Goal: Task Accomplishment & Management: Manage account settings

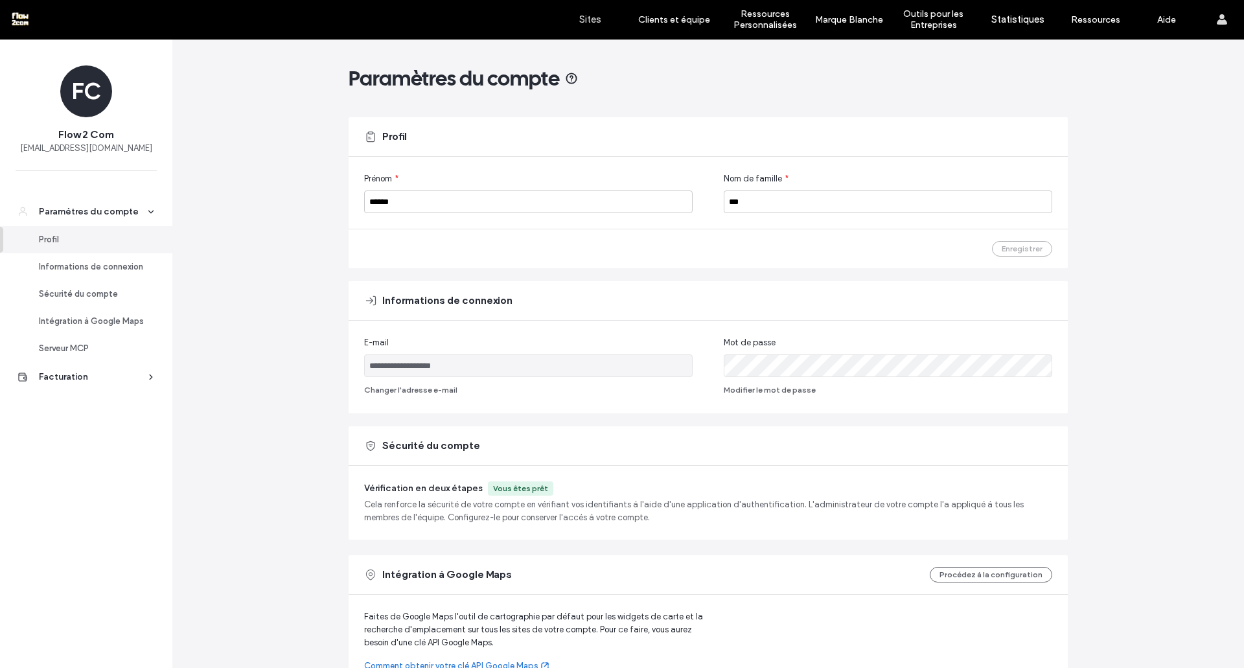
click at [592, 21] on label "Sites" at bounding box center [590, 20] width 22 height 12
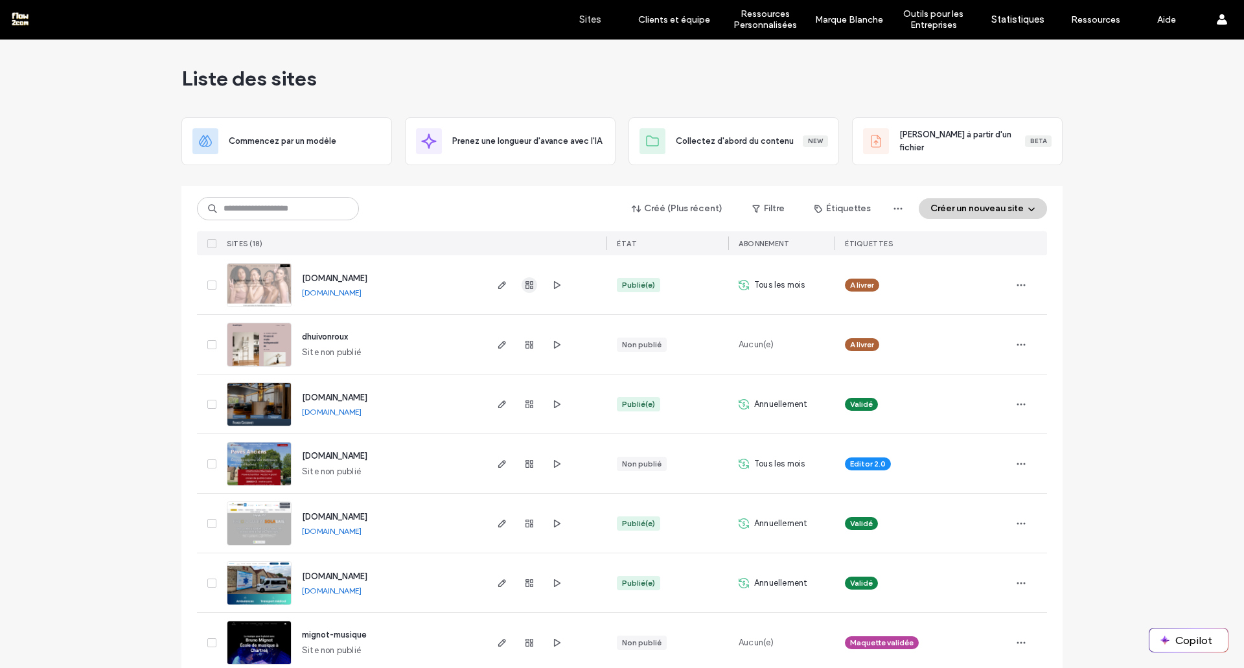
click at [525, 283] on use "button" at bounding box center [529, 285] width 8 height 8
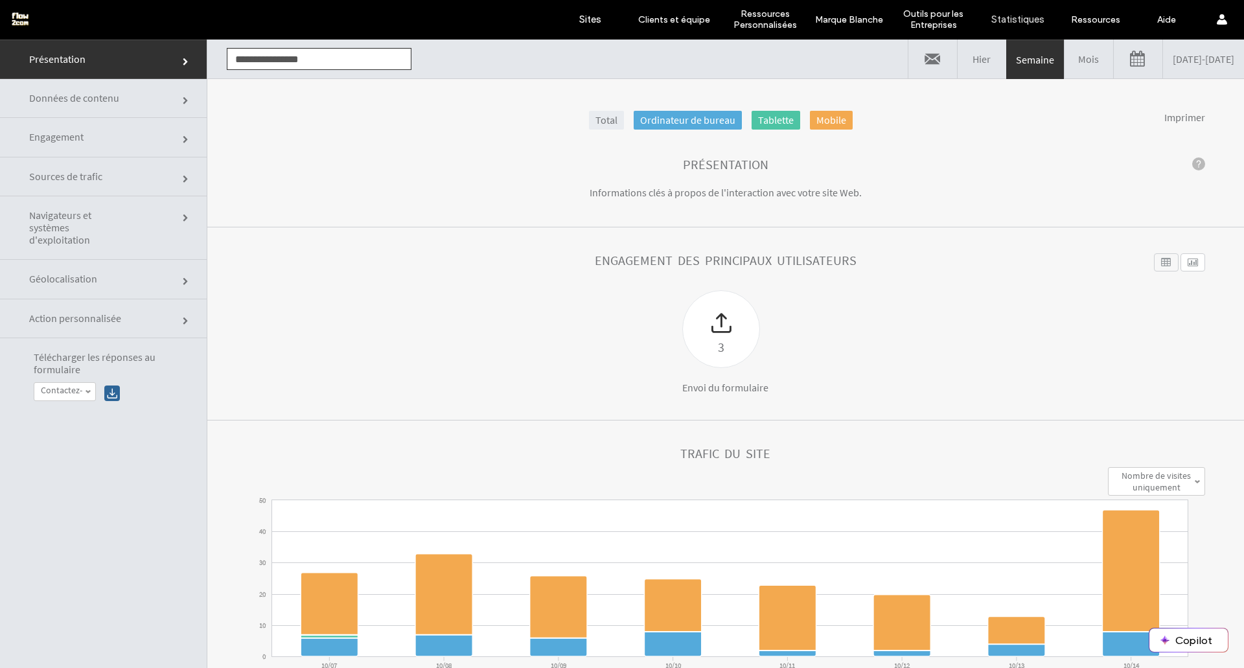
click at [81, 165] on link "Sources de trafic" at bounding box center [103, 176] width 207 height 39
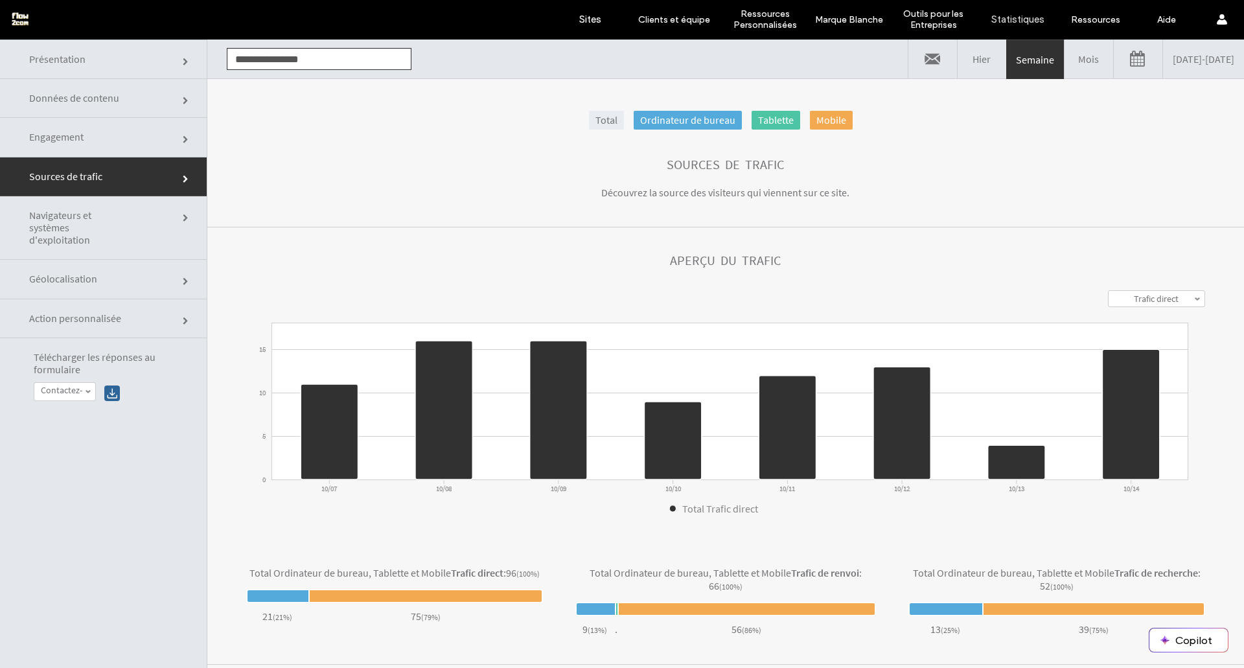
click at [1064, 60] on link "Mois" at bounding box center [1088, 59] width 49 height 39
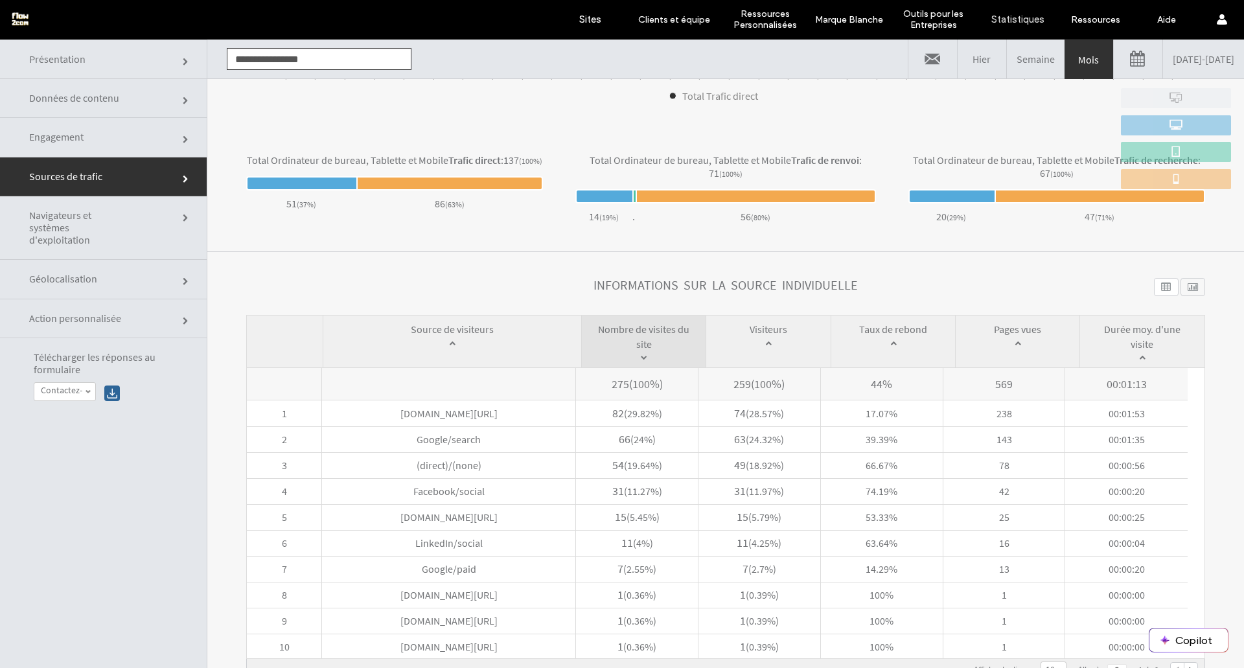
scroll to position [65, 0]
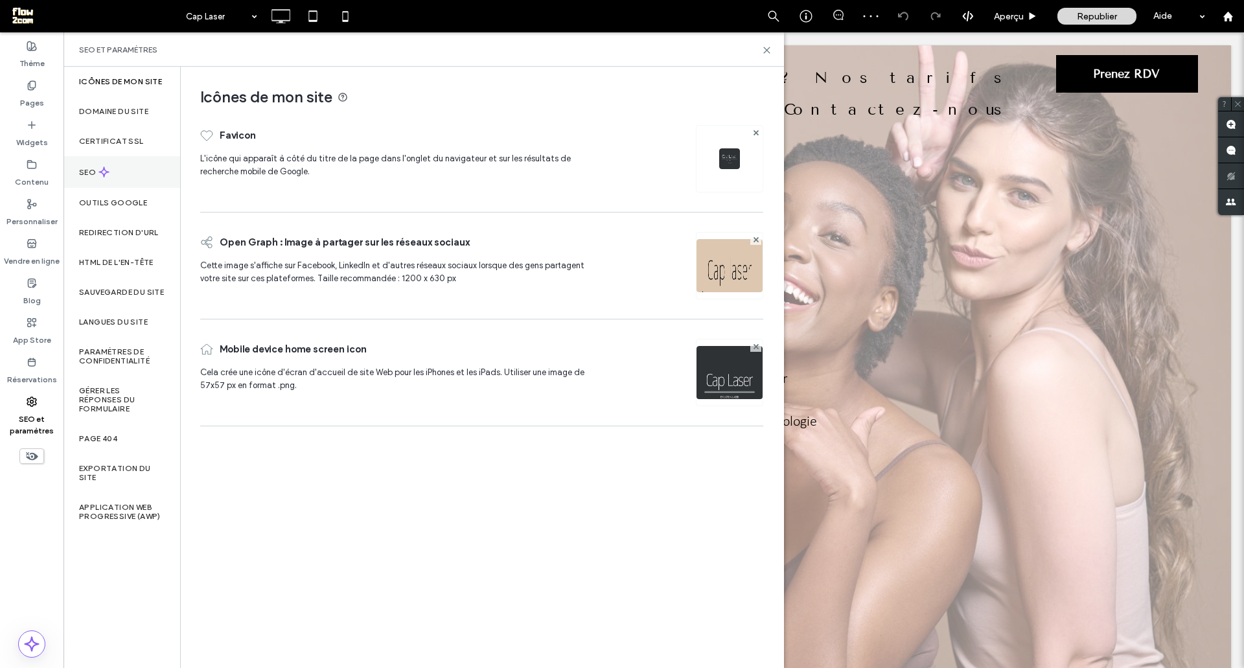
click at [111, 180] on div "SEO" at bounding box center [121, 172] width 117 height 32
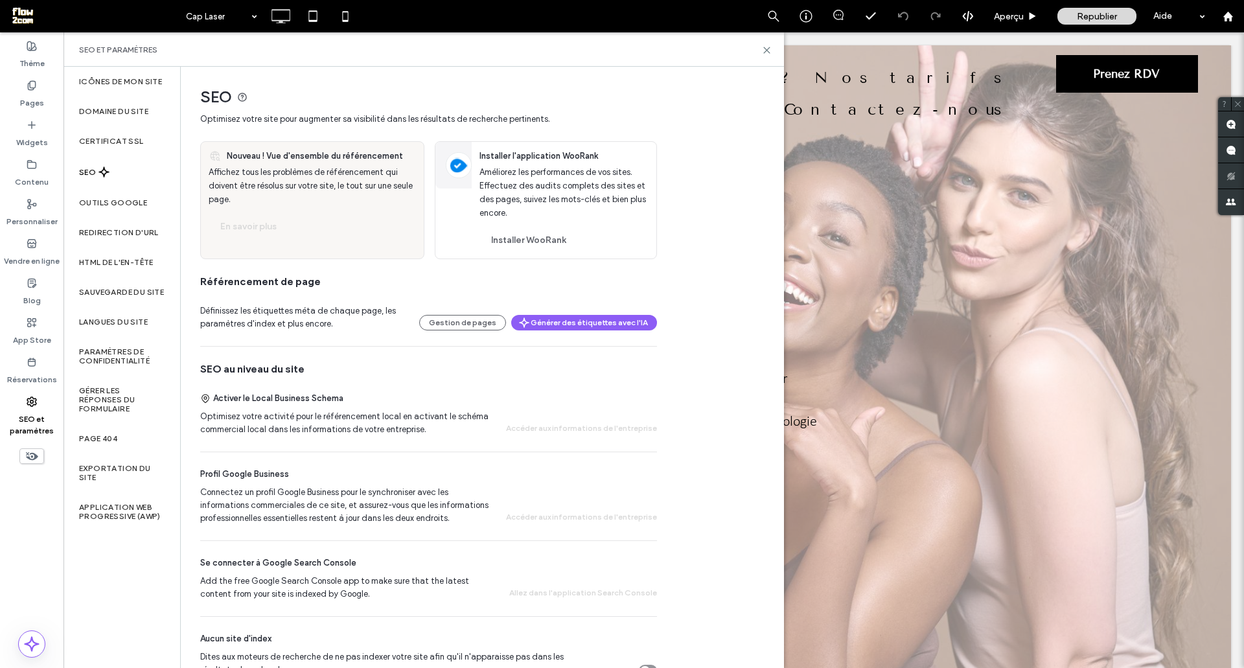
click at [121, 160] on div "SEO" at bounding box center [121, 172] width 117 height 32
click at [122, 109] on label "Domaine du site" at bounding box center [113, 111] width 69 height 9
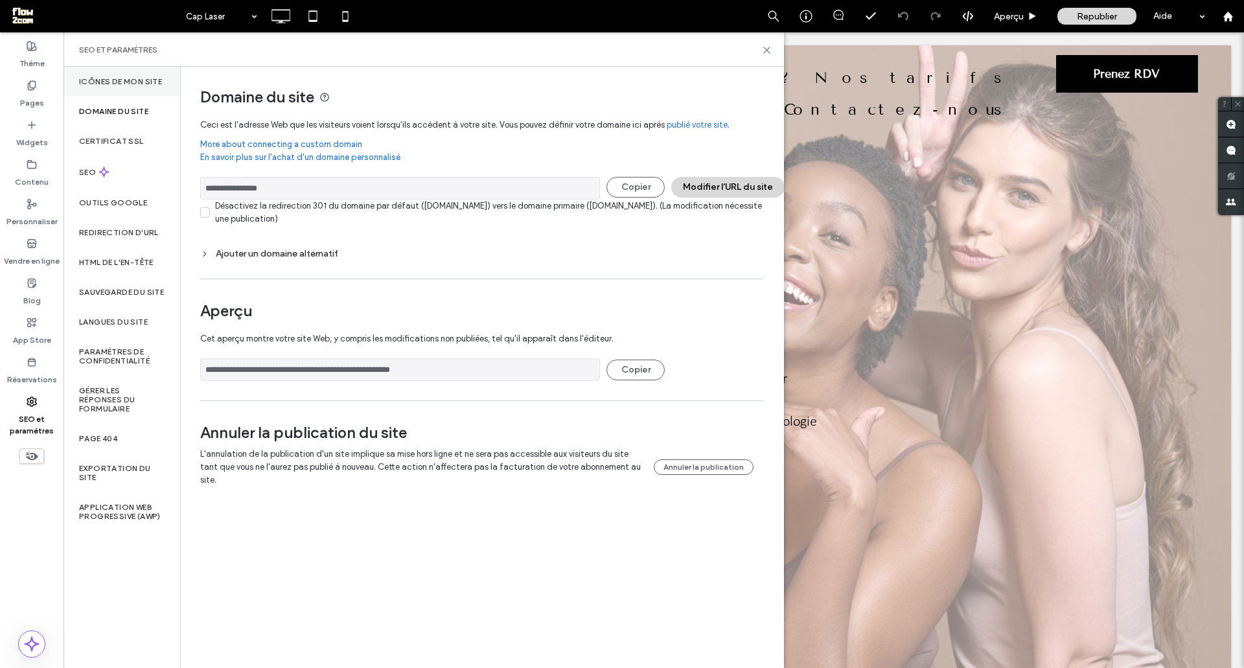
click at [121, 70] on div "Icônes de mon site" at bounding box center [121, 82] width 117 height 30
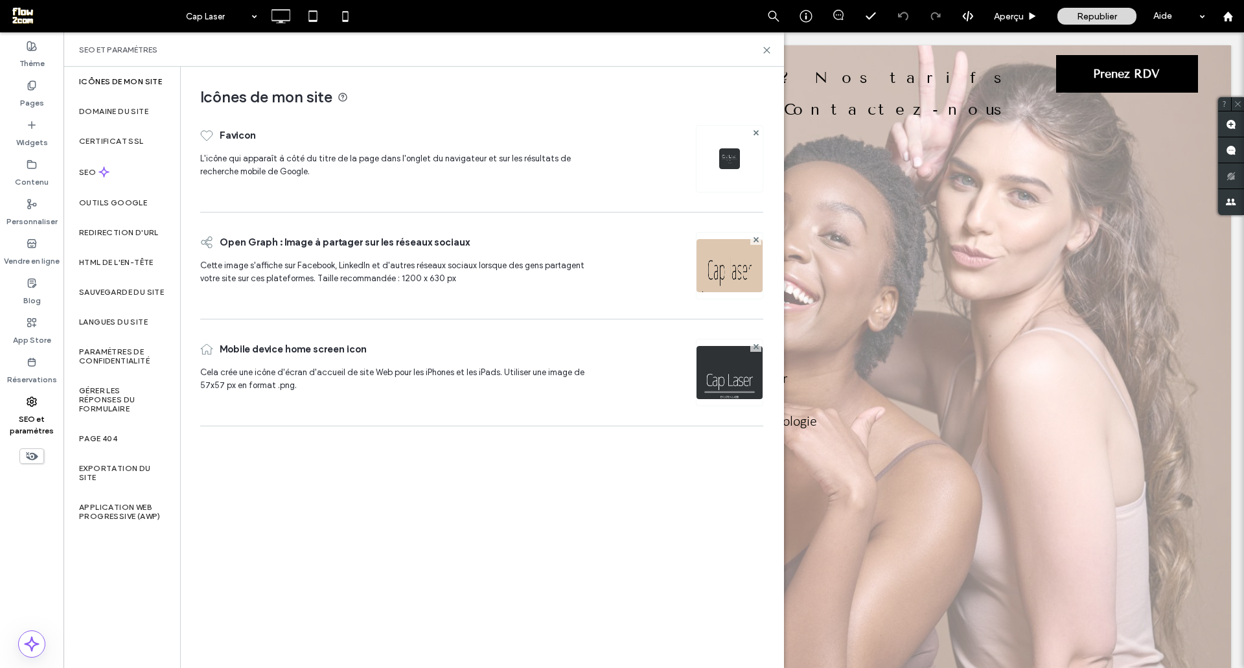
click at [740, 245] on img at bounding box center [729, 283] width 66 height 88
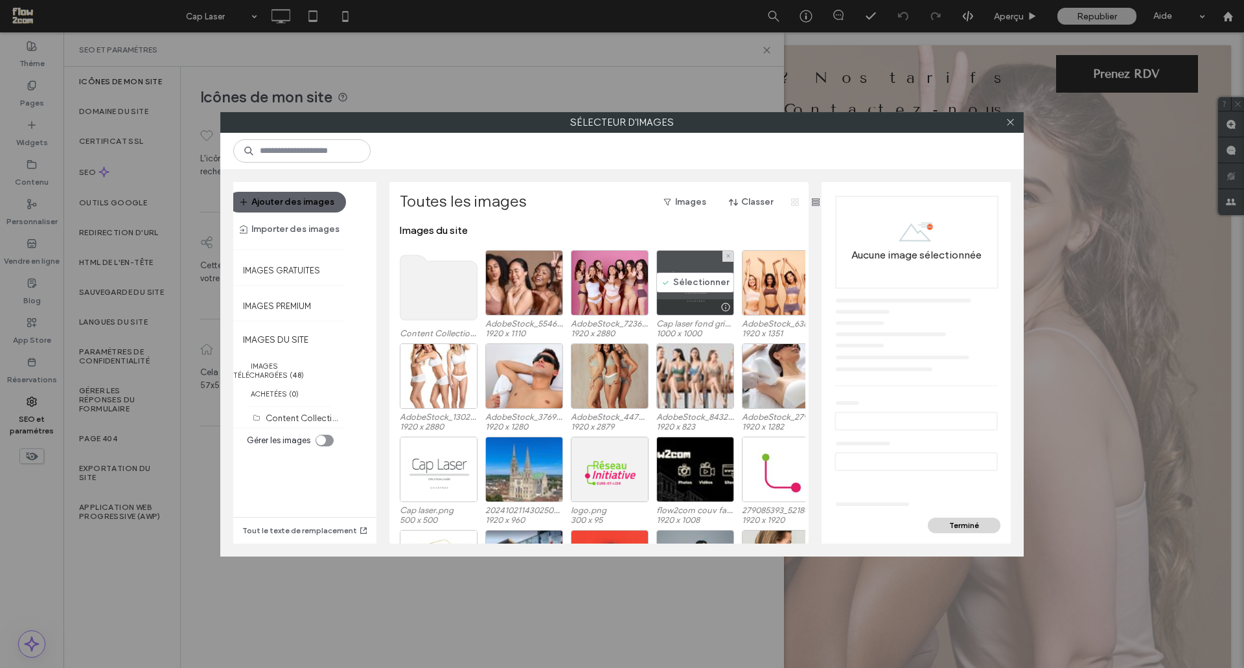
click at [672, 280] on div "Sélectionner" at bounding box center [695, 282] width 78 height 65
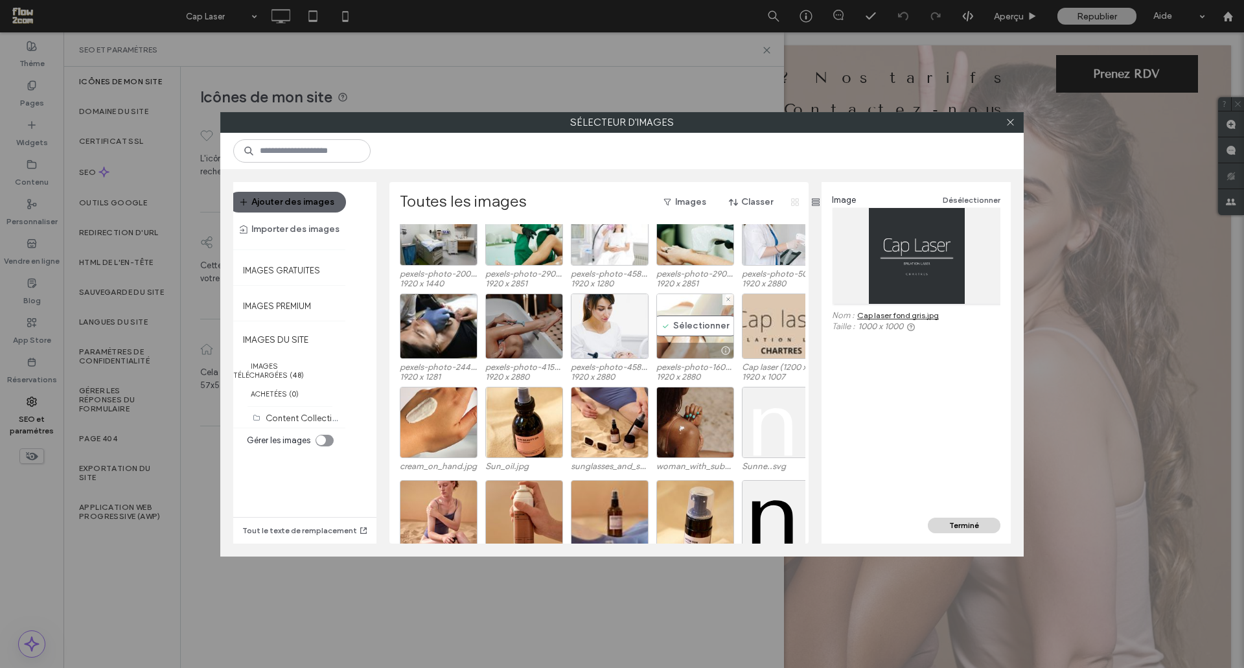
scroll to position [1824, 0]
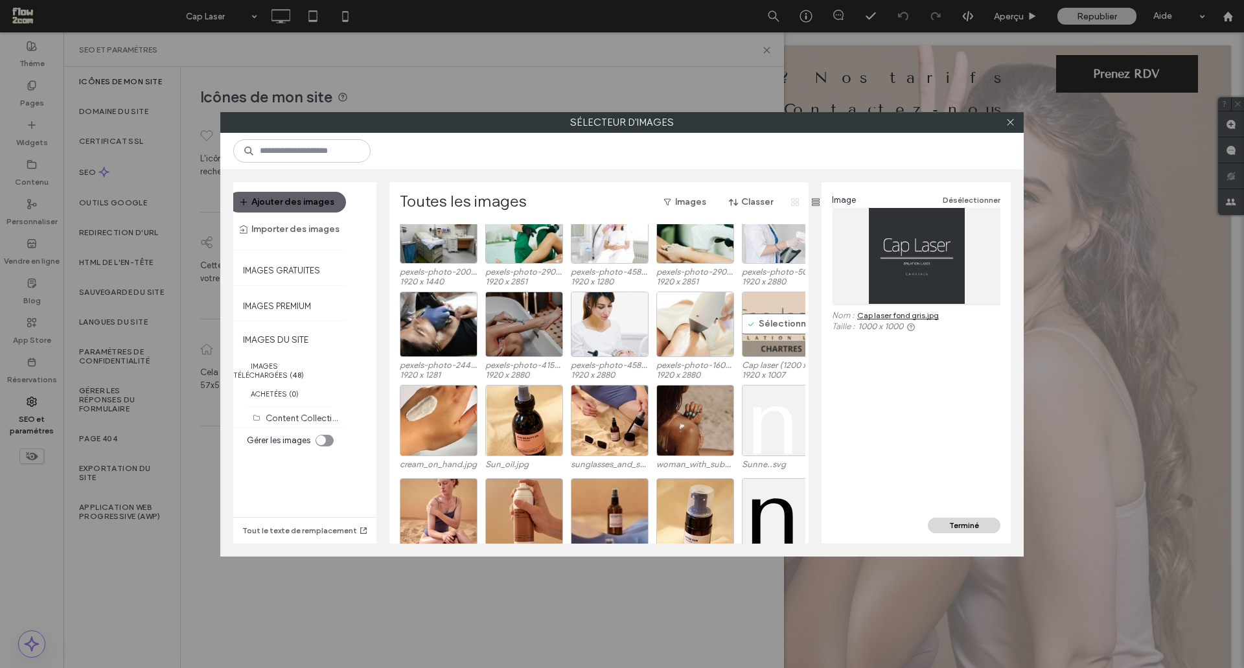
click at [751, 331] on div "Sélectionner" at bounding box center [781, 323] width 78 height 65
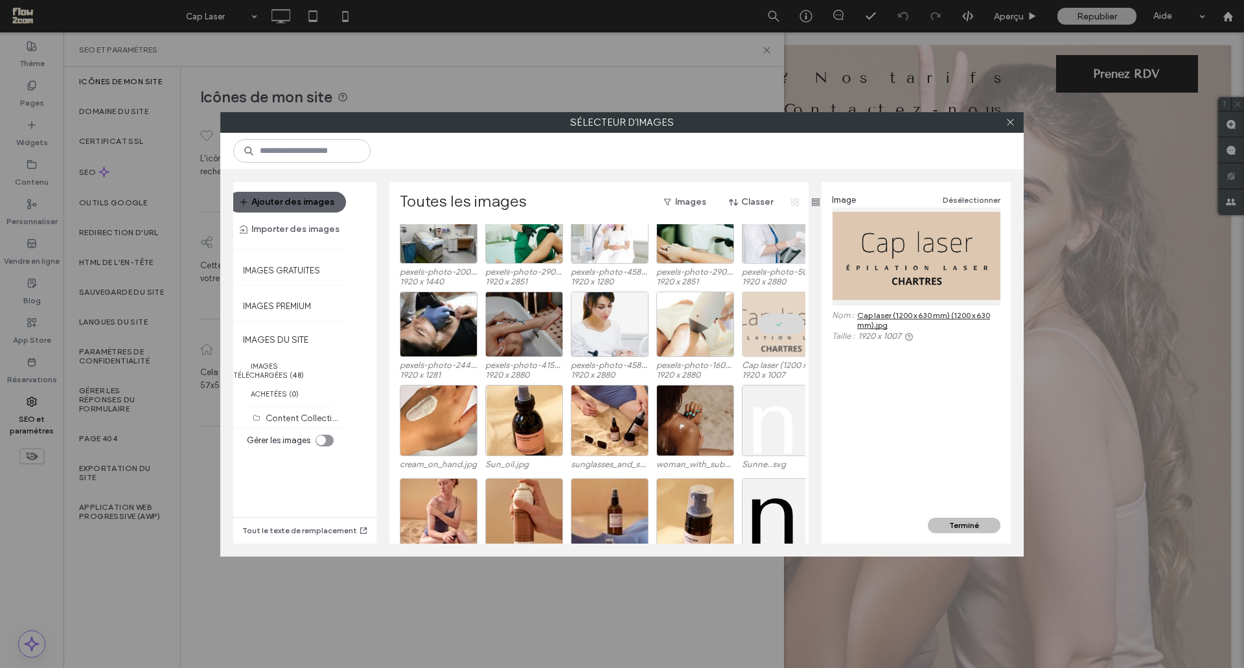
click at [954, 522] on button "Terminé" at bounding box center [964, 526] width 73 height 16
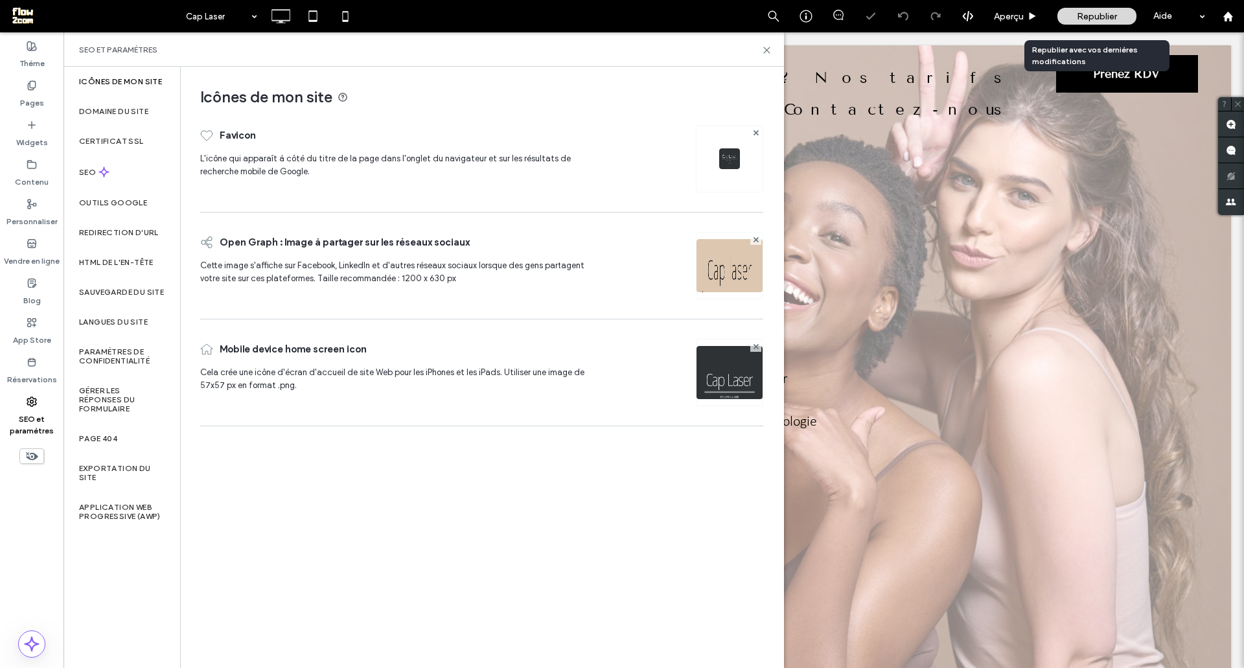
click at [1077, 13] on span "Republier" at bounding box center [1097, 16] width 40 height 11
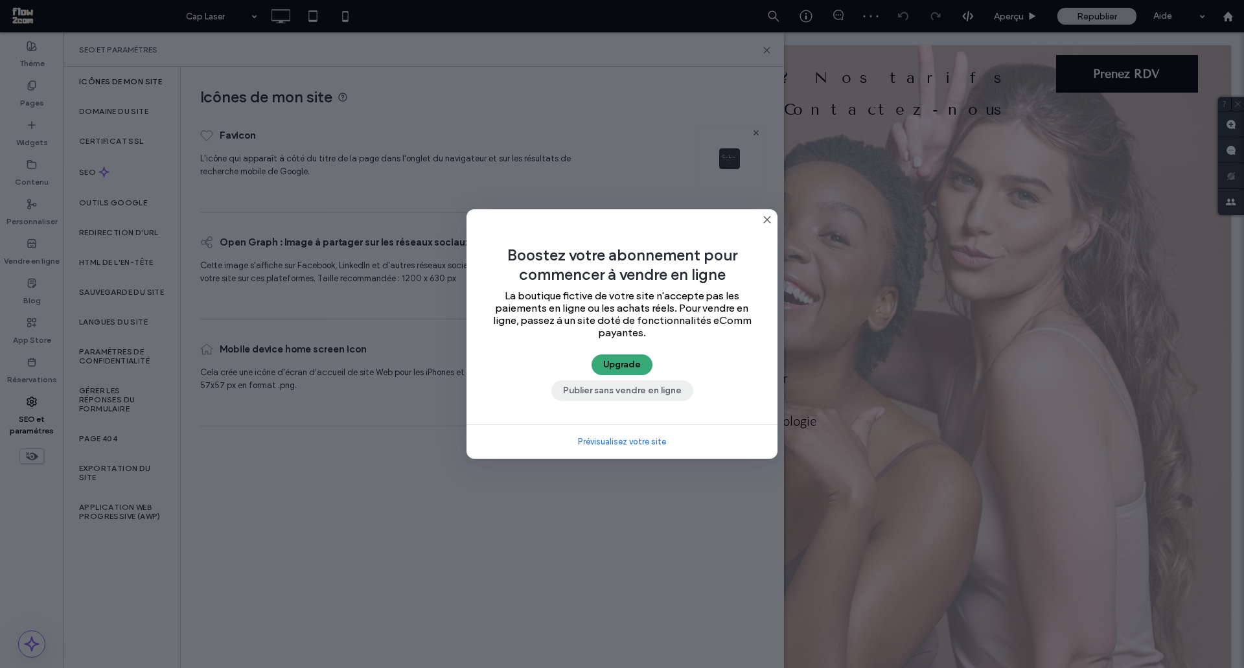
click at [619, 389] on button "Publier sans vendre en ligne" at bounding box center [622, 390] width 142 height 21
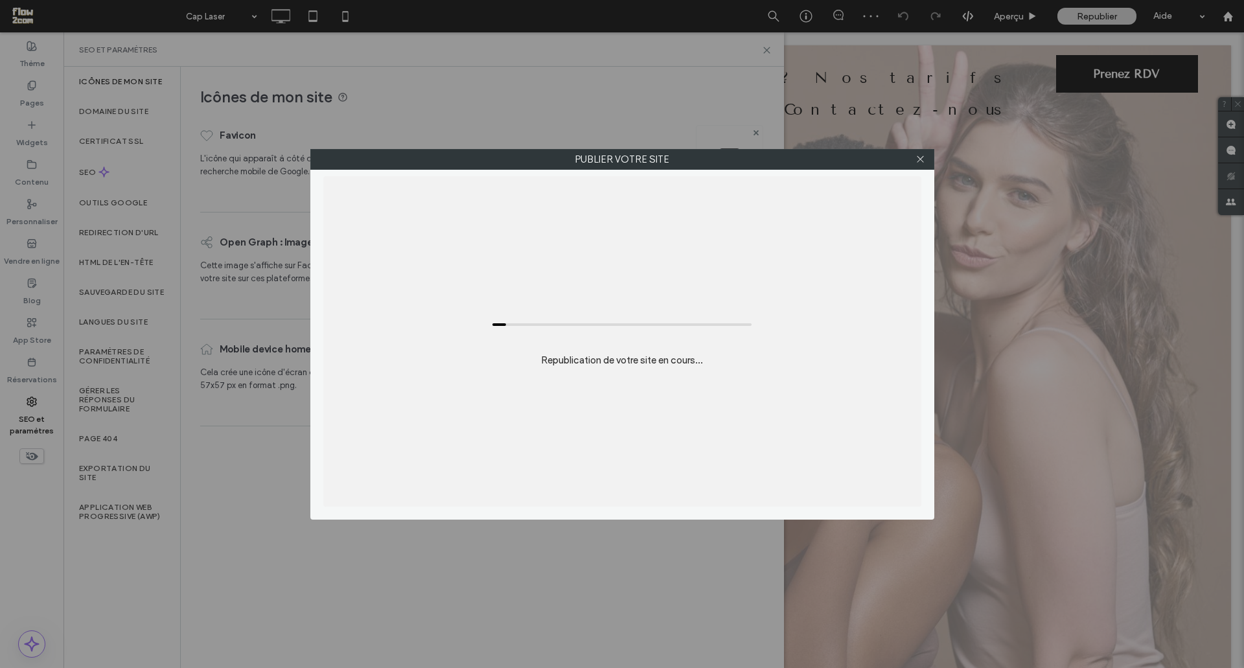
click at [770, 51] on div "Publier votre site Republication de votre site en cours..." at bounding box center [622, 334] width 1244 height 668
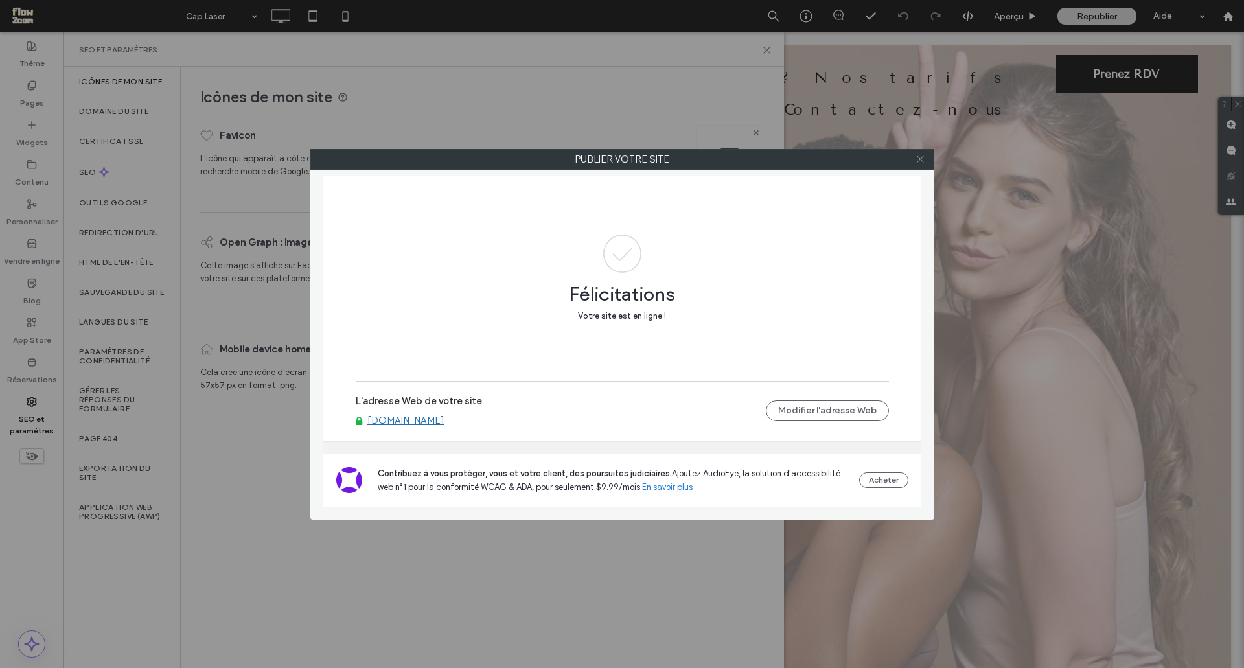
click at [918, 158] on icon at bounding box center [920, 159] width 10 height 10
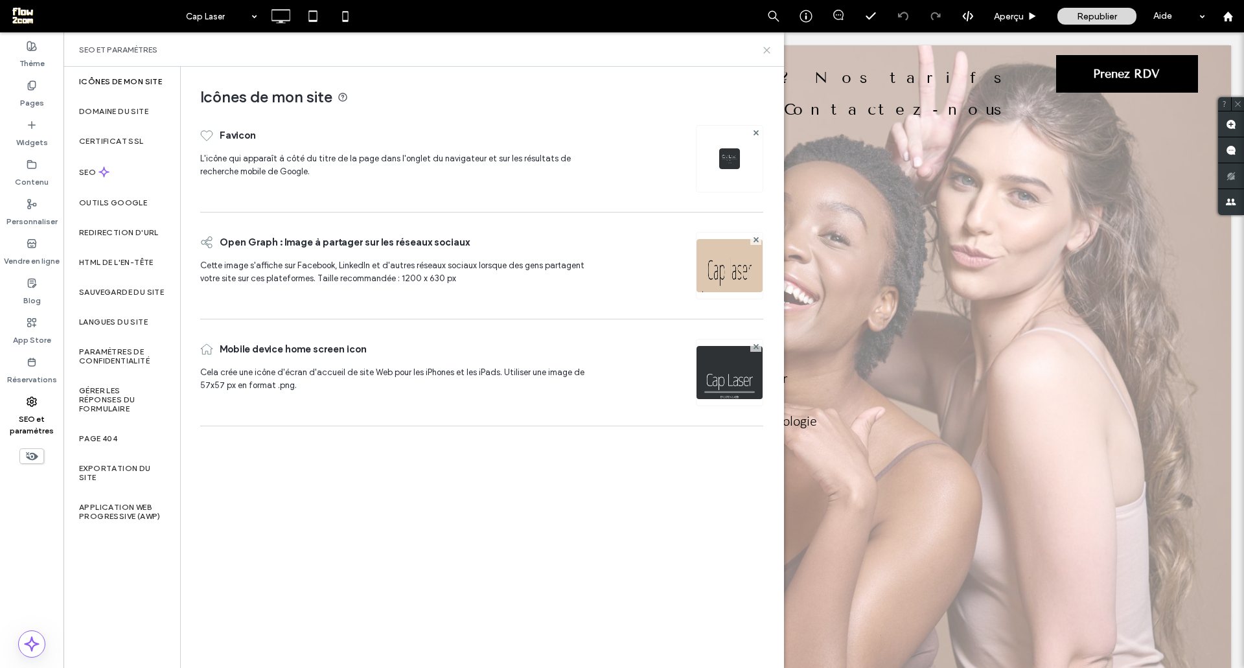
click at [766, 49] on icon at bounding box center [767, 50] width 10 height 10
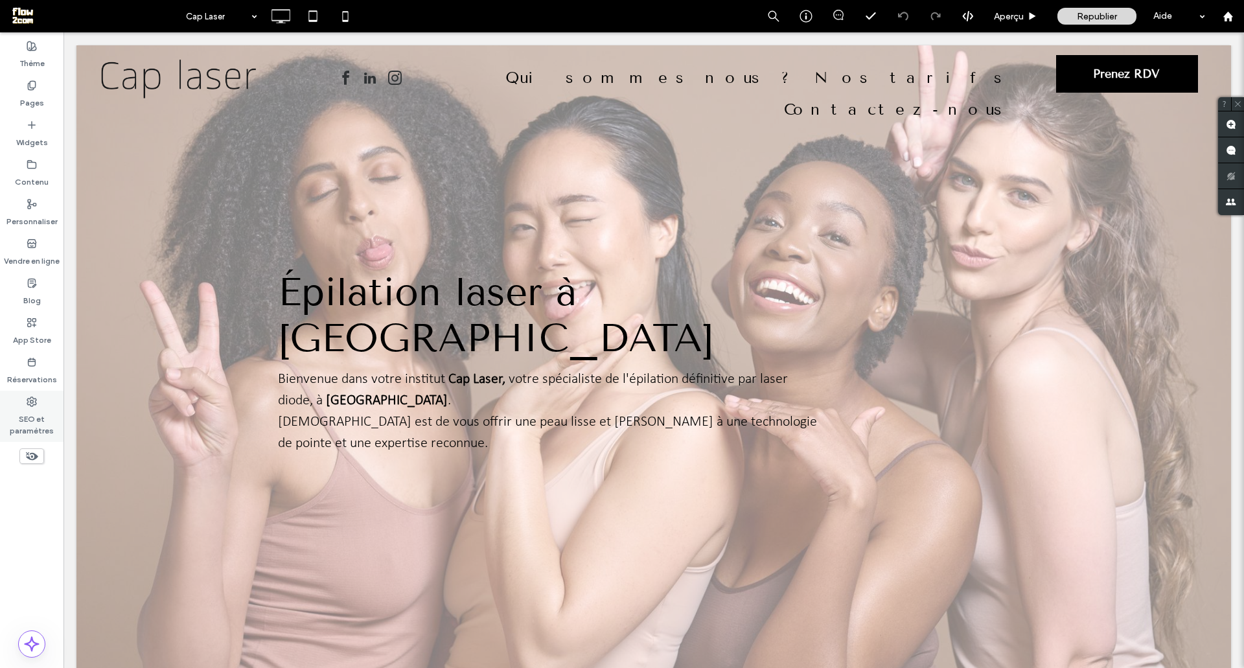
click at [38, 416] on label "SEO et paramètres" at bounding box center [31, 422] width 63 height 30
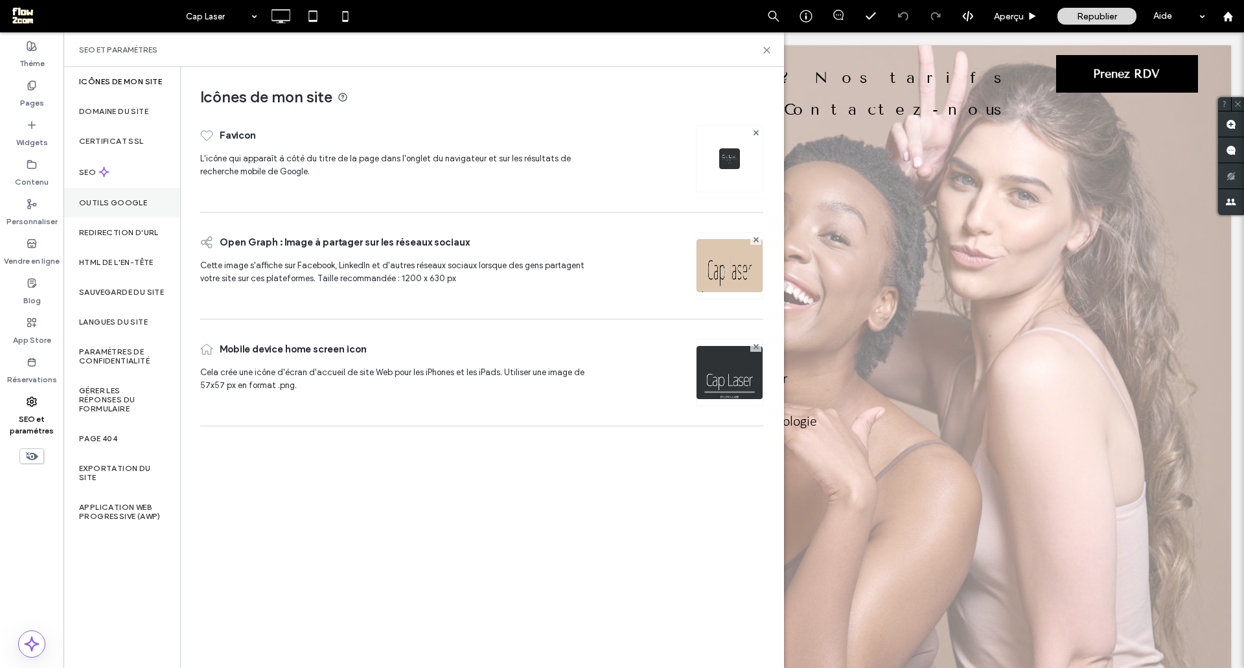
click at [109, 196] on div "Outils Google" at bounding box center [121, 203] width 117 height 30
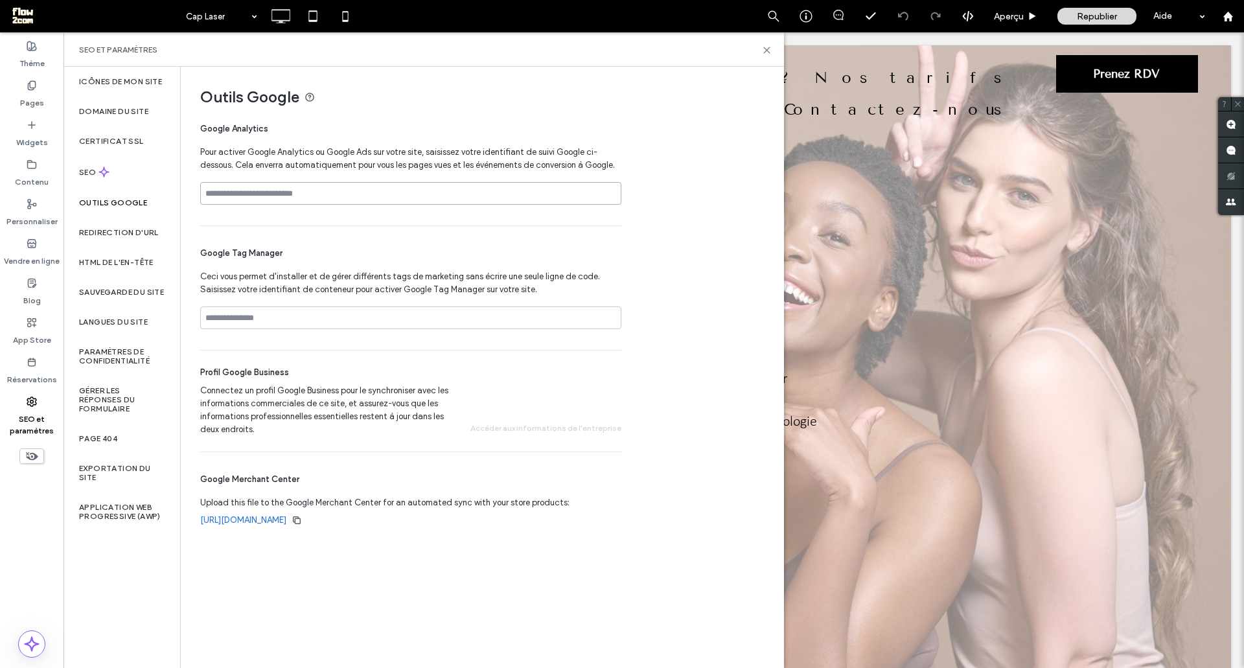
click at [230, 197] on input at bounding box center [410, 193] width 421 height 23
paste input "**********"
type input "**********"
click at [283, 243] on div "Google Tag Manager Ceci vous permet d'installer et de gérer différents tags de …" at bounding box center [410, 288] width 421 height 124
click at [316, 234] on div "Google Tag Manager Ceci vous permet d'installer et de gérer différents tags de …" at bounding box center [410, 288] width 421 height 124
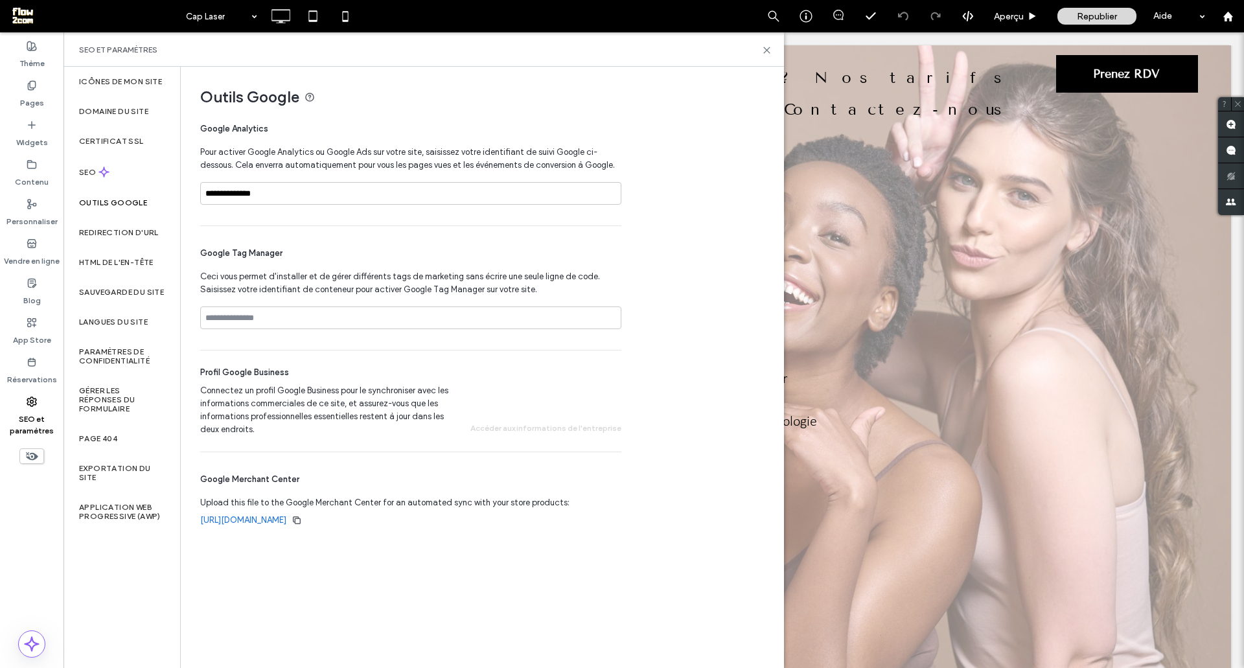
click at [361, 228] on div "Google Tag Manager Ceci vous permet d'installer et de gérer différents tags de …" at bounding box center [410, 288] width 421 height 124
click at [304, 305] on div "Google Tag Manager Ceci vous permet d'installer et de gérer différents tags de …" at bounding box center [410, 288] width 421 height 124
click at [314, 310] on input at bounding box center [410, 317] width 421 height 23
paste input "**********"
type input "**********"
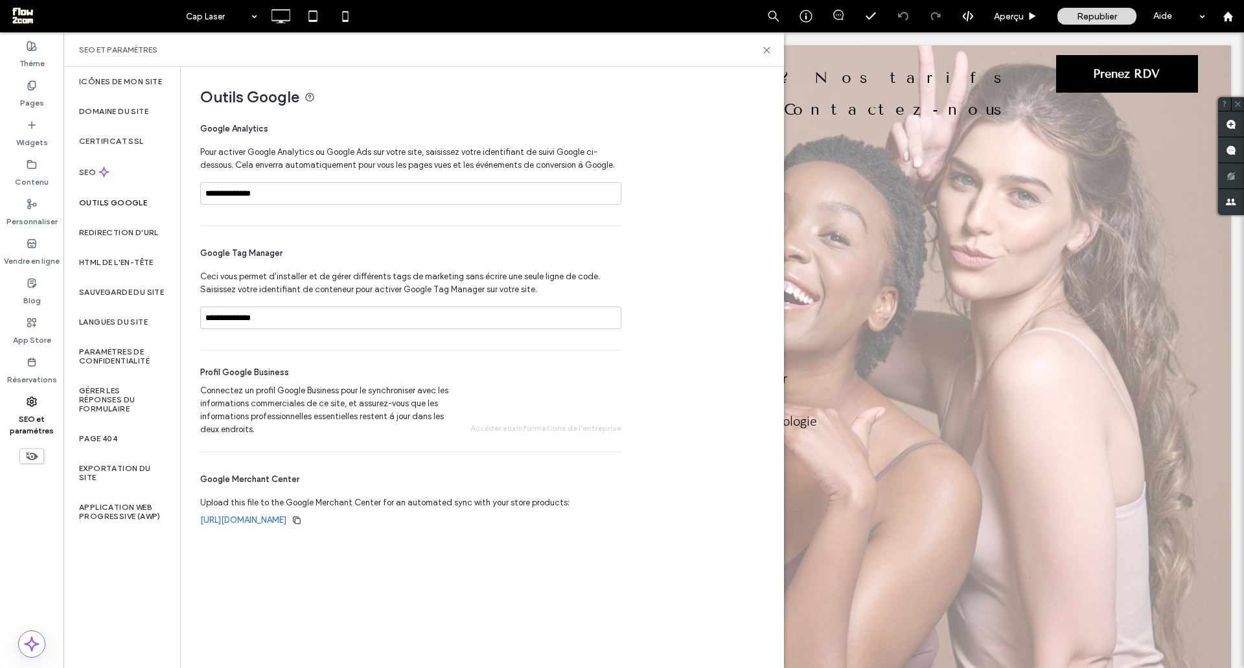
click at [326, 345] on div "**********" at bounding box center [410, 288] width 421 height 124
click at [310, 244] on div "**********" at bounding box center [410, 288] width 421 height 124
click at [294, 182] on input "**********" at bounding box center [410, 193] width 421 height 23
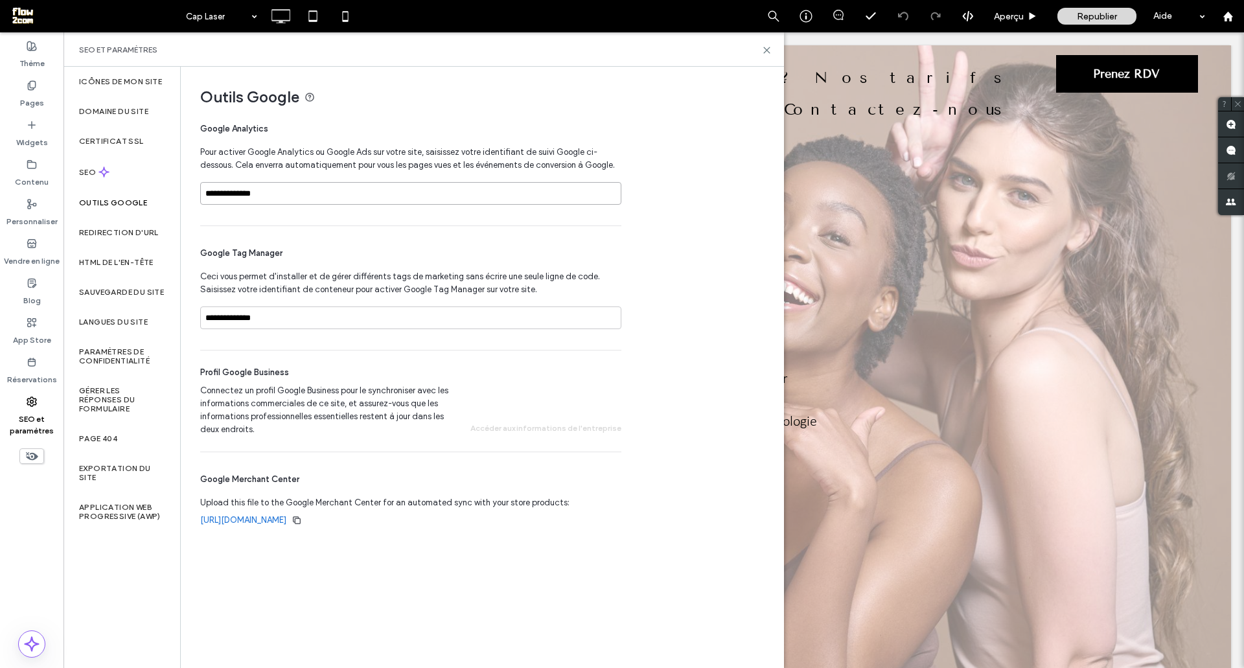
click at [294, 182] on input "**********" at bounding box center [410, 193] width 421 height 23
click at [1082, 18] on span "Republier" at bounding box center [1097, 16] width 40 height 11
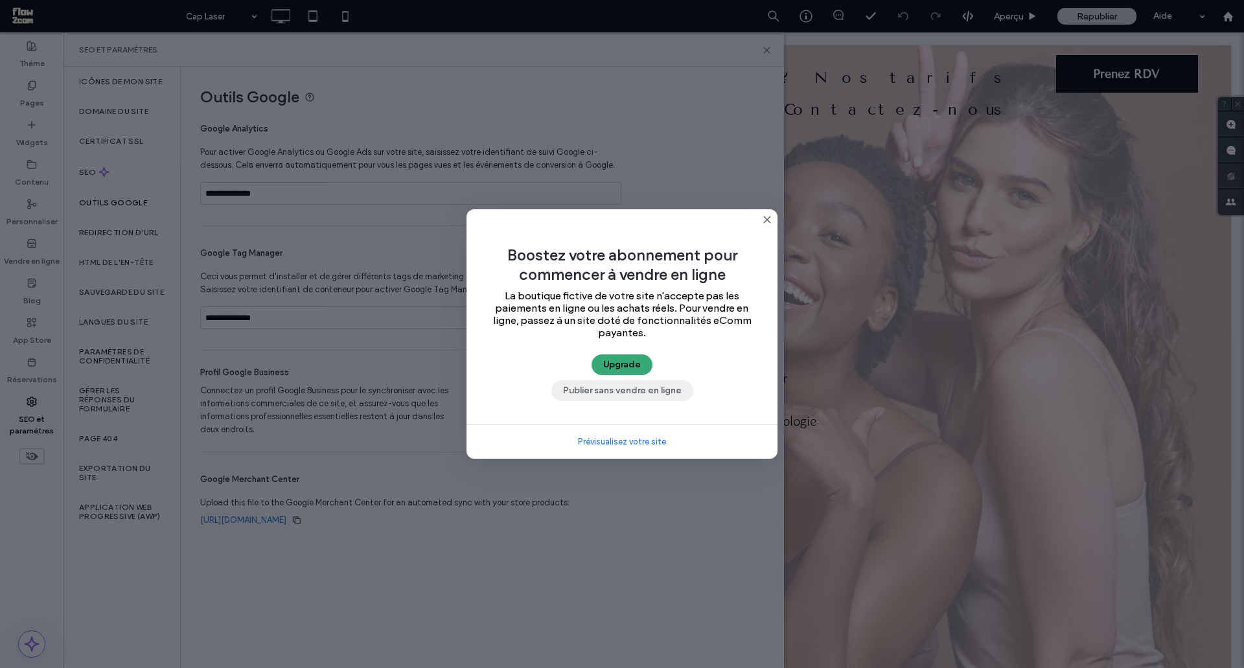
click at [589, 385] on button "Publier sans vendre en ligne" at bounding box center [622, 390] width 142 height 21
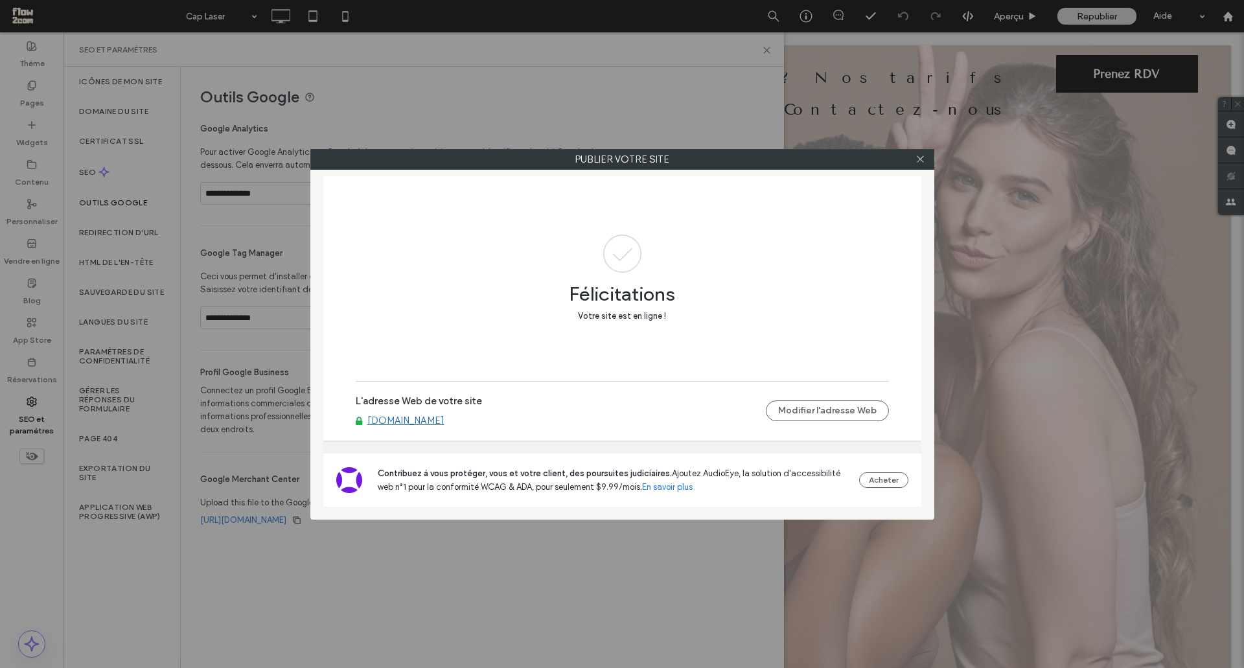
click at [393, 412] on label "L'adresse Web de votre site" at bounding box center [419, 404] width 126 height 19
click at [398, 422] on link "[DOMAIN_NAME]" at bounding box center [405, 421] width 77 height 12
click at [917, 162] on use at bounding box center [920, 159] width 6 height 6
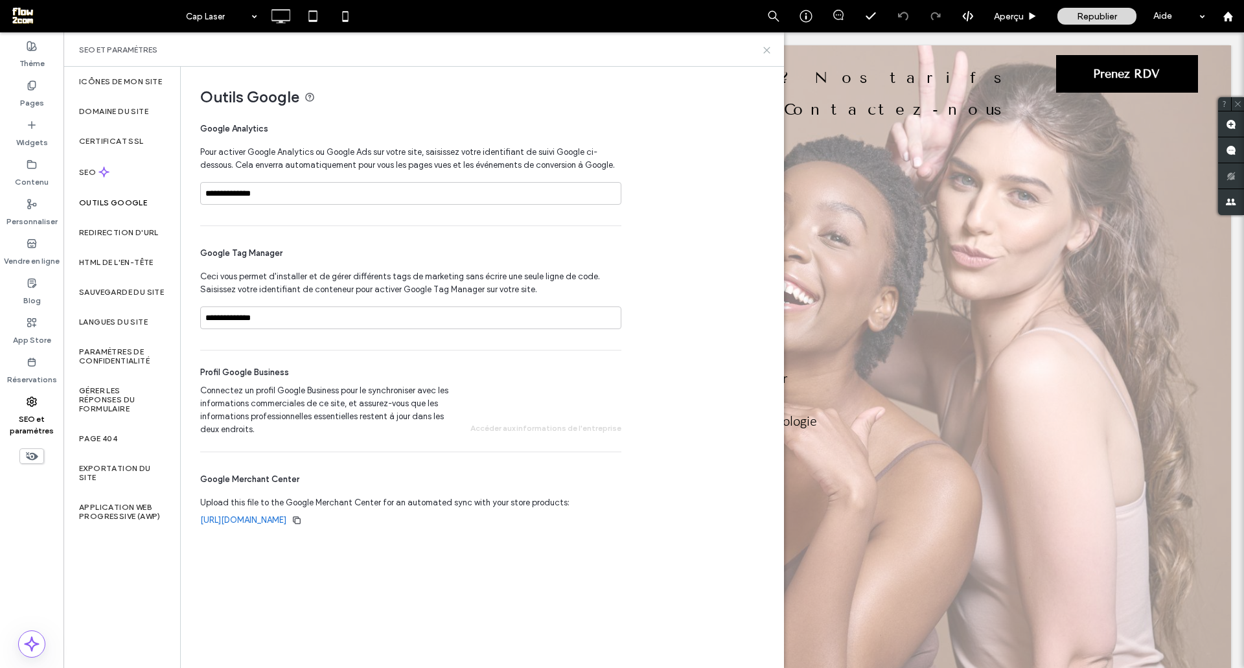
click at [768, 51] on use at bounding box center [767, 50] width 6 height 6
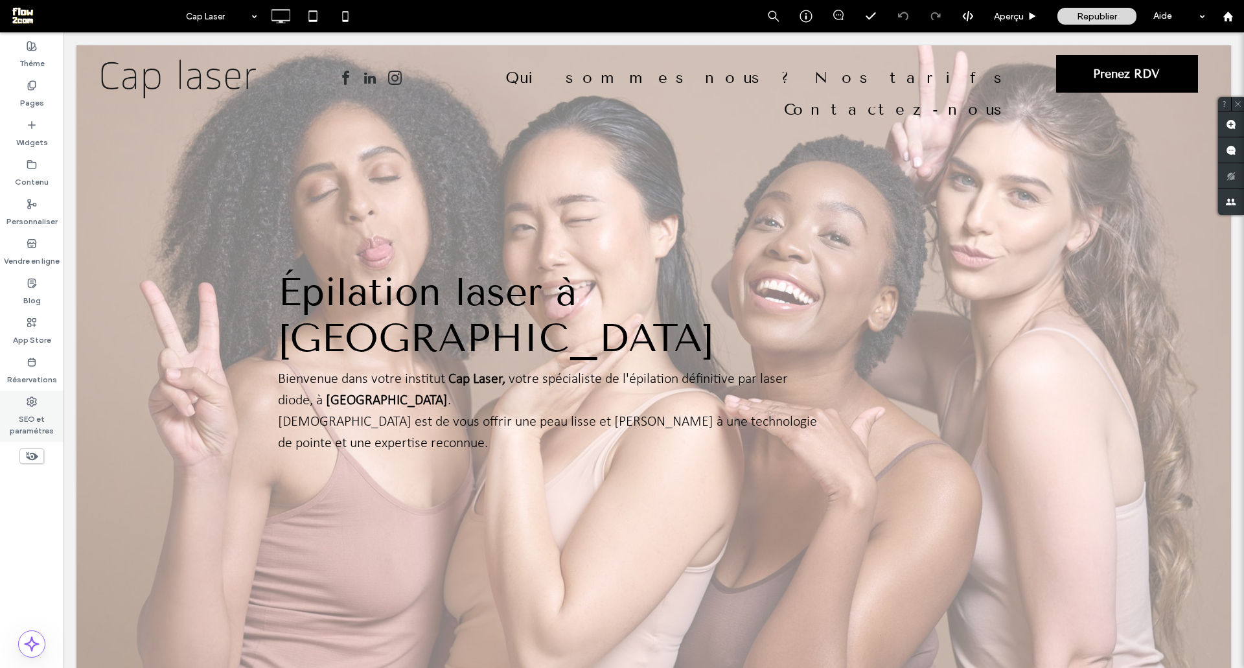
click at [30, 406] on icon at bounding box center [32, 401] width 10 height 10
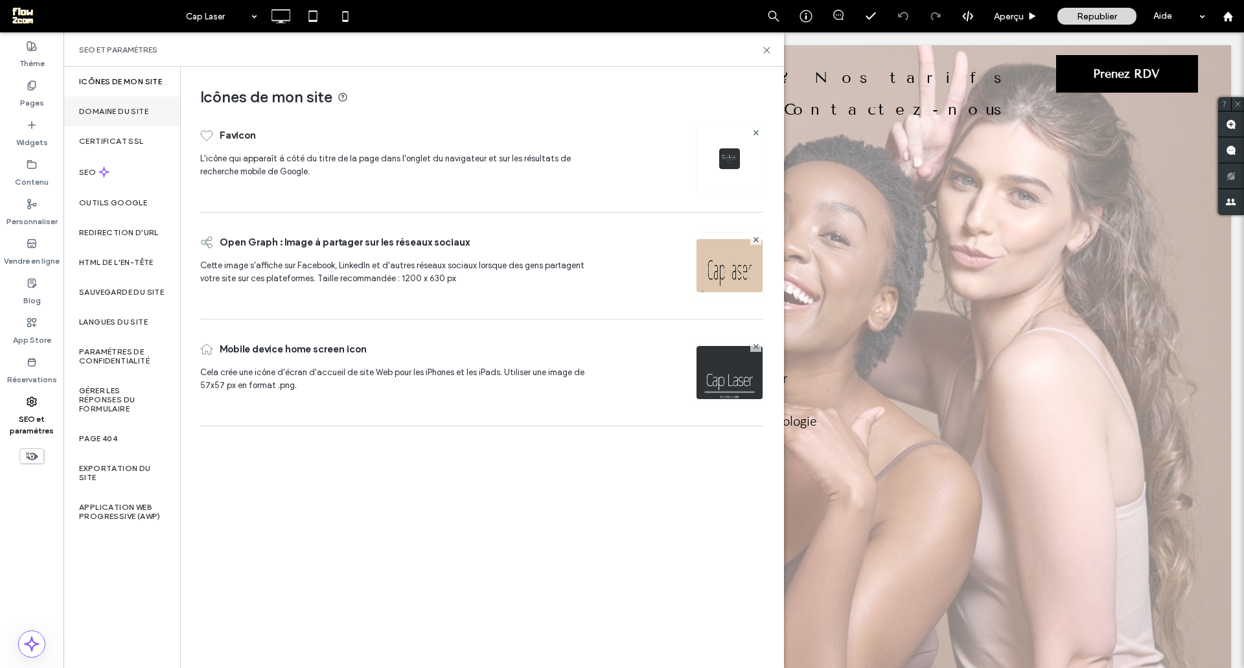
click at [100, 110] on label "Domaine du site" at bounding box center [113, 111] width 69 height 9
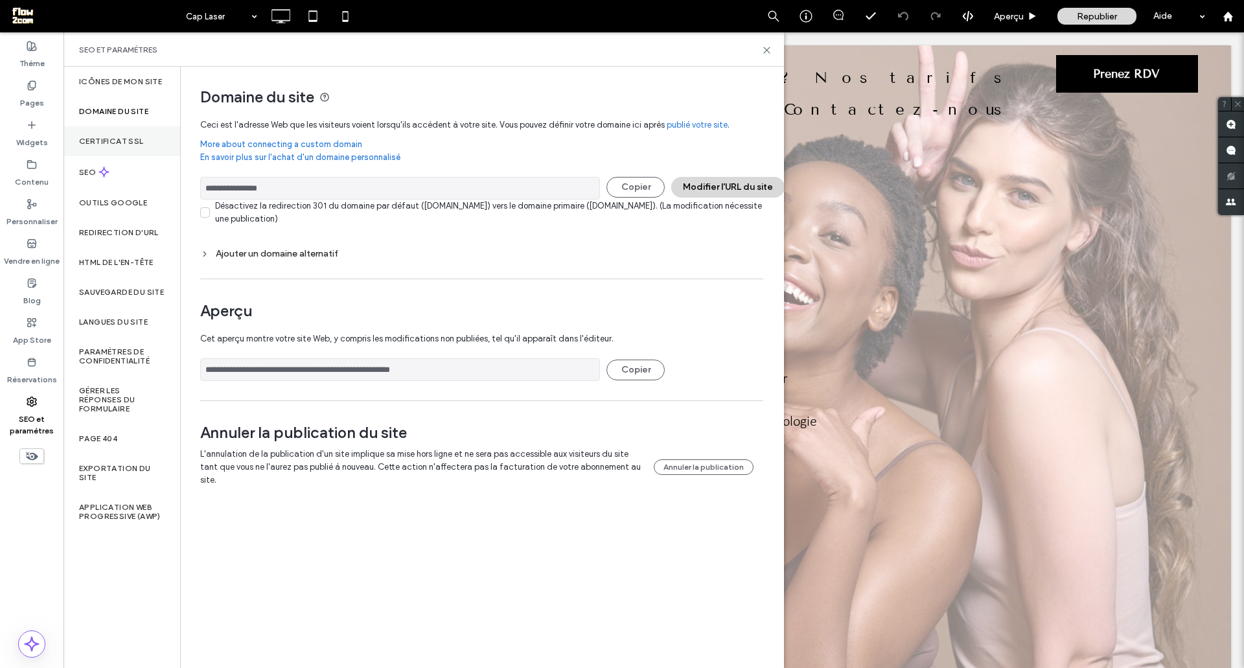
click at [137, 148] on div "Certificat SSL" at bounding box center [121, 141] width 117 height 30
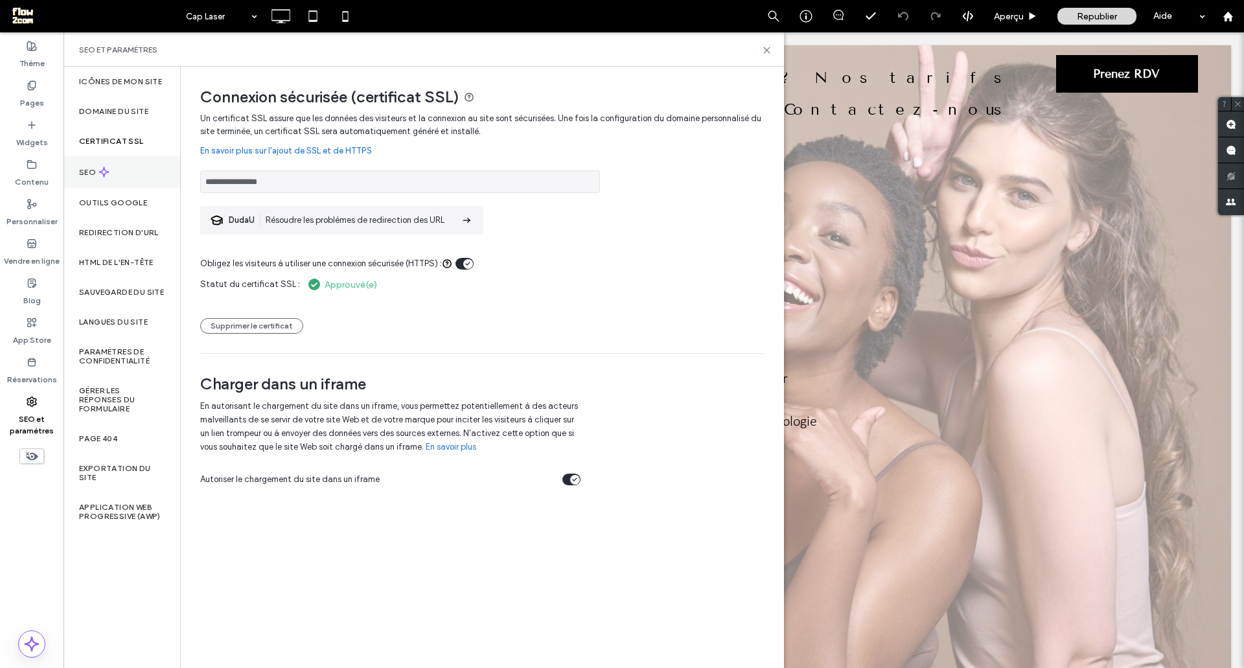
click at [134, 165] on div "SEO" at bounding box center [121, 172] width 117 height 32
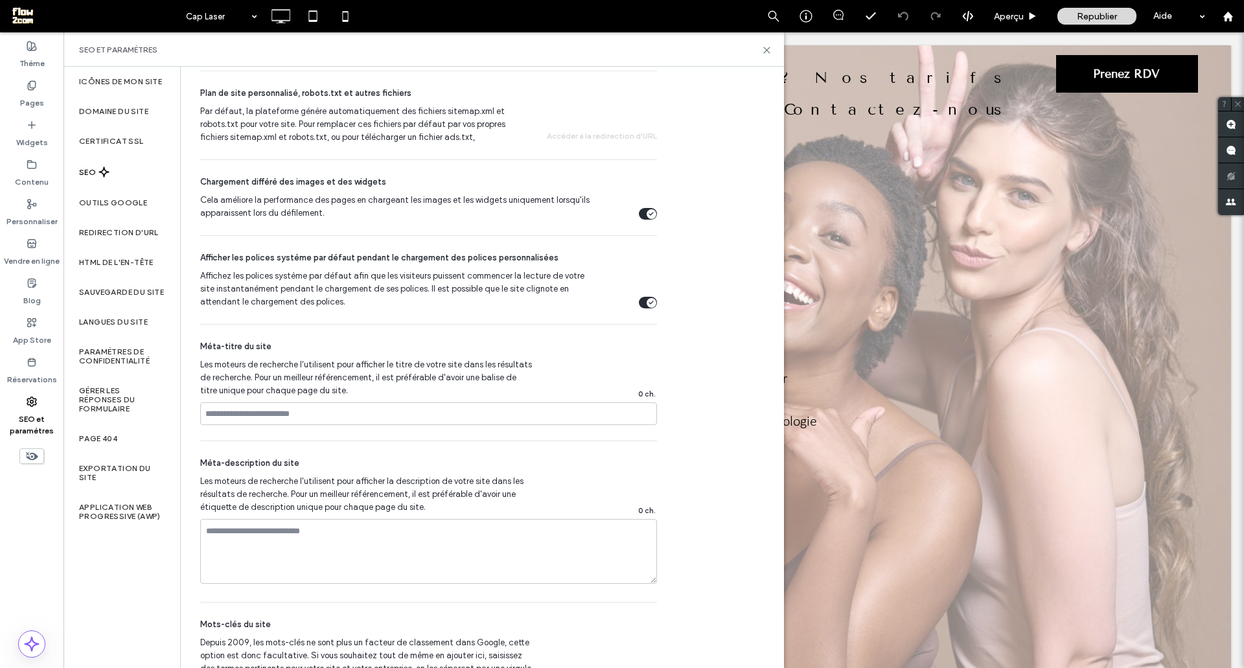
scroll to position [726, 0]
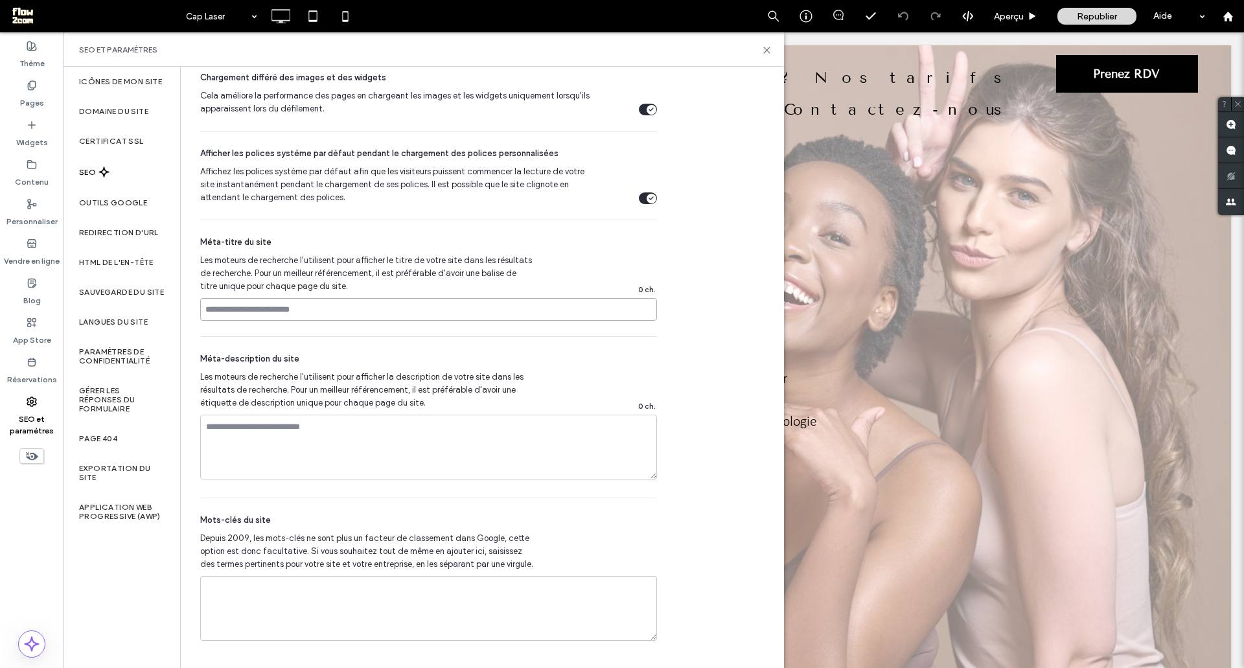
click at [315, 308] on input at bounding box center [428, 309] width 457 height 23
type input "*"
type input "**********"
click at [275, 427] on textarea at bounding box center [428, 447] width 457 height 65
paste textarea "**********"
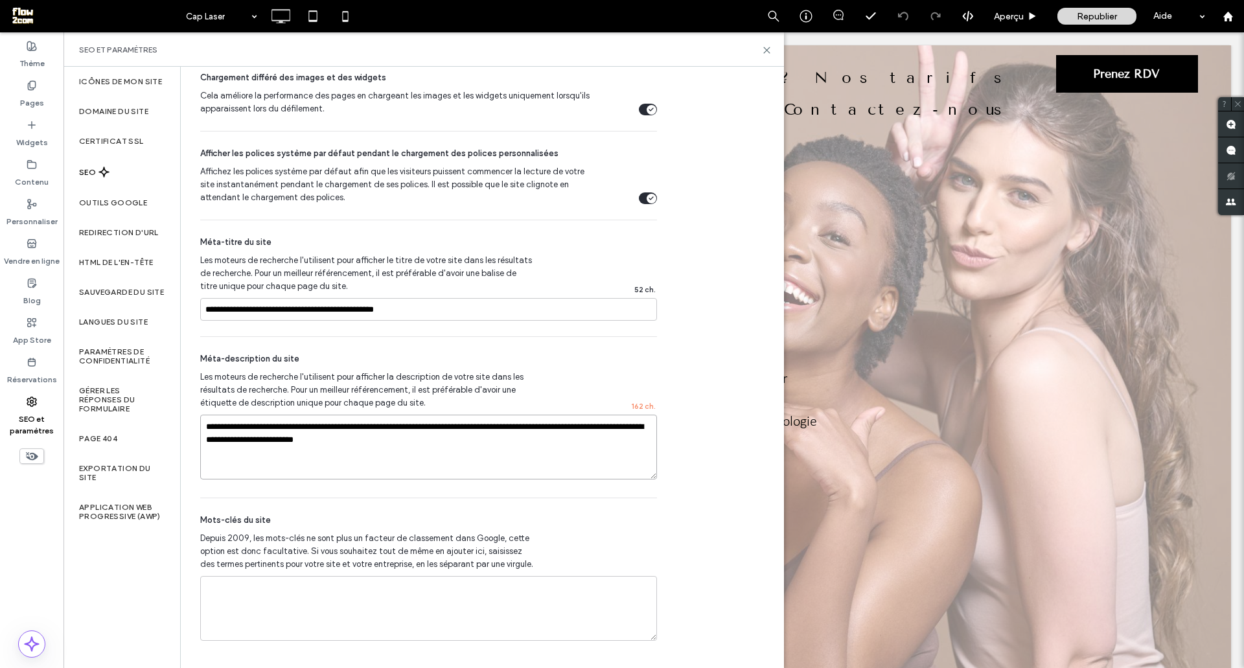
click at [465, 453] on textarea "**********" at bounding box center [428, 447] width 457 height 65
click at [268, 437] on textarea "**********" at bounding box center [428, 447] width 457 height 65
click at [499, 429] on textarea "**********" at bounding box center [428, 447] width 457 height 65
click at [603, 427] on textarea "**********" at bounding box center [428, 447] width 457 height 65
click at [568, 444] on textarea "**********" at bounding box center [428, 447] width 457 height 65
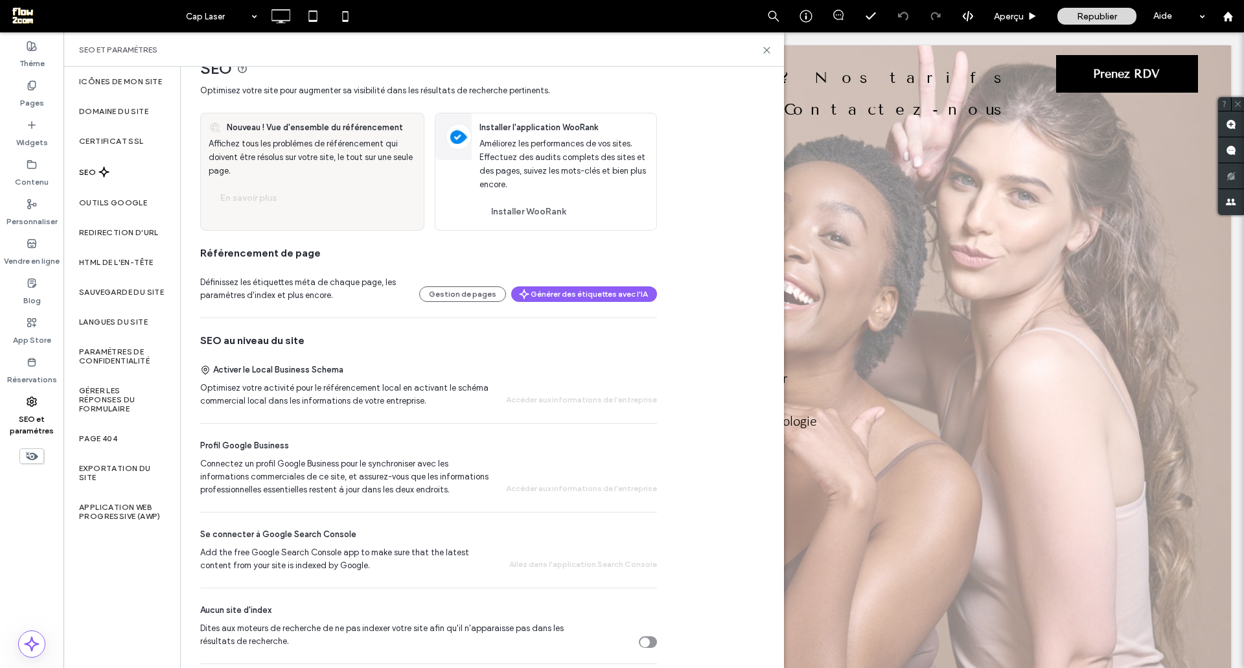
scroll to position [0, 0]
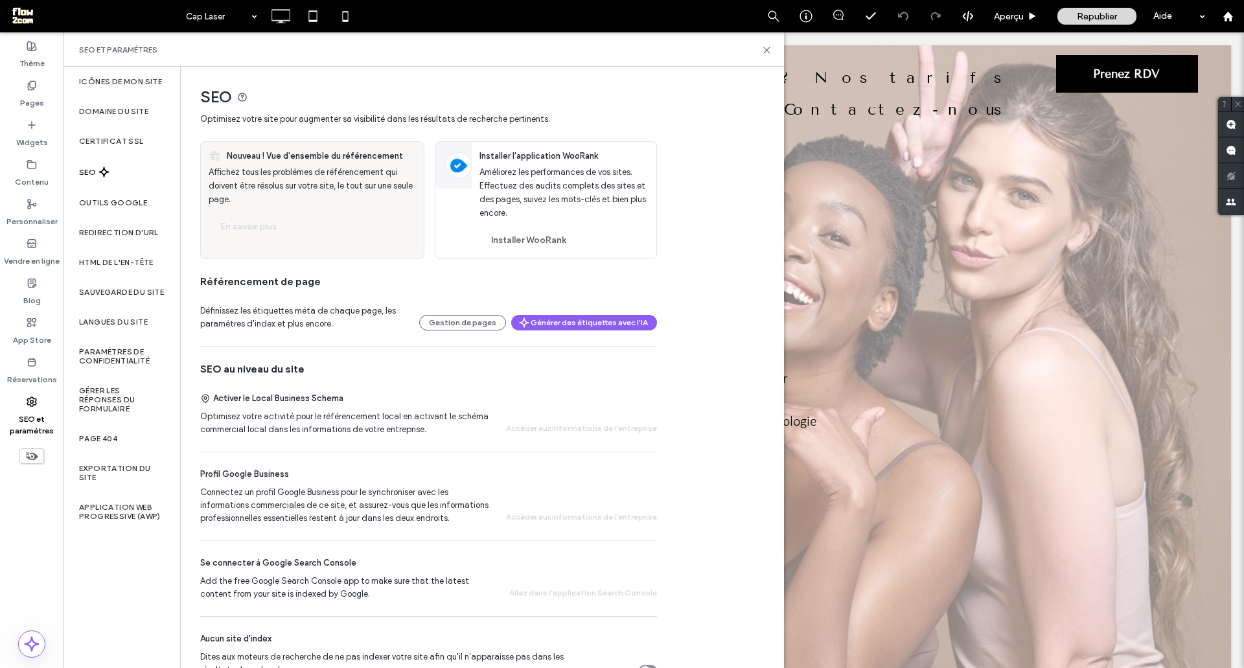
type textarea "**********"
click at [92, 178] on div "SEO" at bounding box center [121, 172] width 117 height 32
click at [104, 211] on div "Outils Google" at bounding box center [121, 203] width 117 height 30
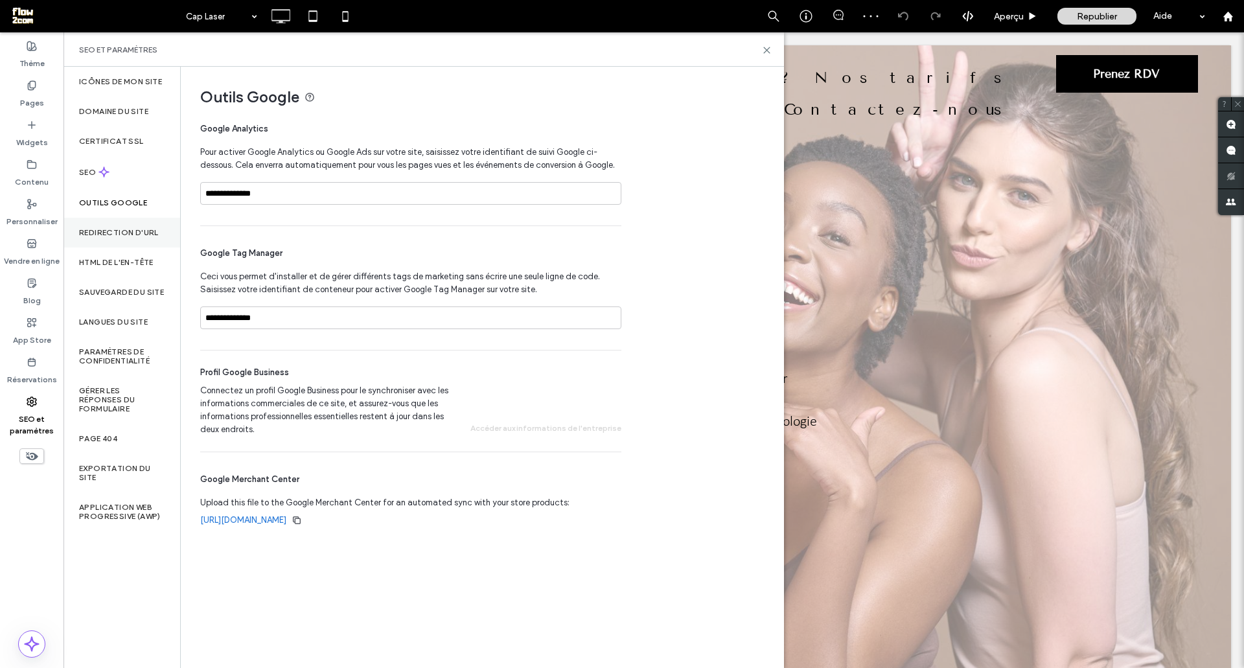
click at [104, 232] on label "Redirection d'URL" at bounding box center [119, 232] width 80 height 9
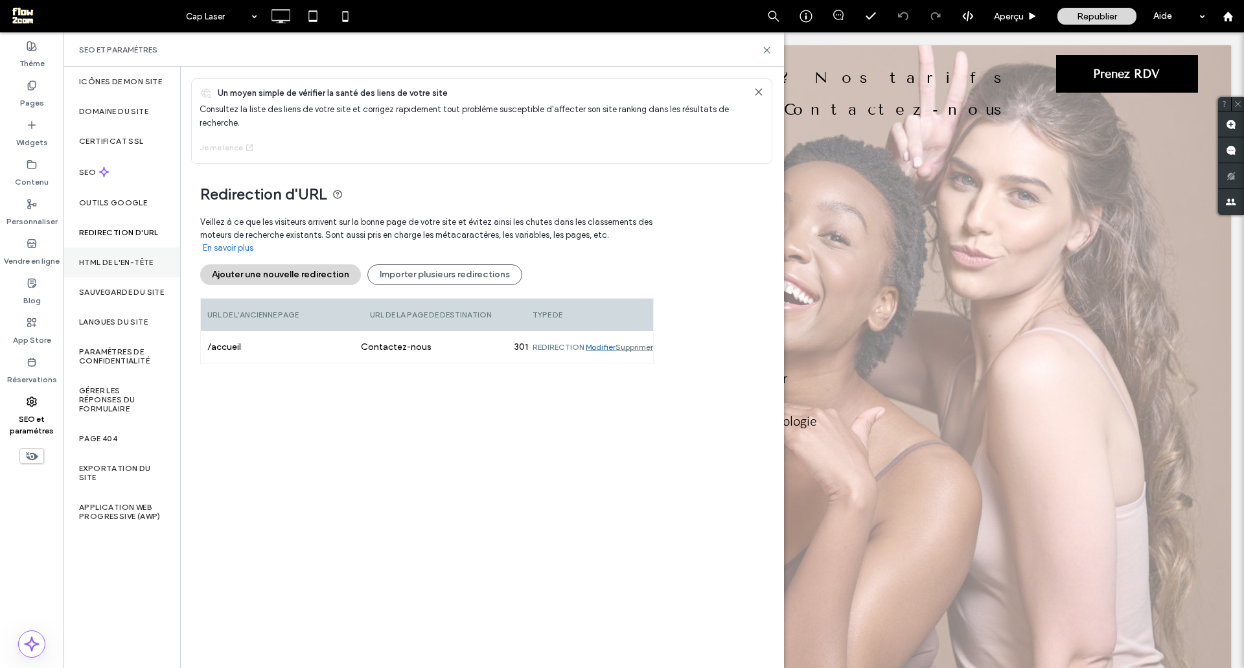
click at [108, 264] on label "HTML DE L'EN-TÊTE" at bounding box center [116, 262] width 74 height 9
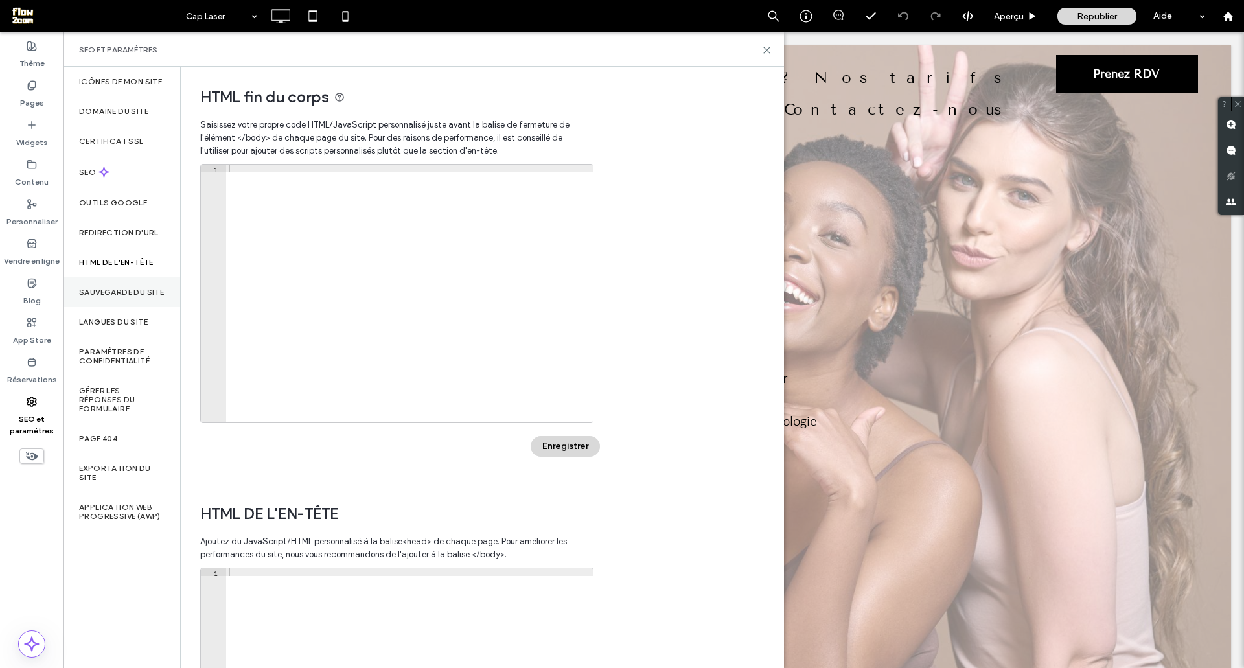
click at [110, 293] on label "Sauvegarde du site" at bounding box center [121, 292] width 85 height 9
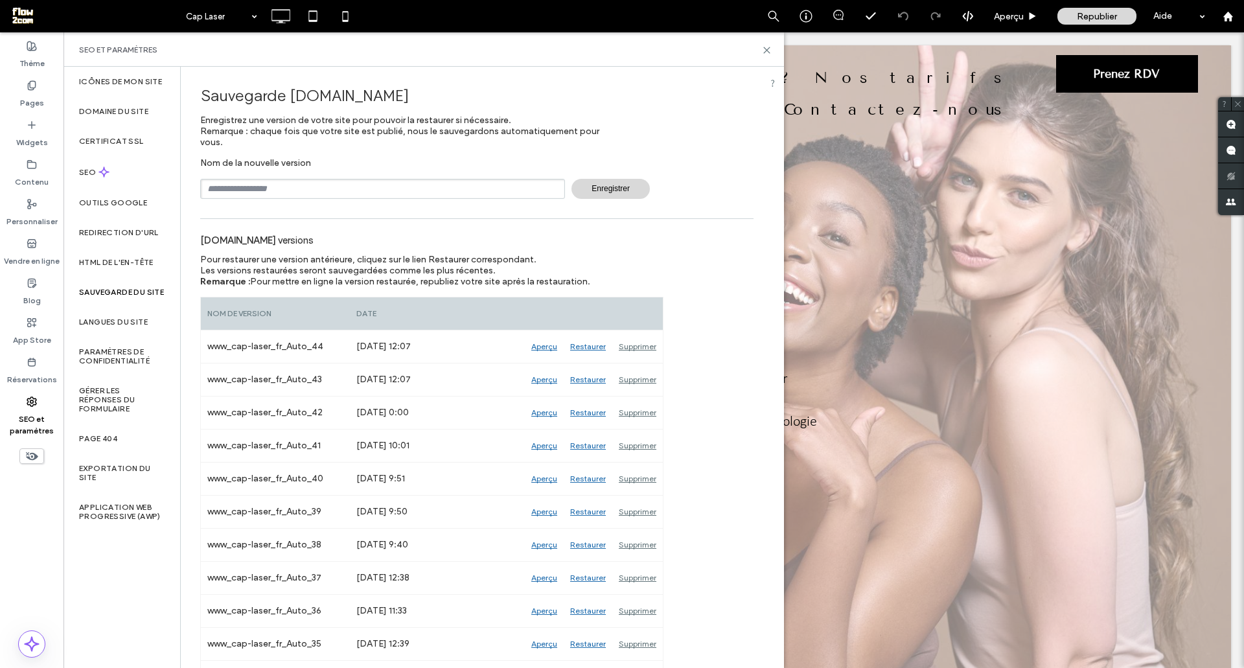
click at [323, 182] on input "text" at bounding box center [382, 189] width 365 height 20
click at [573, 195] on span "Enregistrer" at bounding box center [610, 189] width 78 height 20
click at [239, 249] on div "www.cap-laser.fr versions" at bounding box center [476, 239] width 553 height 29
click at [108, 326] on label "Langues du site" at bounding box center [113, 321] width 69 height 9
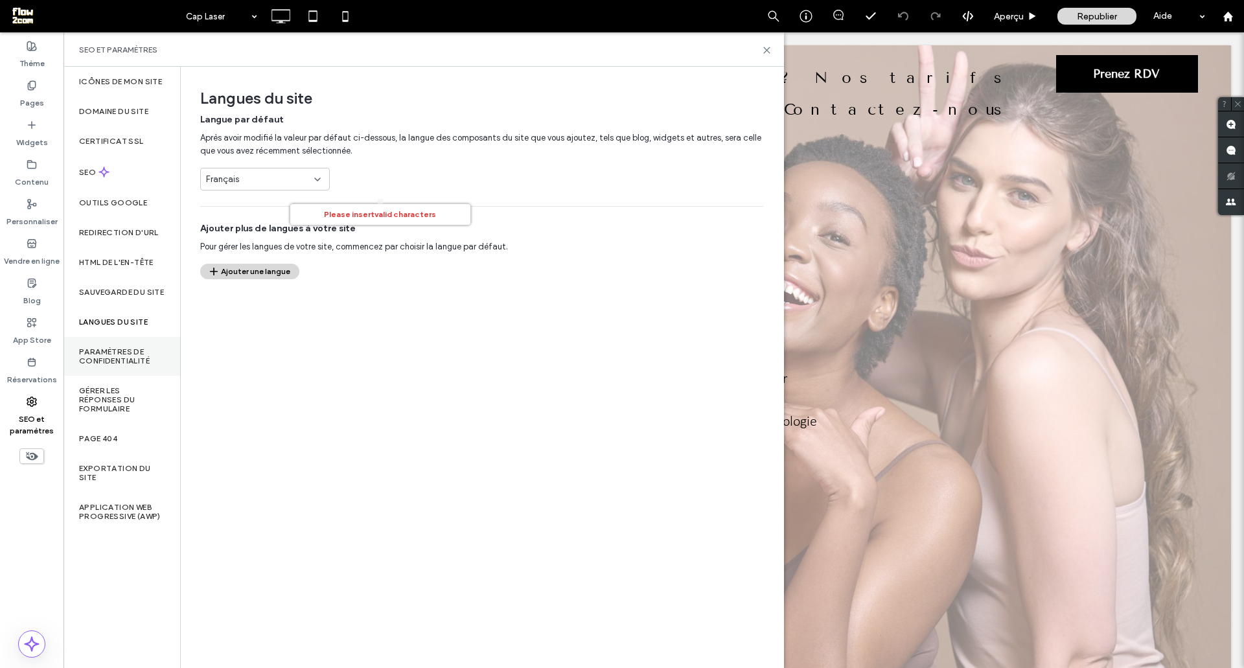
click at [111, 359] on label "Paramètres de confidentialité" at bounding box center [122, 356] width 86 height 18
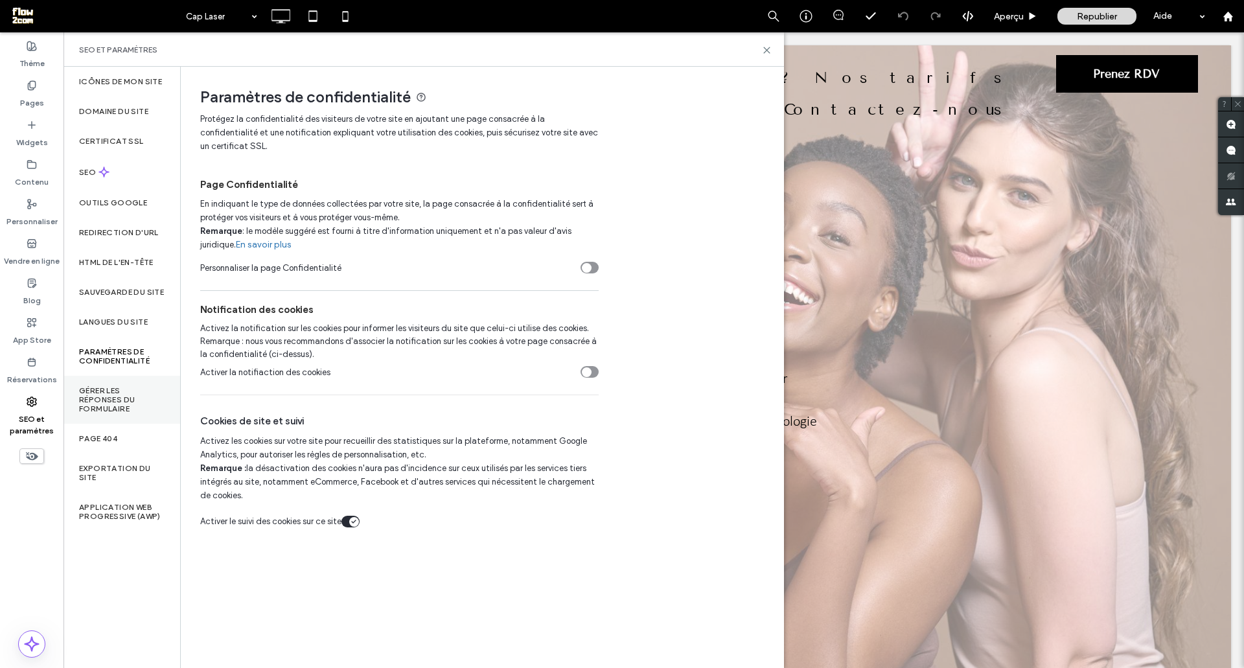
click at [109, 395] on label "Gérer les réponses du formulaire" at bounding box center [122, 399] width 86 height 27
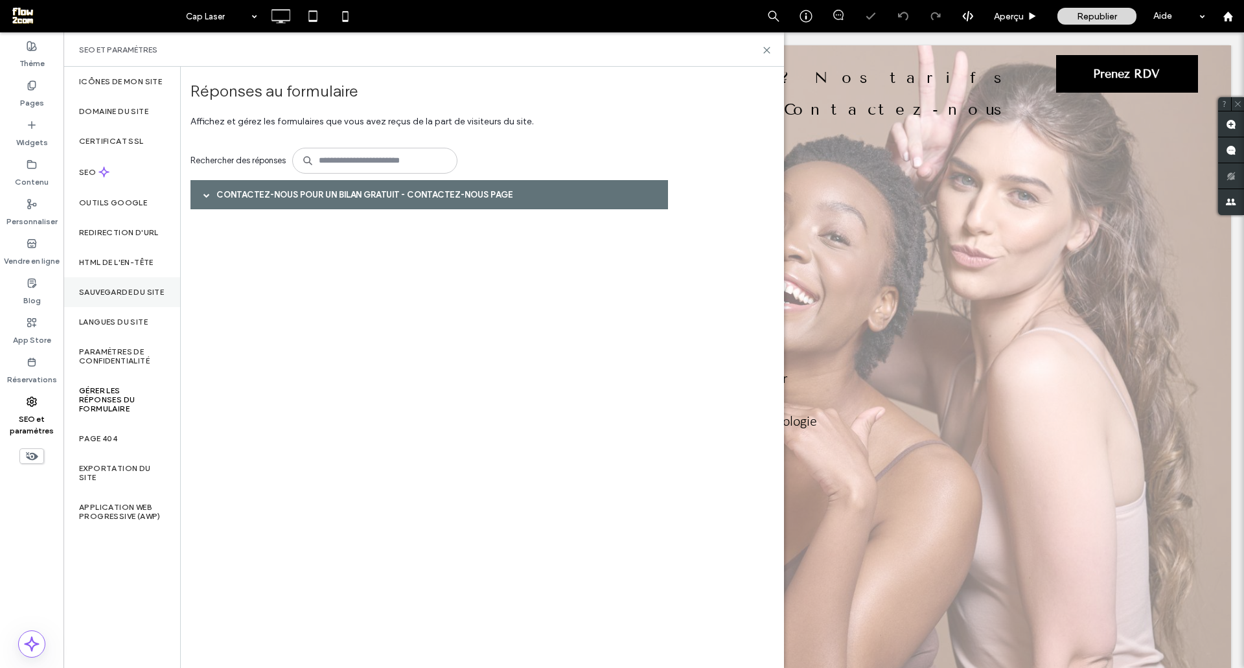
click at [127, 279] on div "Sauvegarde du site" at bounding box center [121, 292] width 117 height 30
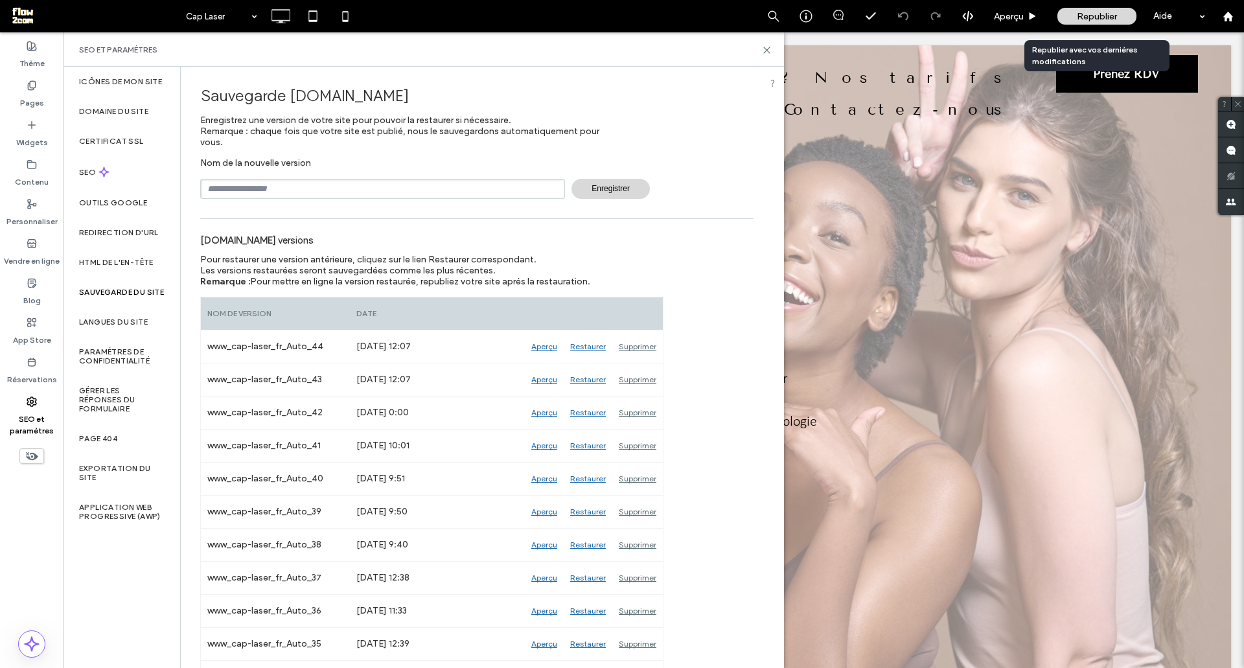
click at [1078, 15] on span "Republier" at bounding box center [1097, 16] width 40 height 11
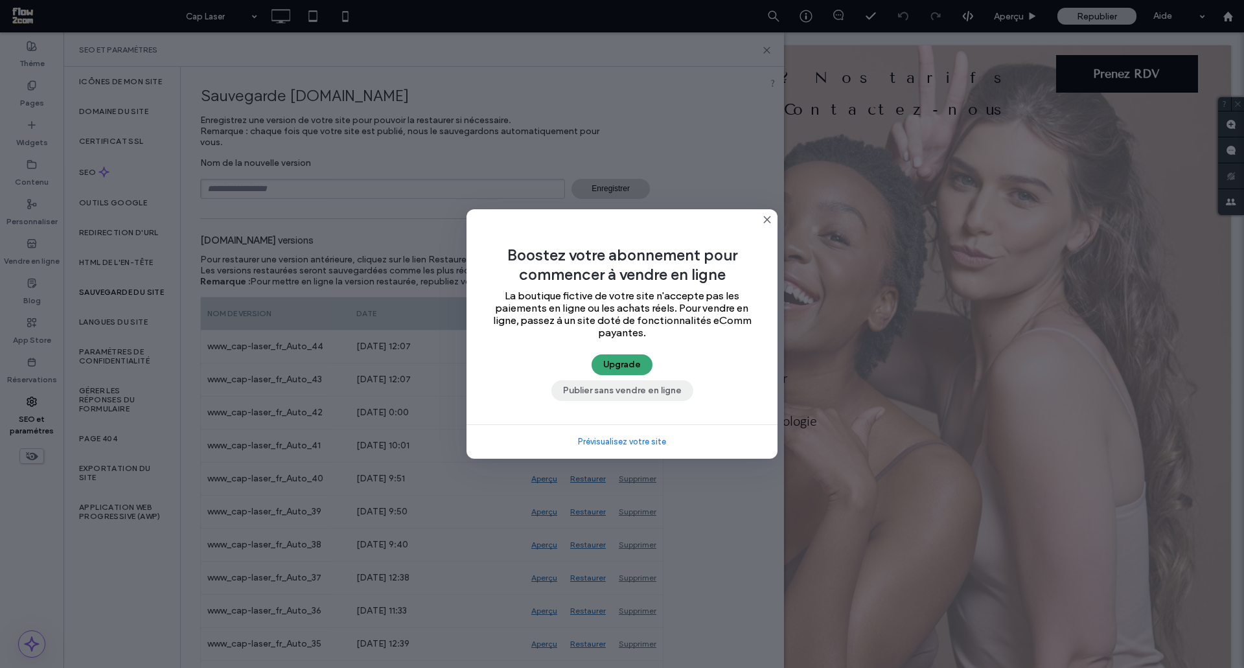
click at [615, 387] on button "Publier sans vendre en ligne" at bounding box center [622, 390] width 142 height 21
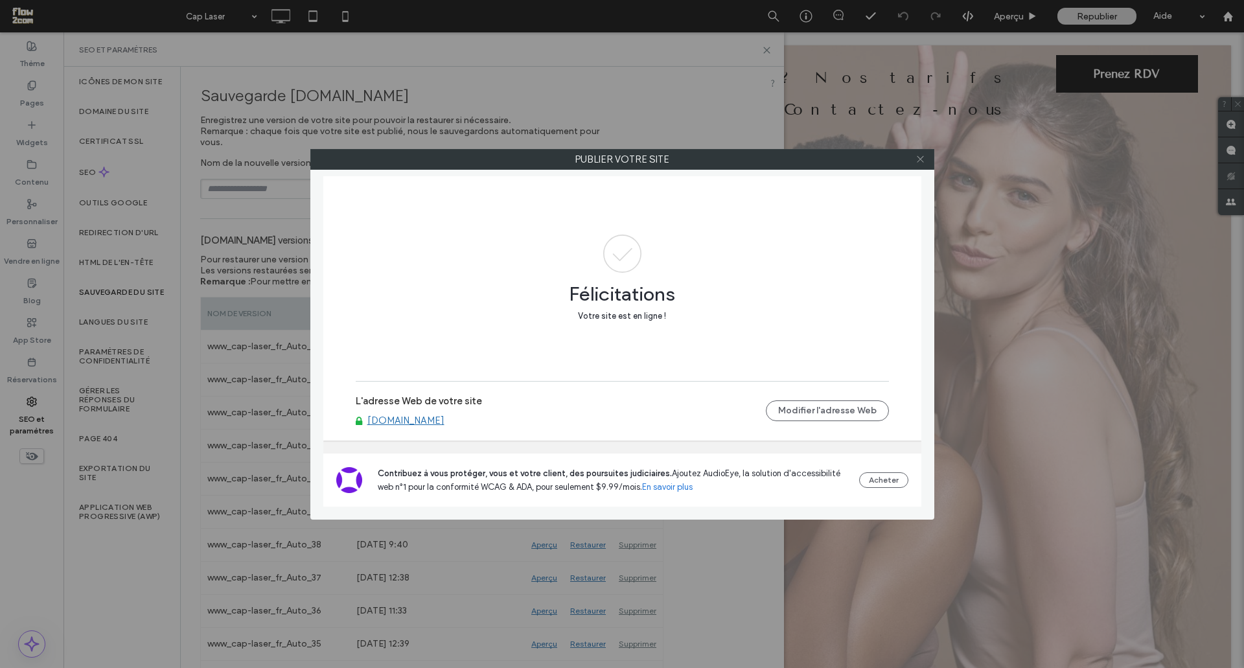
click at [916, 156] on icon at bounding box center [920, 159] width 10 height 10
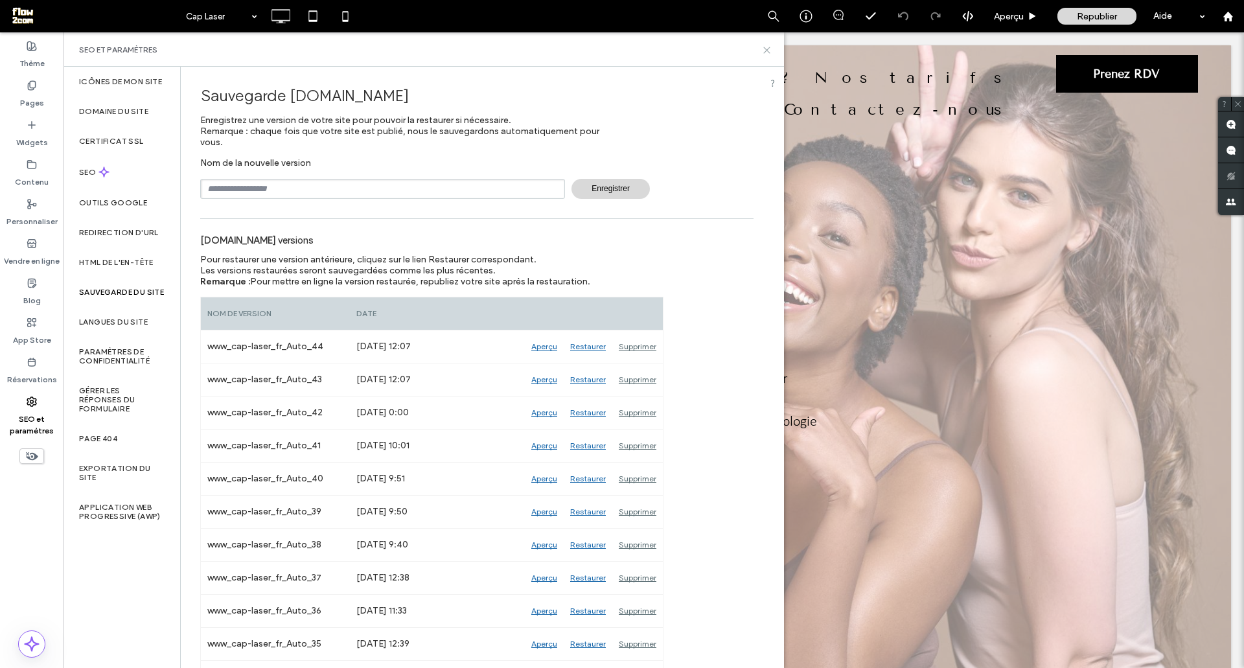
click at [768, 51] on use at bounding box center [767, 50] width 6 height 6
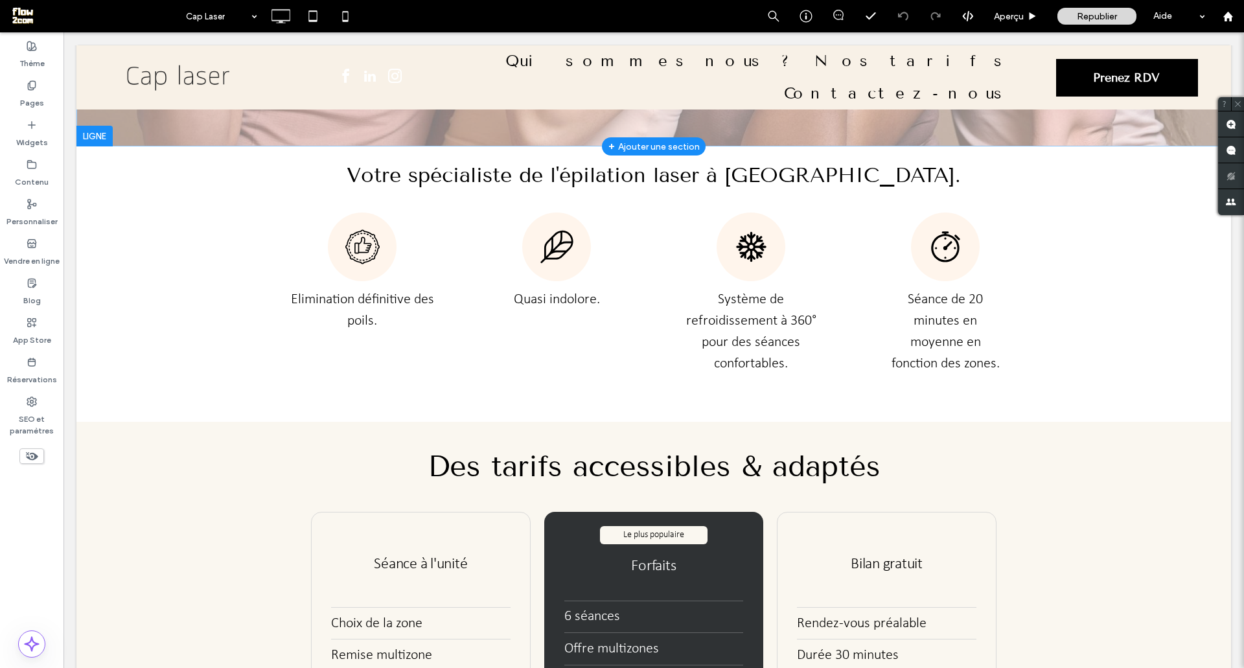
scroll to position [284, 0]
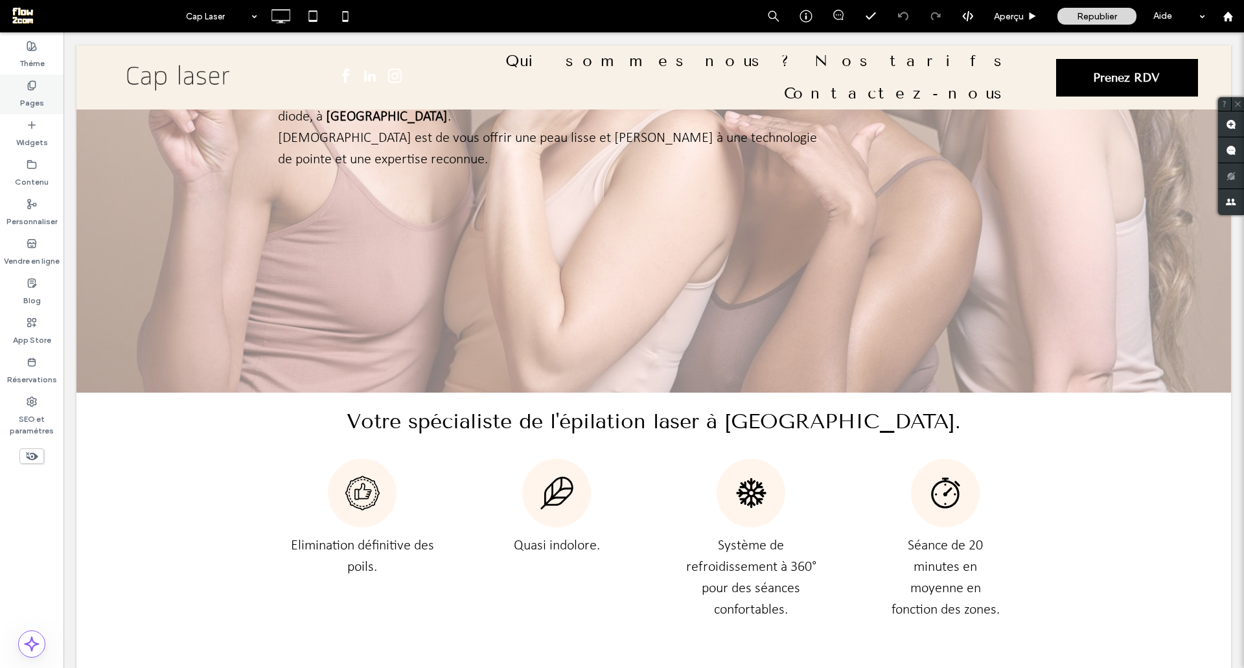
click at [31, 89] on icon at bounding box center [32, 85] width 10 height 10
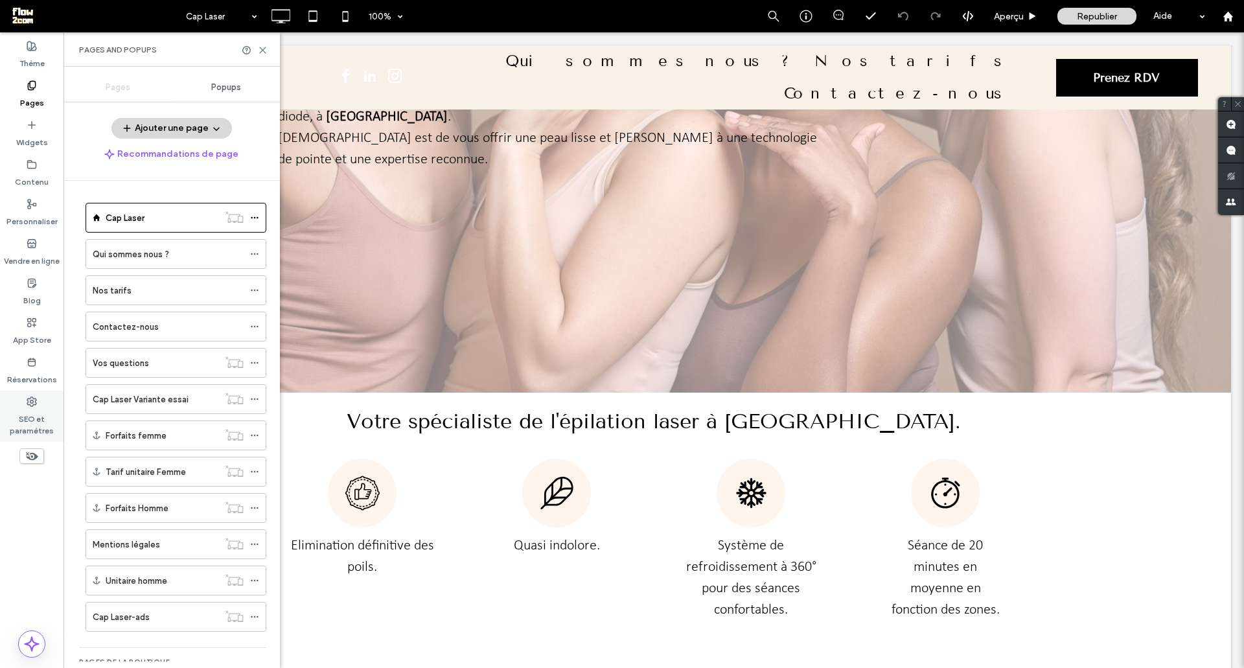
click at [25, 399] on div "SEO et paramètres" at bounding box center [31, 416] width 63 height 51
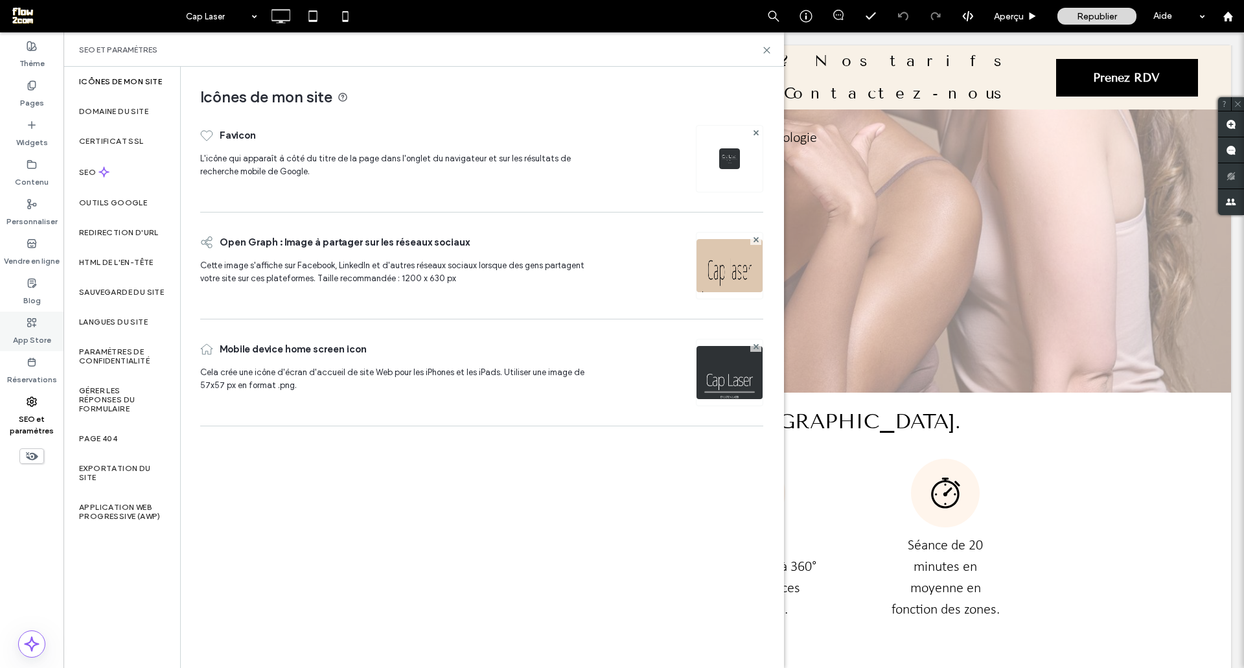
click at [35, 336] on label "App Store" at bounding box center [32, 337] width 38 height 18
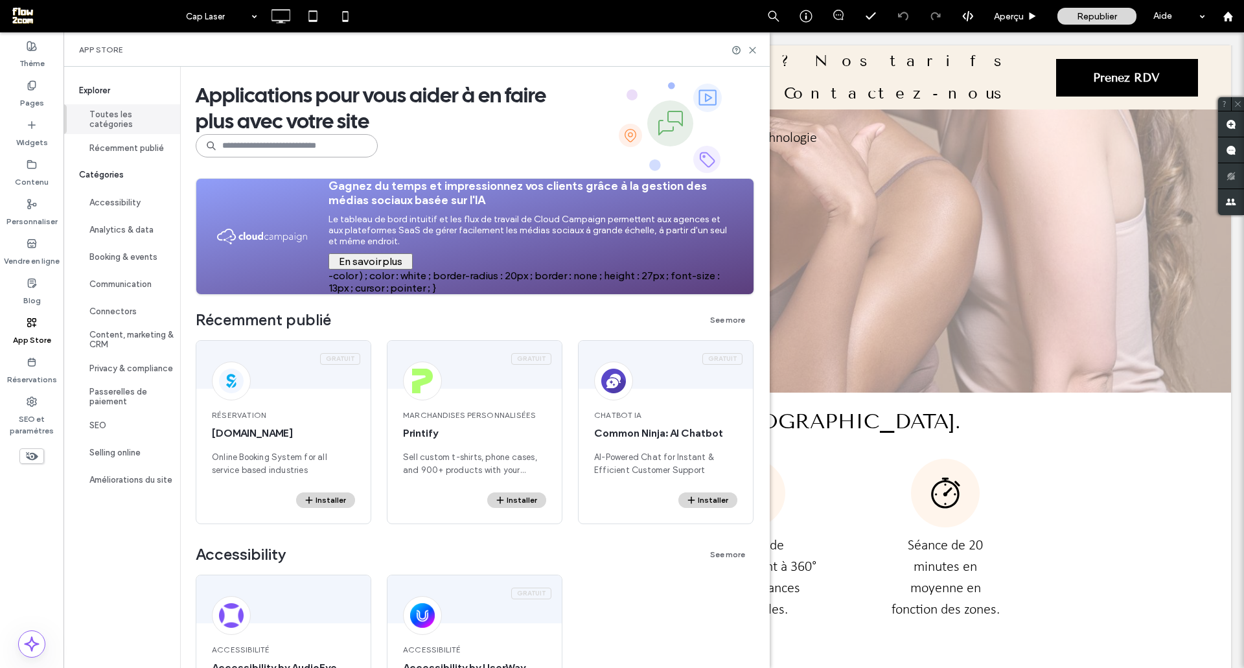
click at [262, 148] on input at bounding box center [287, 145] width 182 height 23
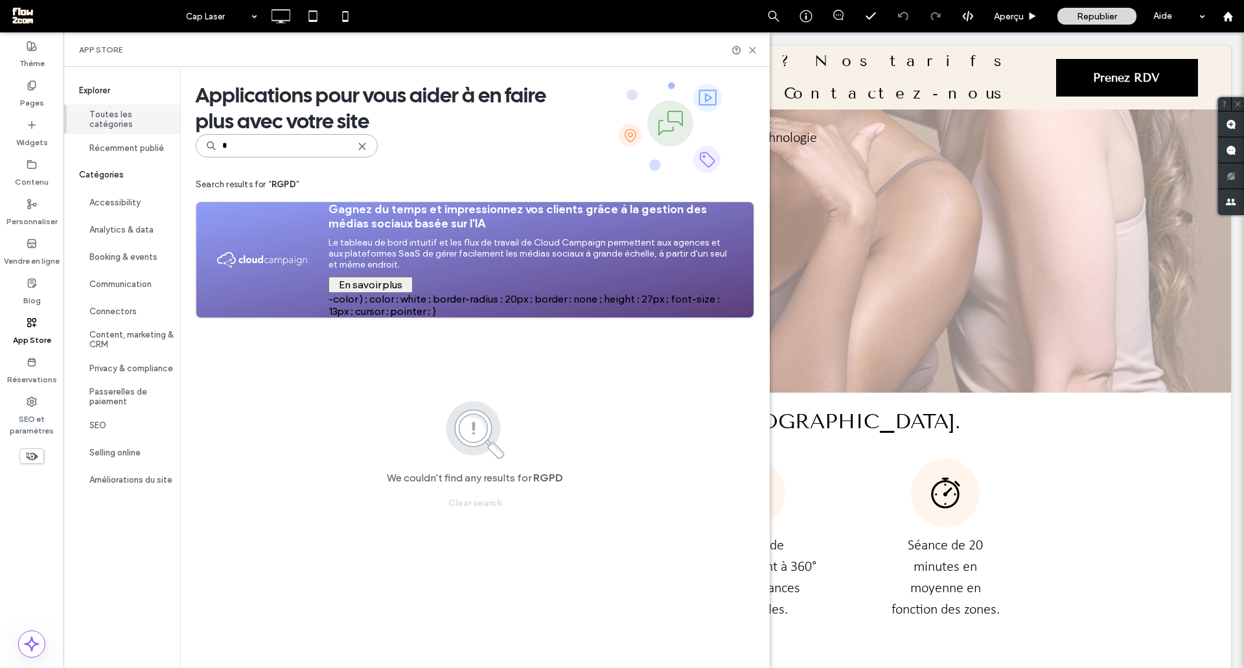
type input "*"
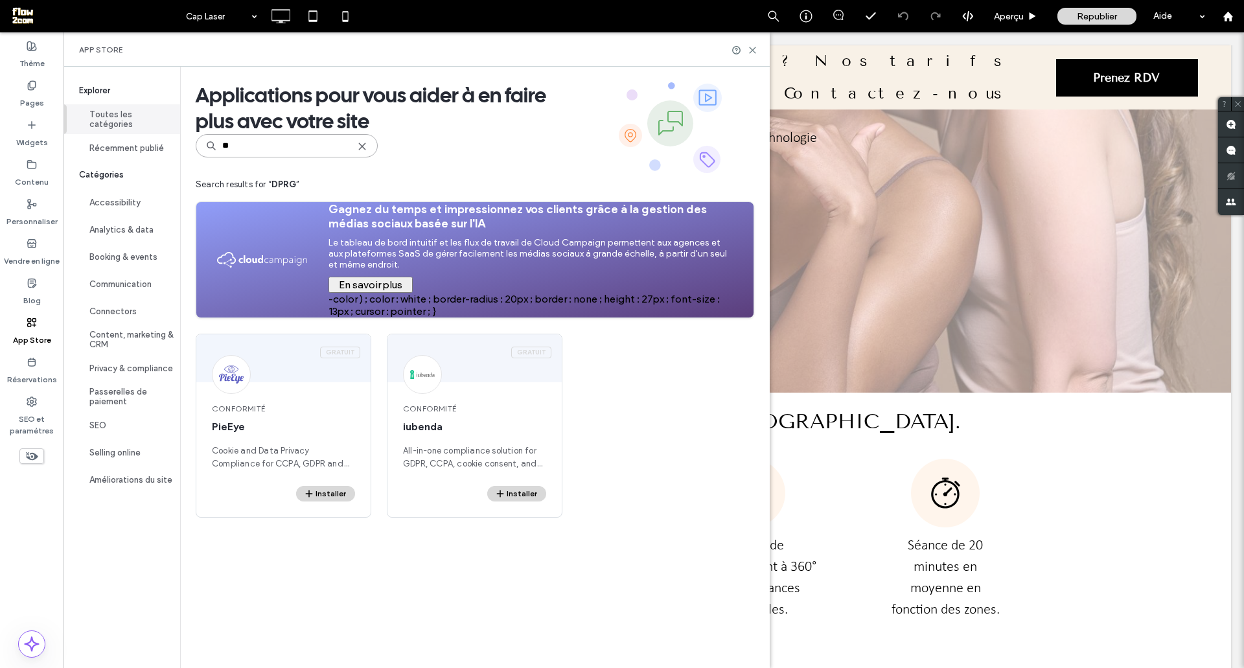
type input "*"
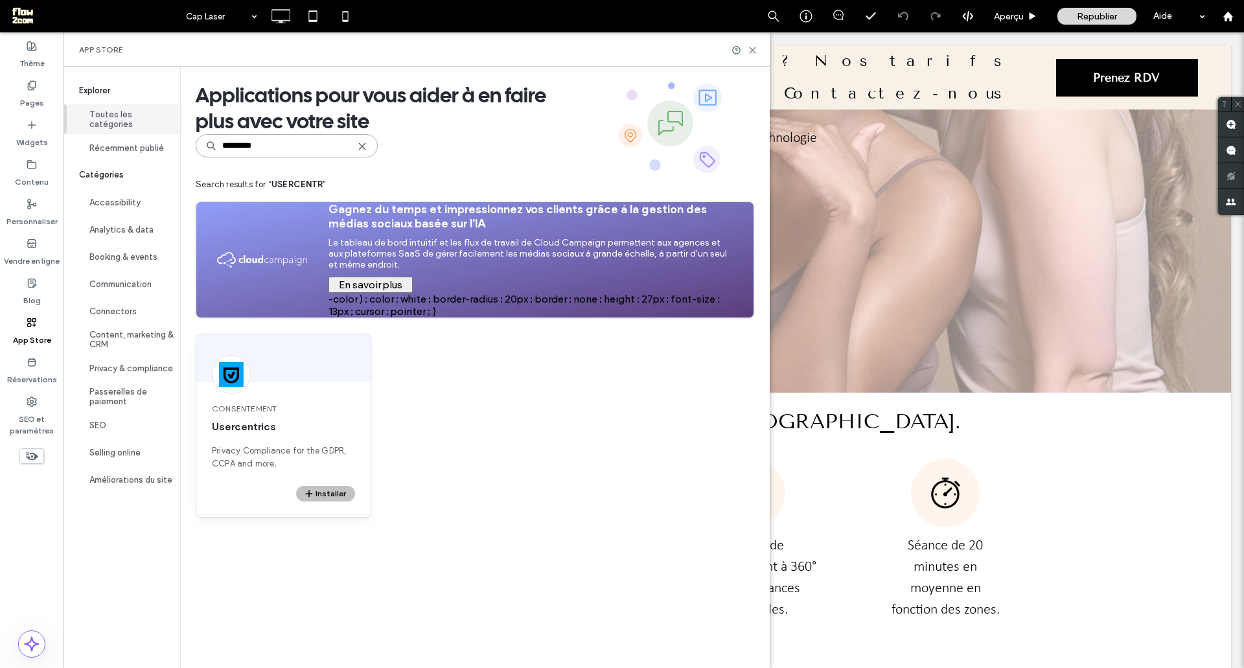
type input "*********"
click at [318, 489] on button "Installer" at bounding box center [325, 494] width 59 height 16
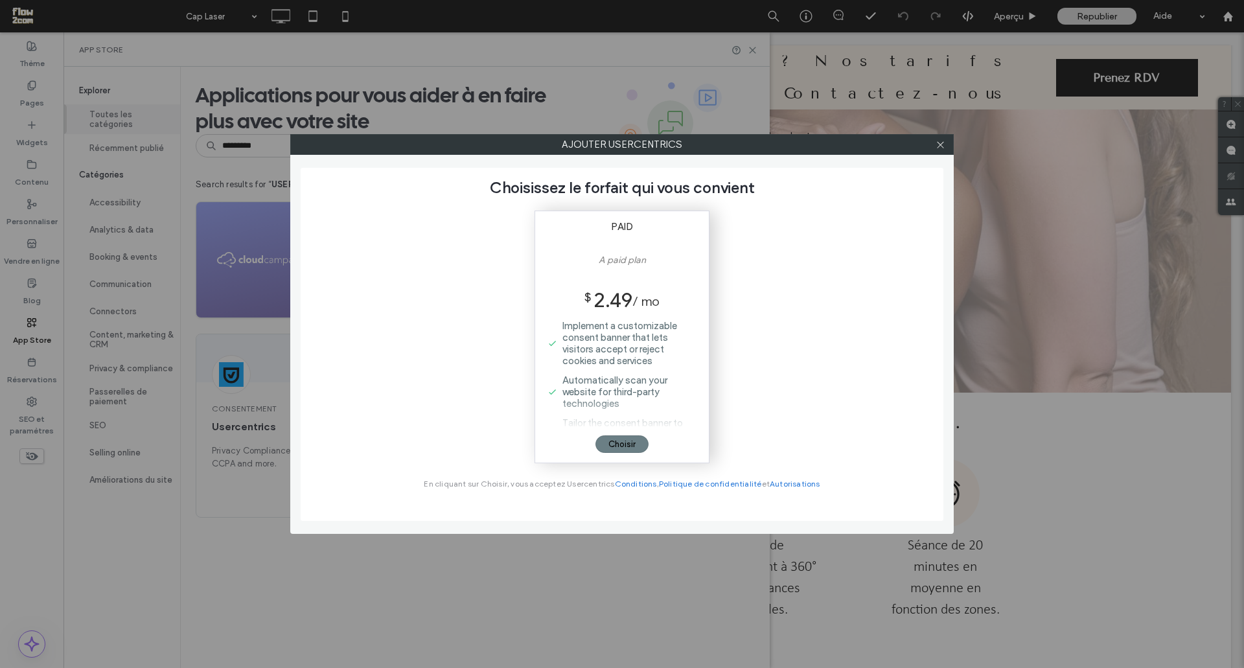
click at [614, 443] on div "Choisir" at bounding box center [621, 443] width 53 height 17
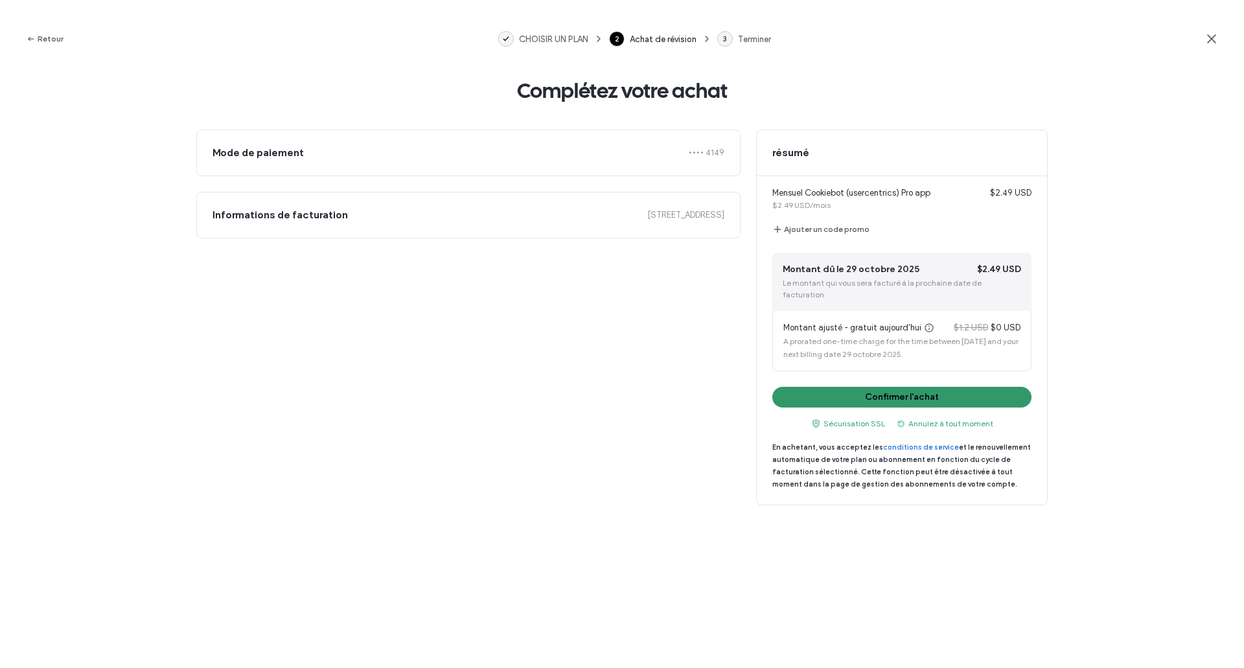
click at [875, 387] on button "Confirmer l'achat" at bounding box center [901, 397] width 259 height 21
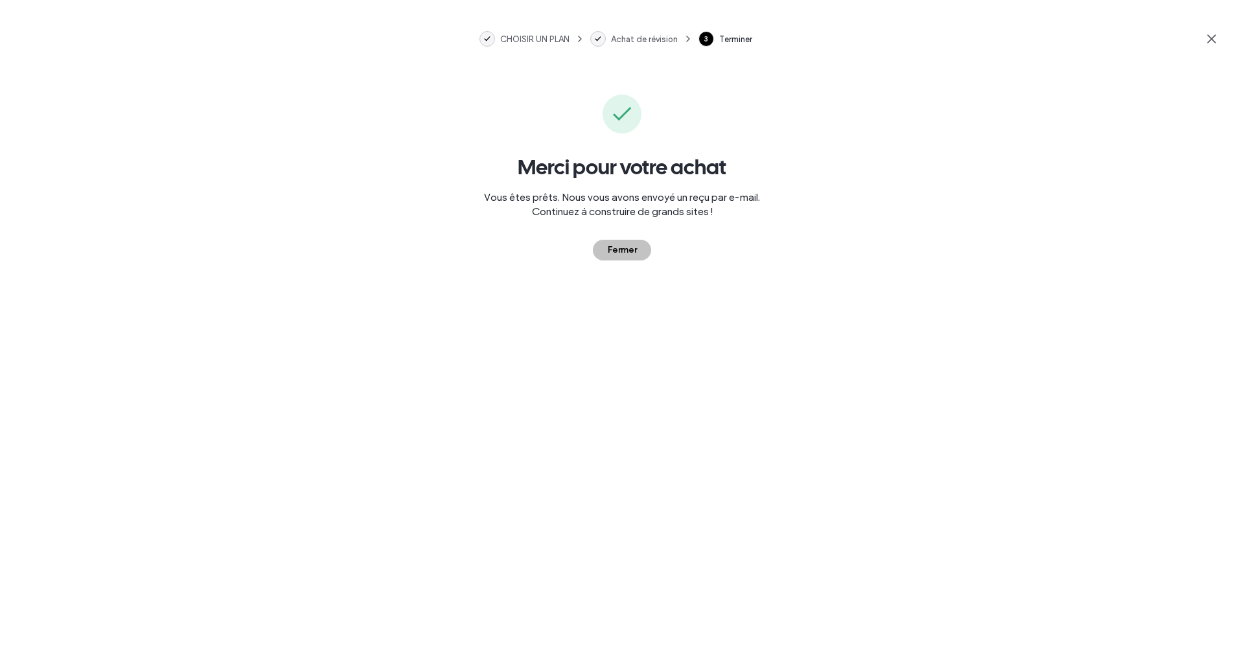
click at [613, 255] on button "Fermer" at bounding box center [622, 250] width 58 height 21
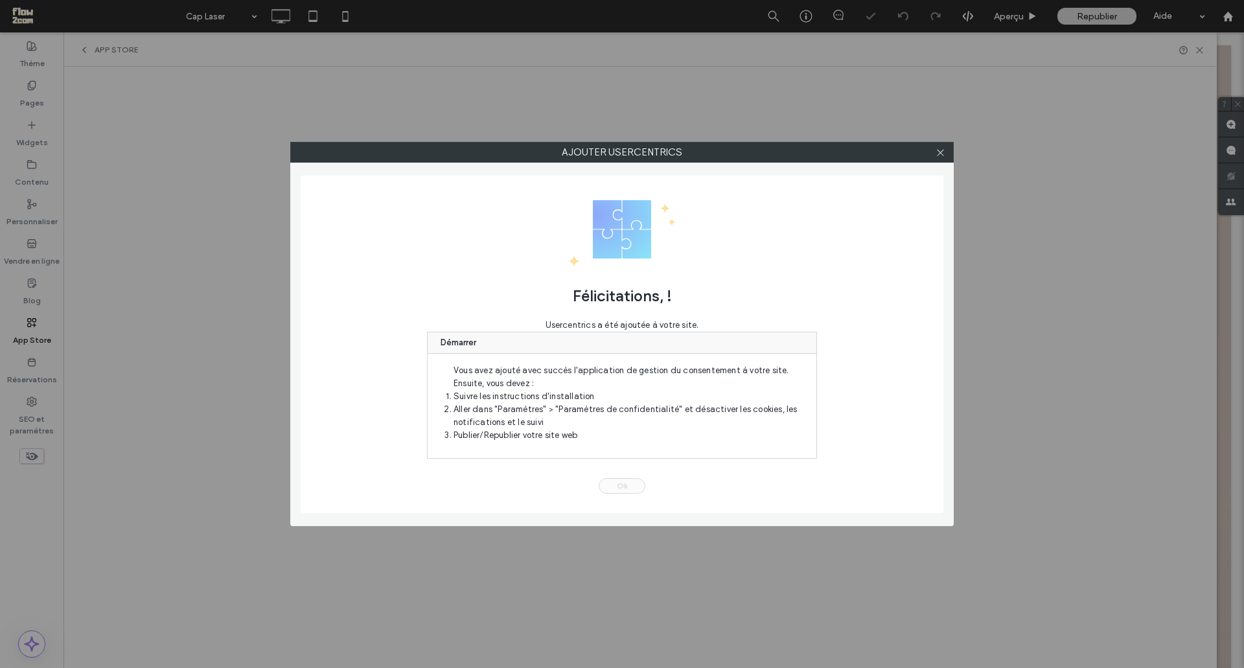
scroll to position [0, 0]
click at [615, 489] on button "Ok" at bounding box center [622, 486] width 47 height 16
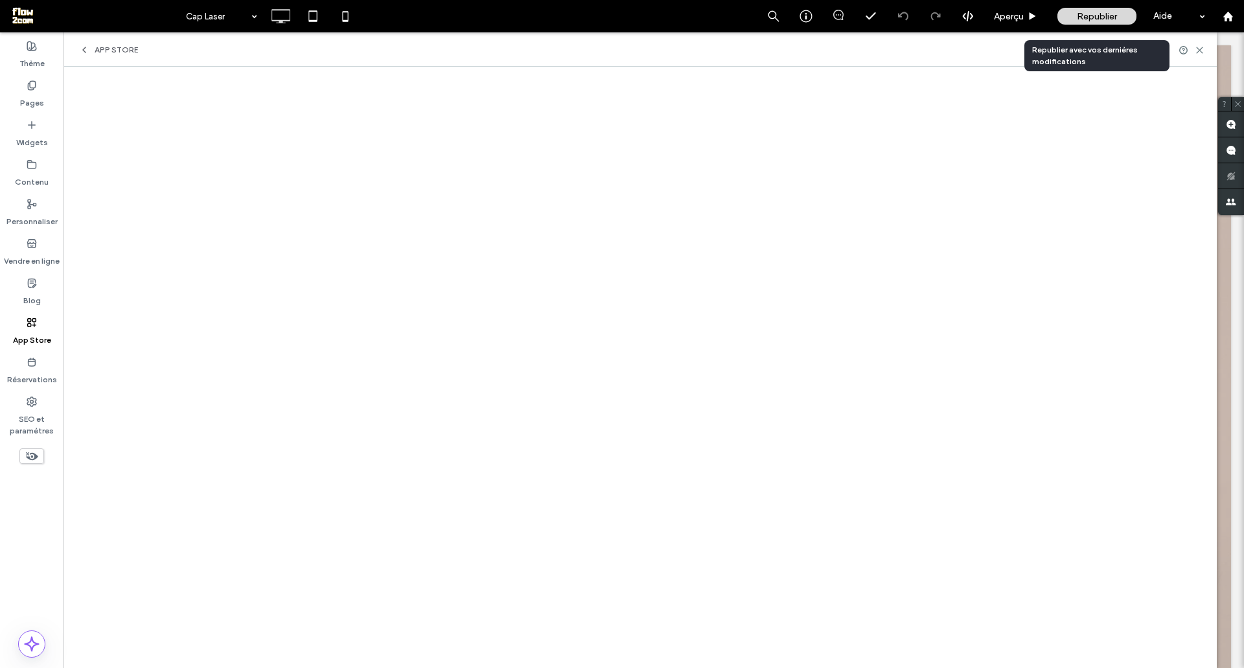
click at [1086, 12] on span "Republier" at bounding box center [1097, 16] width 40 height 11
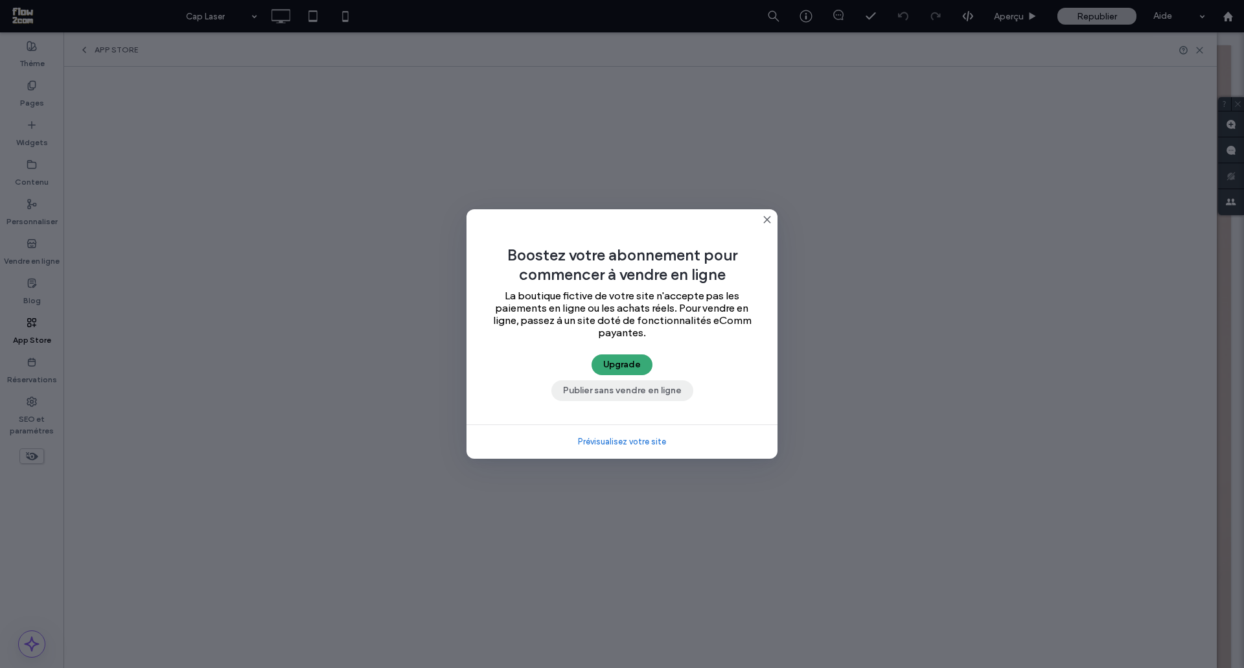
click at [654, 382] on button "Publier sans vendre en ligne" at bounding box center [622, 390] width 142 height 21
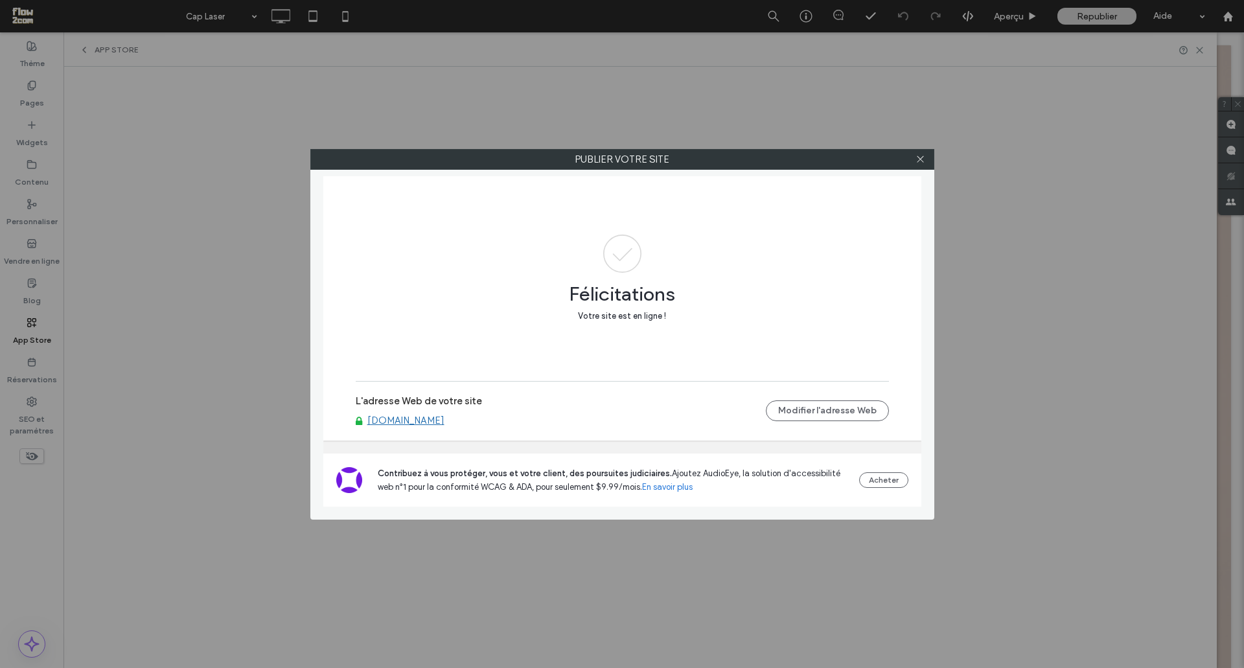
click at [411, 424] on link "[DOMAIN_NAME]" at bounding box center [405, 421] width 77 height 12
click at [915, 155] on icon at bounding box center [920, 159] width 10 height 10
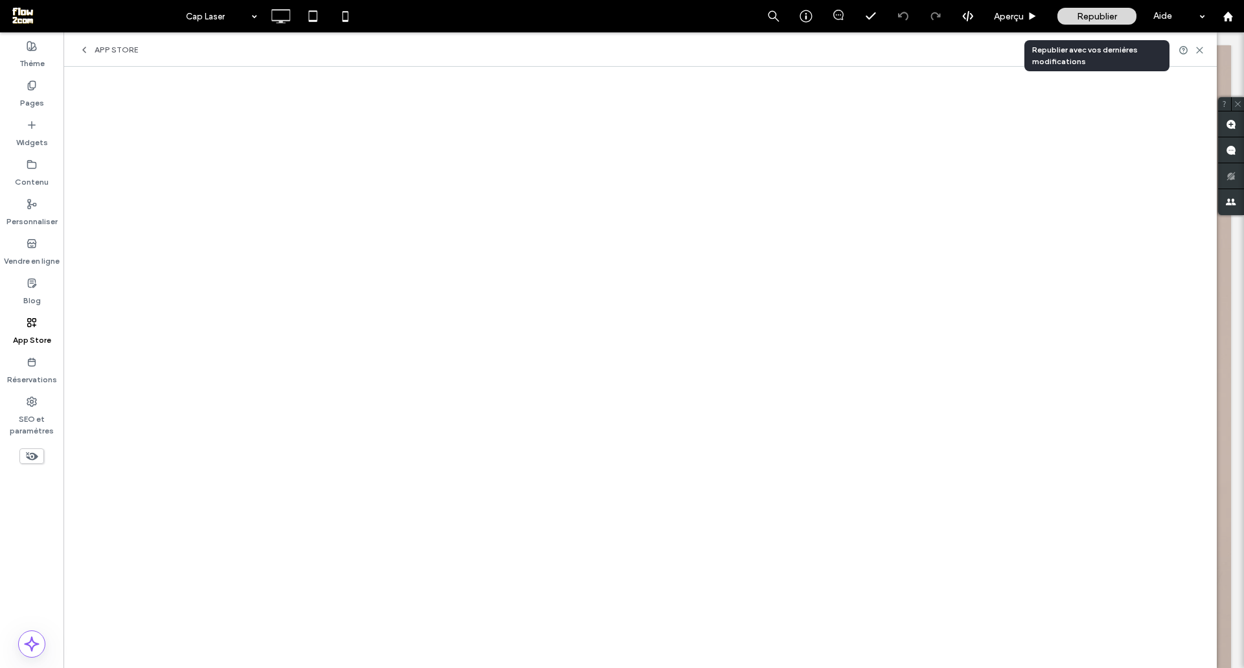
click at [1084, 9] on div "Republier" at bounding box center [1096, 16] width 79 height 17
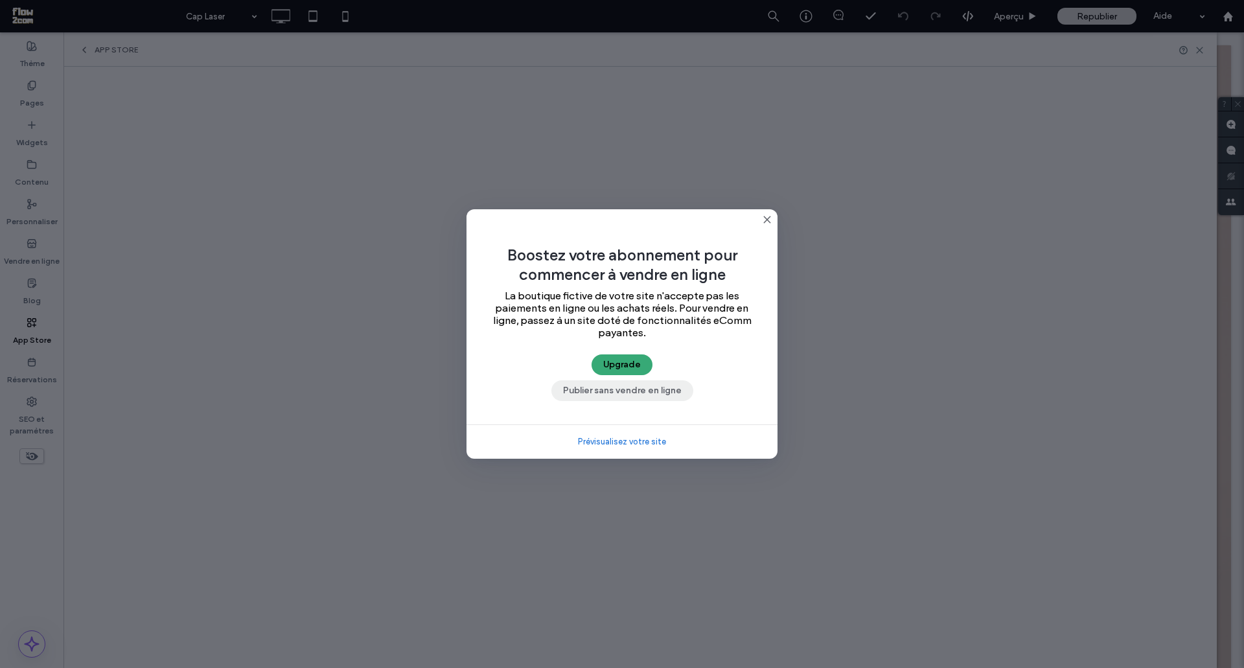
click at [573, 393] on button "Publier sans vendre en ligne" at bounding box center [622, 390] width 142 height 21
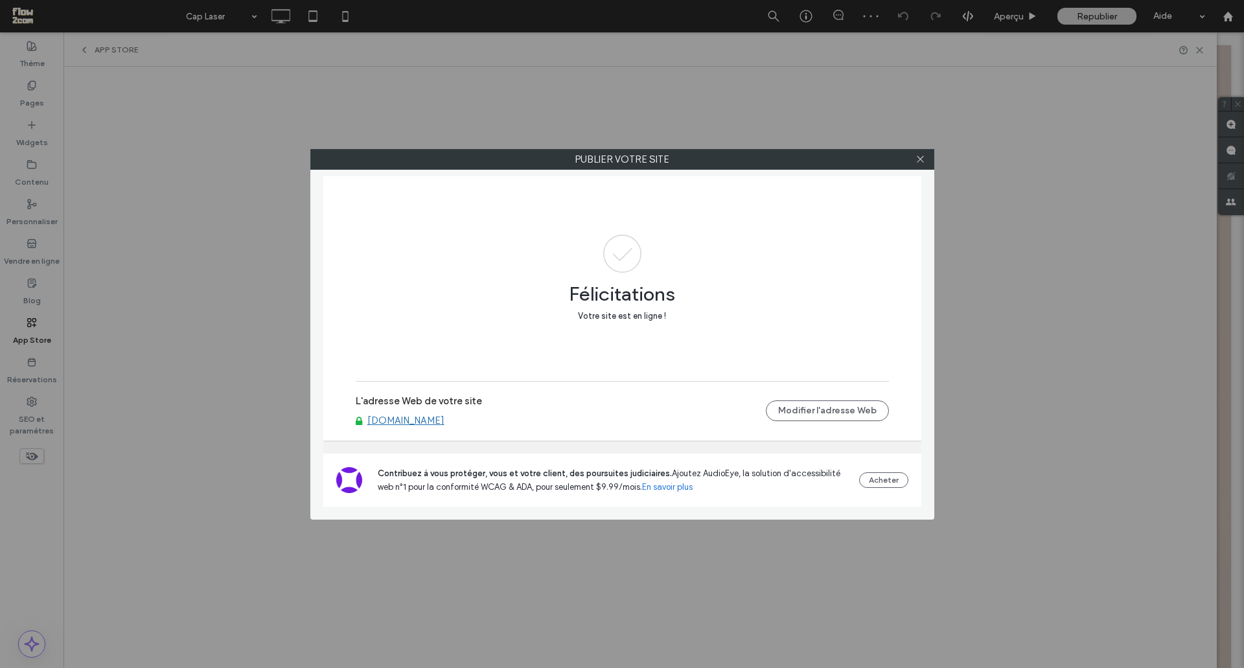
click at [417, 417] on link "[DOMAIN_NAME]" at bounding box center [405, 421] width 77 height 12
click at [920, 159] on use at bounding box center [920, 159] width 6 height 6
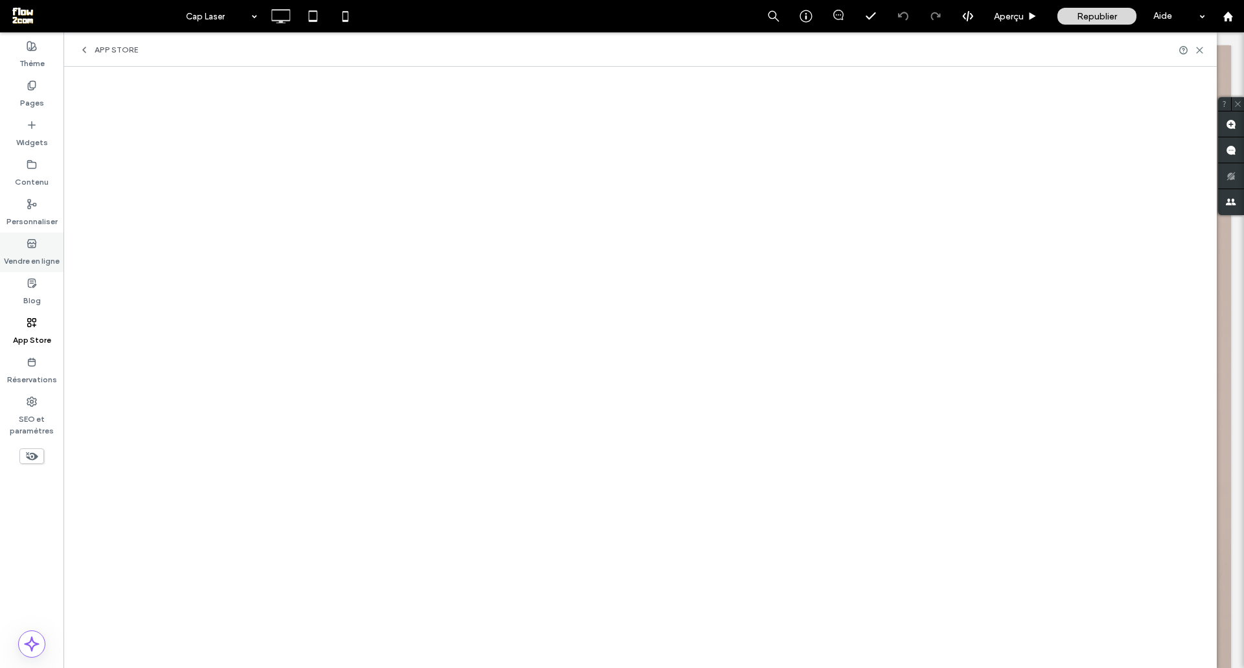
click at [28, 254] on label "Vendre en ligne" at bounding box center [32, 258] width 56 height 18
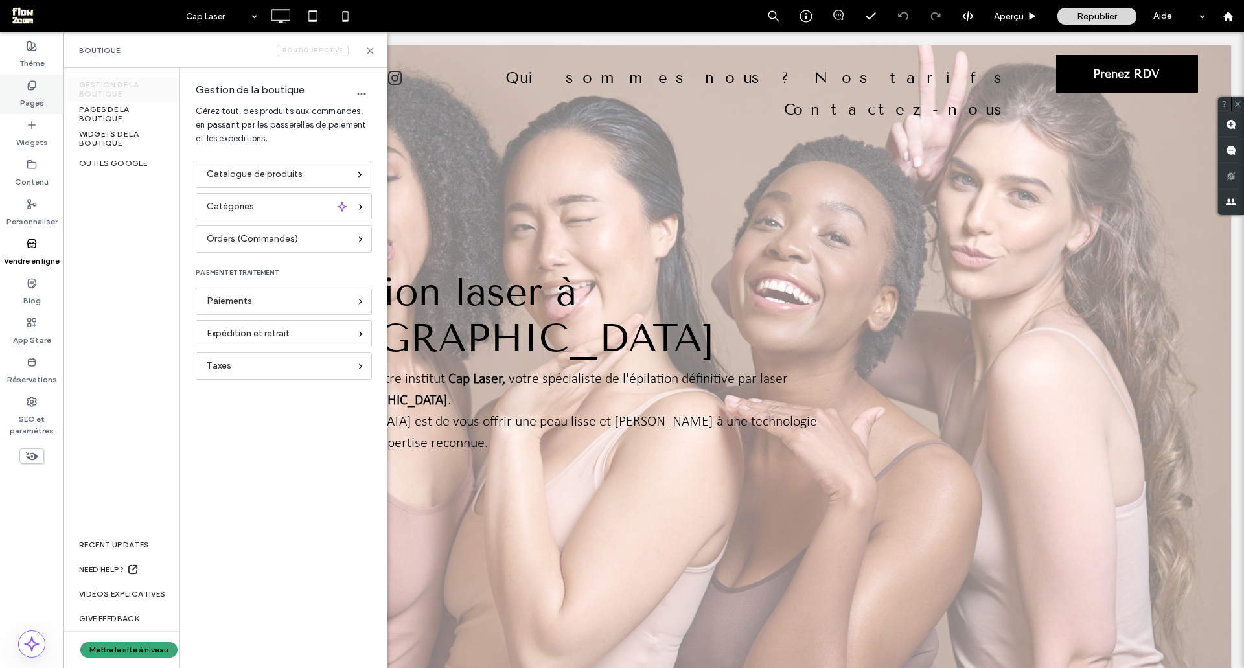
click at [29, 95] on label "Pages" at bounding box center [32, 100] width 24 height 18
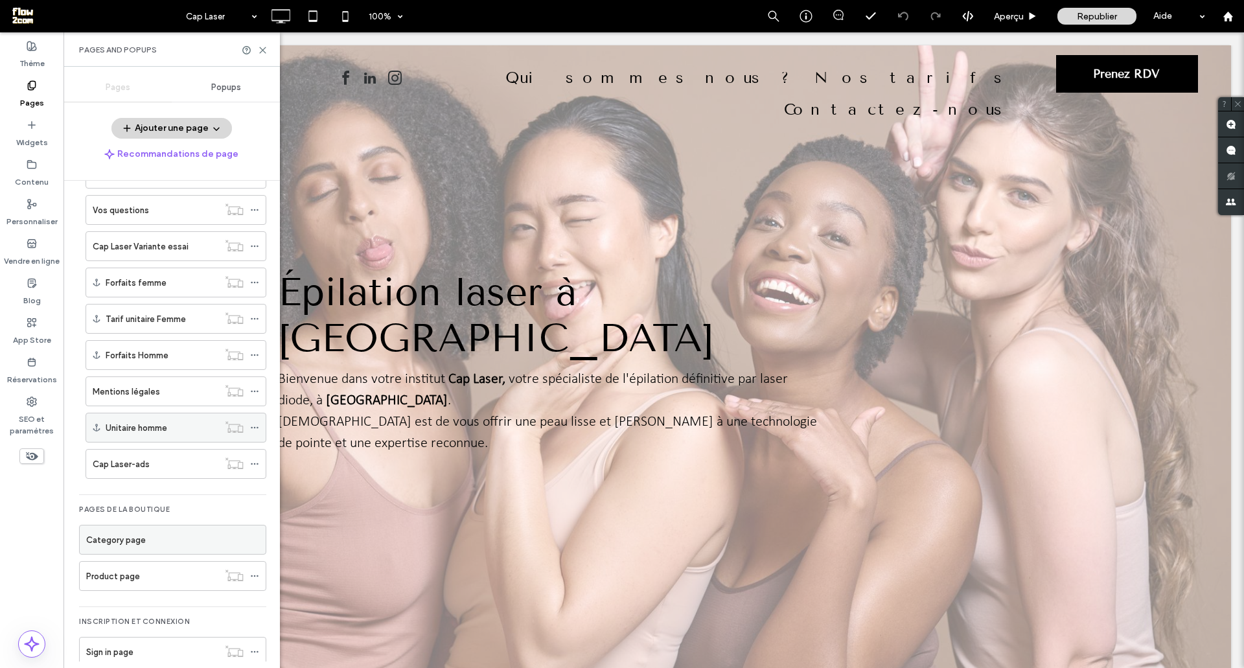
scroll to position [175, 0]
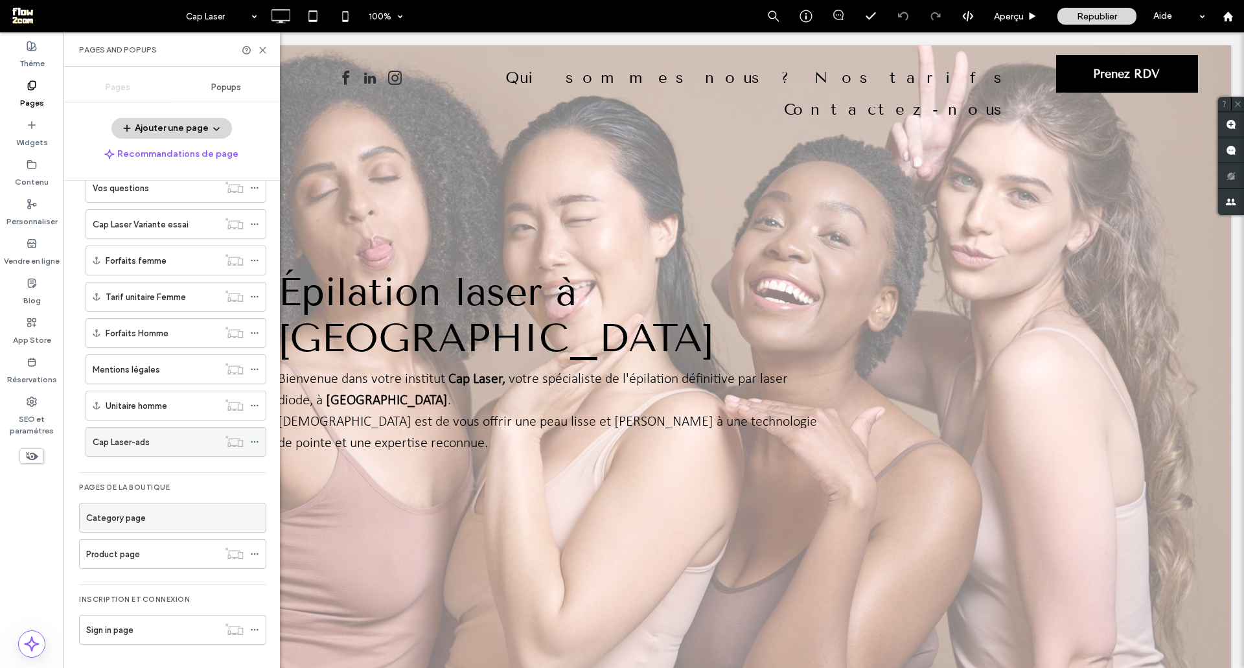
click at [255, 444] on icon at bounding box center [254, 441] width 9 height 9
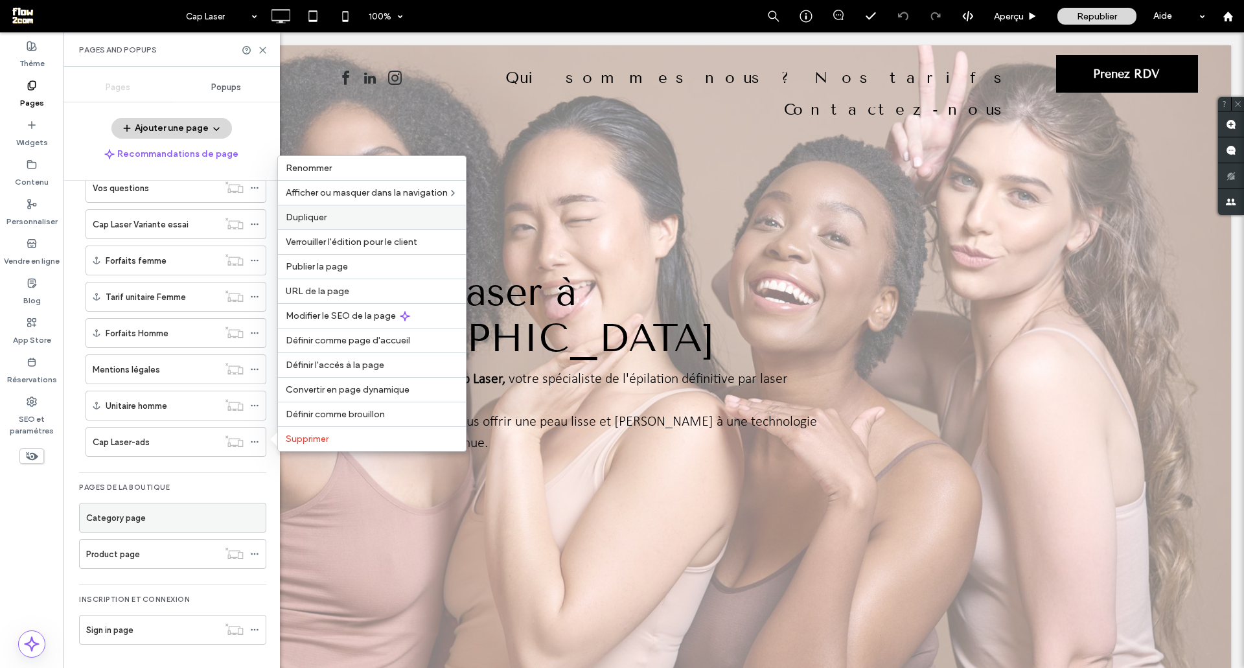
click at [324, 216] on span "Dupliquer" at bounding box center [306, 217] width 41 height 11
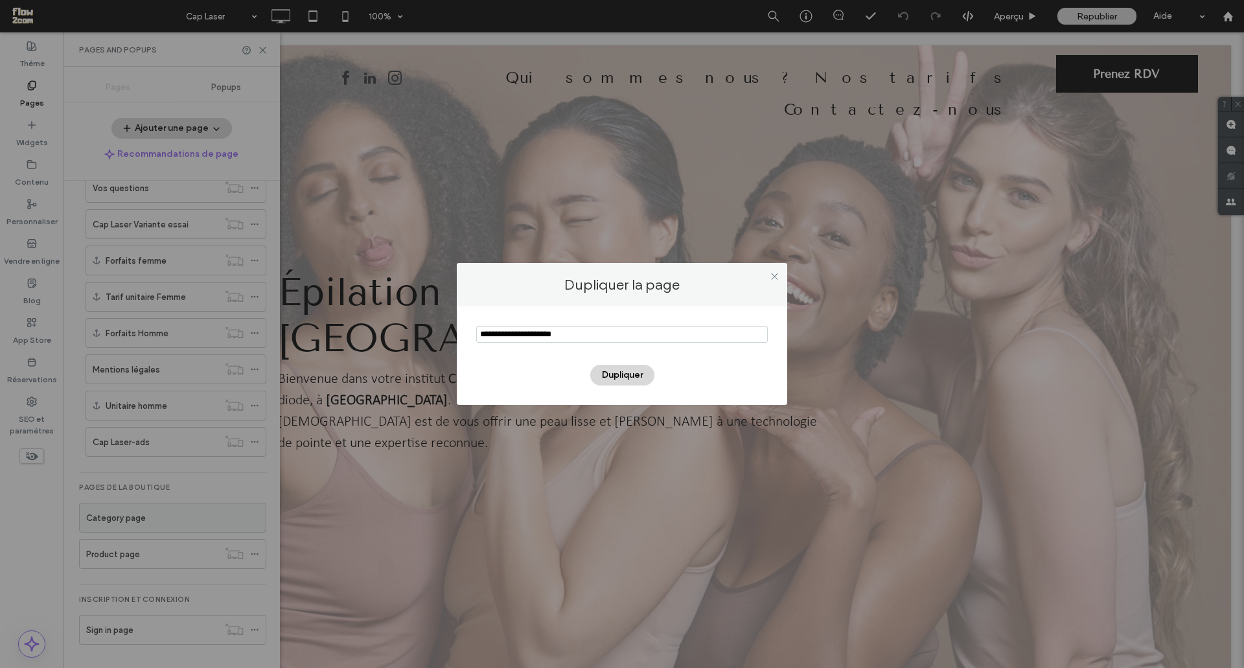
click at [536, 336] on input "notEmpty" at bounding box center [621, 334] width 291 height 17
drag, startPoint x: 516, startPoint y: 333, endPoint x: 404, endPoint y: 328, distance: 112.2
click at [404, 328] on div "Dupliquer la page Dupliquer" at bounding box center [622, 334] width 1244 height 668
drag, startPoint x: 539, startPoint y: 336, endPoint x: 521, endPoint y: 337, distance: 17.5
click at [521, 337] on input "notEmpty" at bounding box center [621, 334] width 291 height 17
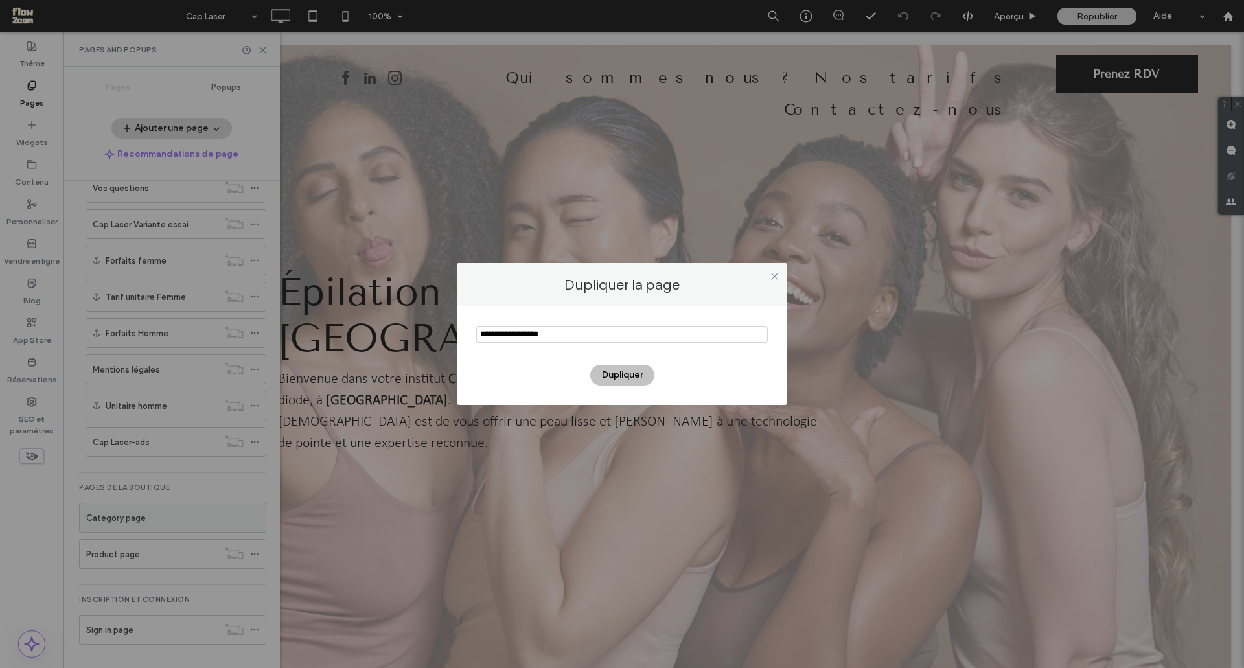
type input "**********"
click at [610, 373] on button "Dupliquer" at bounding box center [622, 375] width 64 height 21
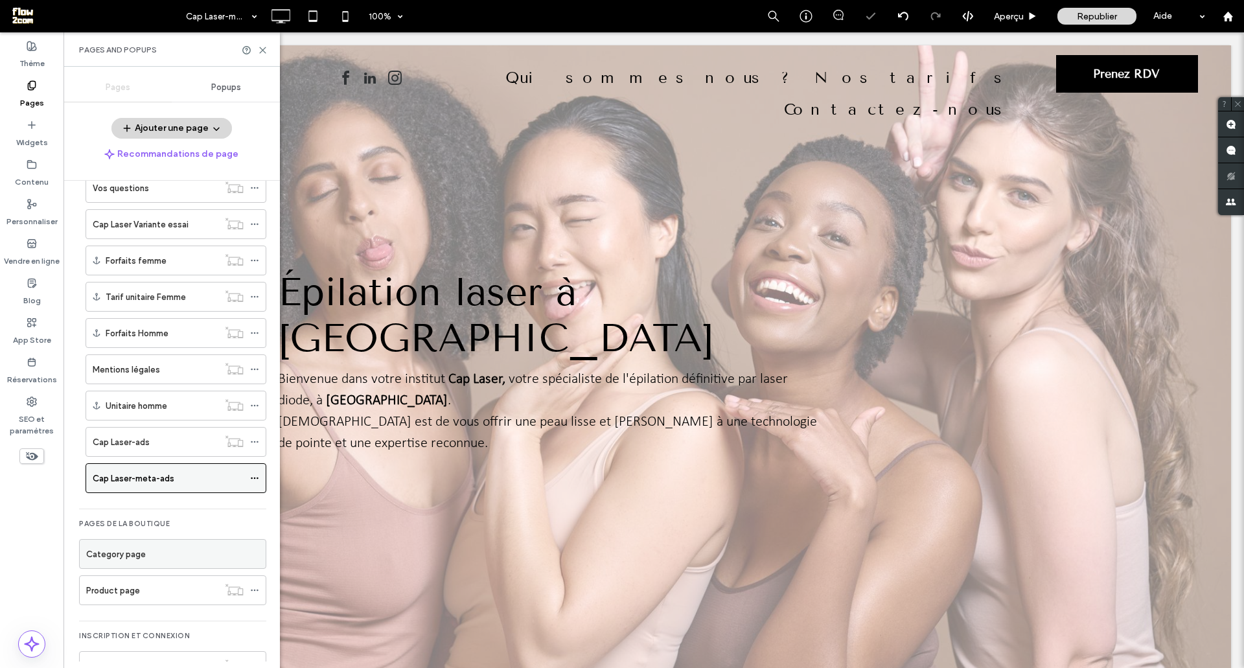
click at [256, 479] on icon at bounding box center [254, 478] width 9 height 9
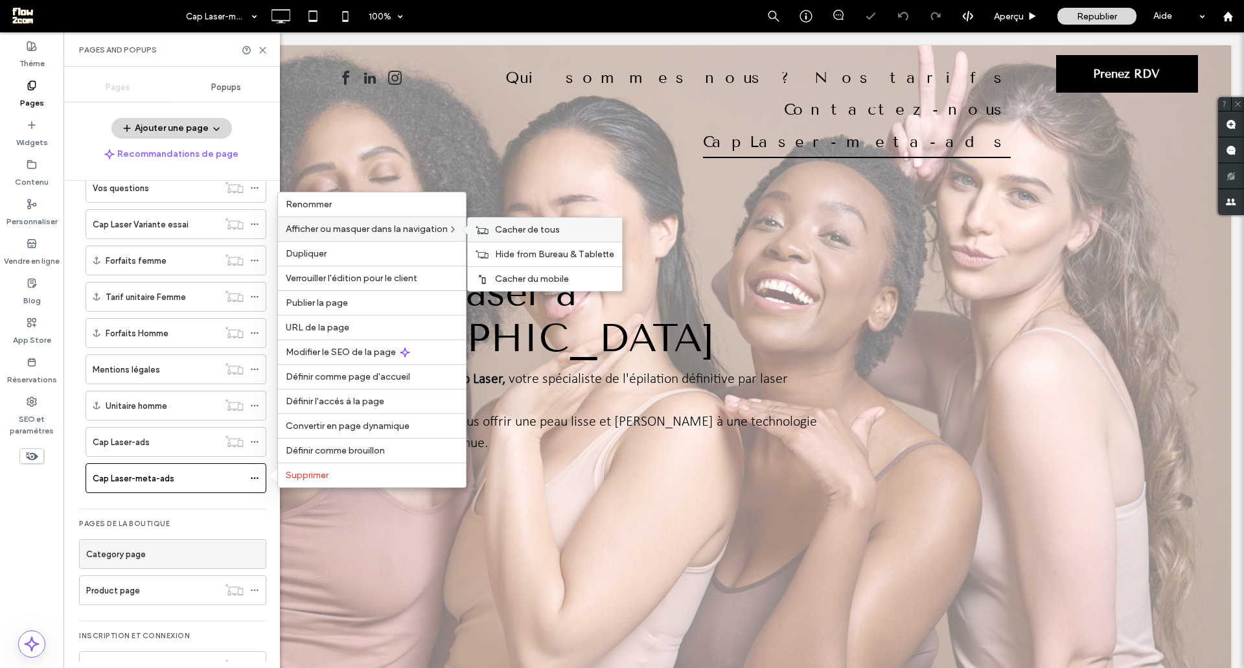
click at [507, 233] on span "Cacher de tous" at bounding box center [527, 229] width 65 height 11
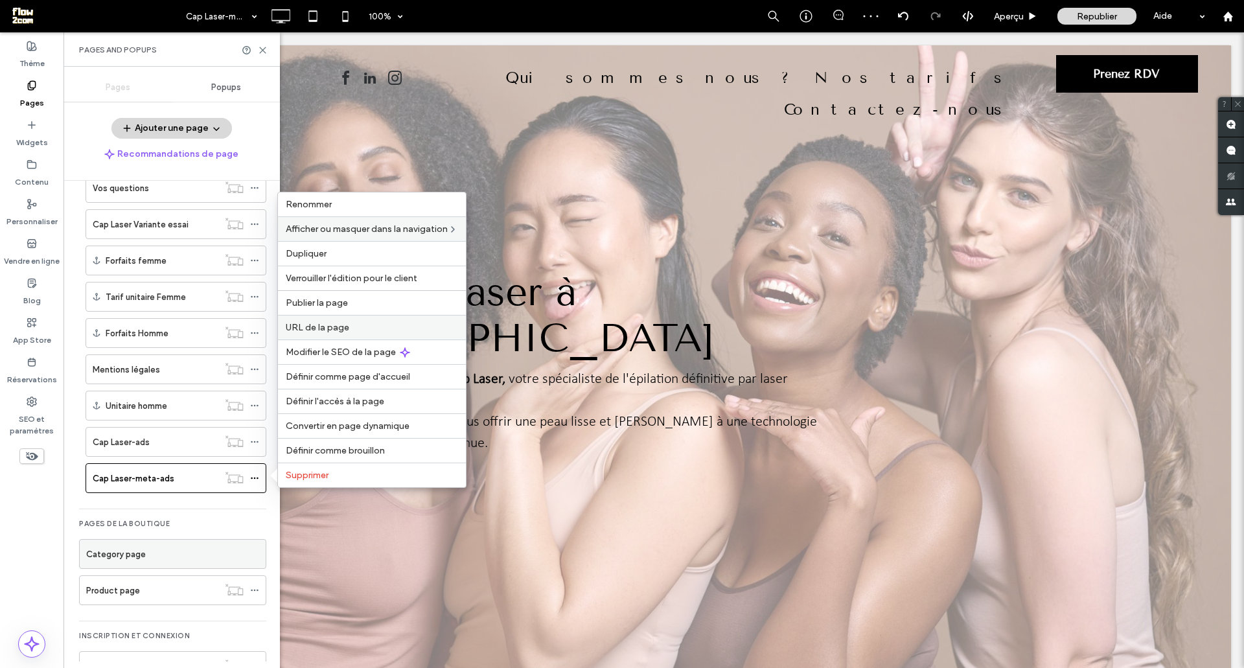
click at [315, 322] on span "URL de la page" at bounding box center [317, 327] width 63 height 11
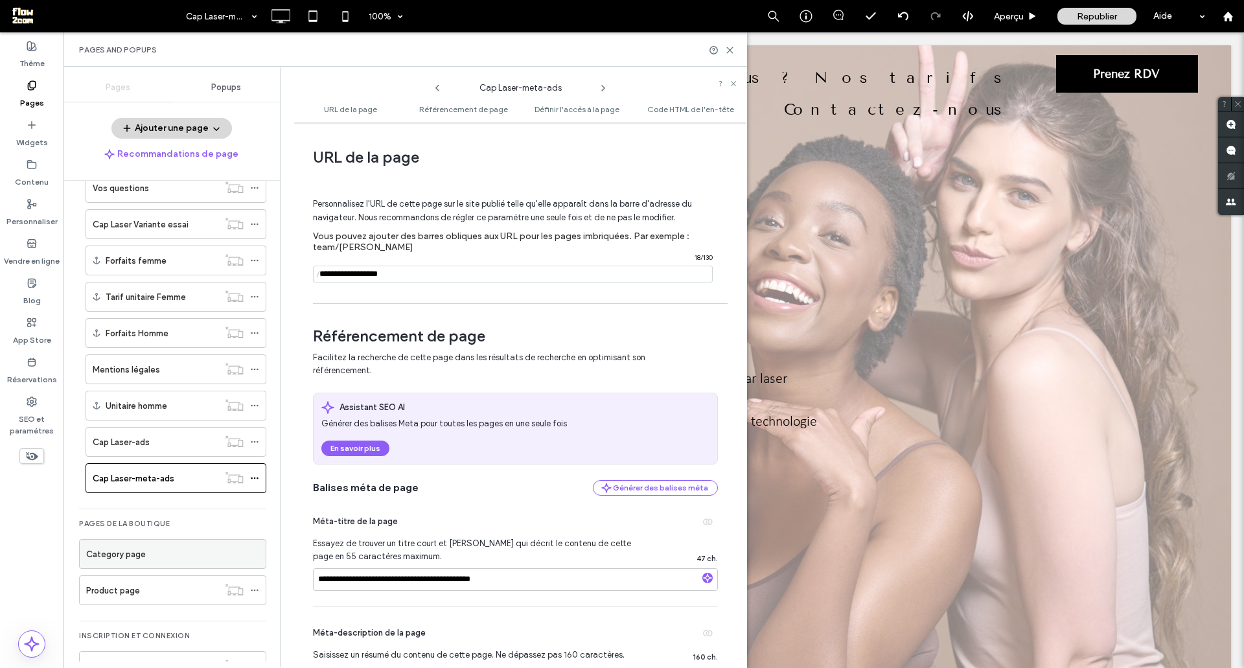
click at [417, 275] on input "notEmpty" at bounding box center [513, 274] width 400 height 17
click at [418, 275] on input "notEmpty" at bounding box center [513, 274] width 400 height 17
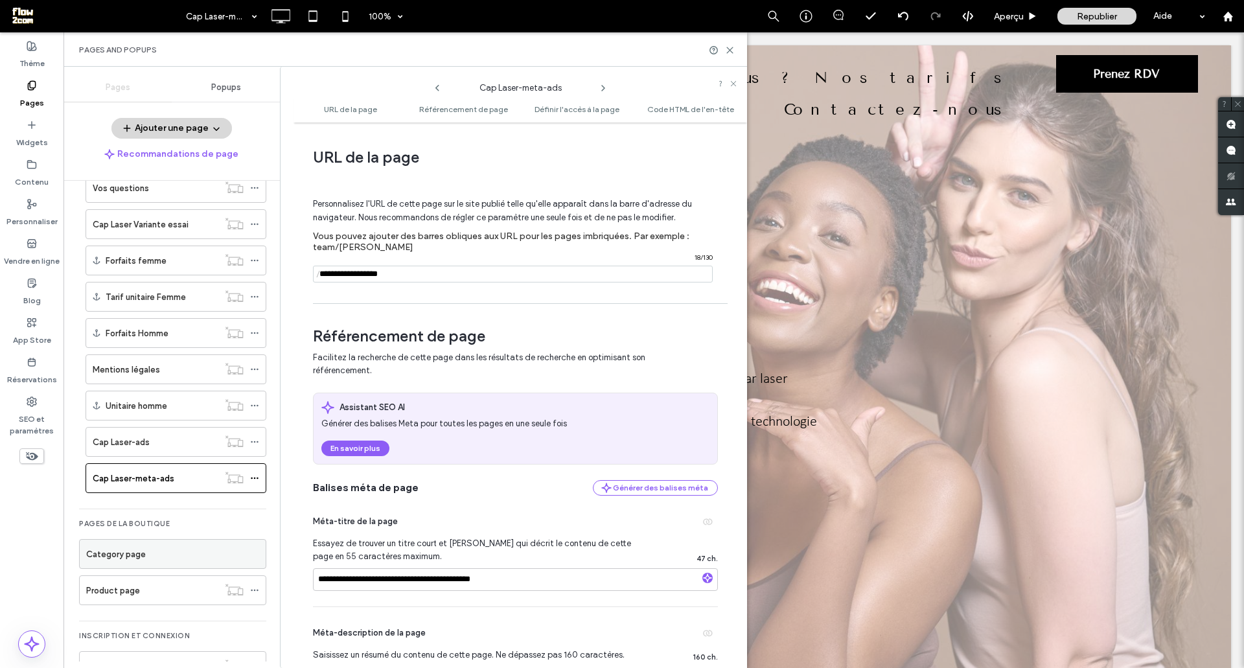
click at [418, 275] on input "notEmpty" at bounding box center [513, 274] width 400 height 17
click at [1075, 17] on div "Republier" at bounding box center [1096, 16] width 79 height 17
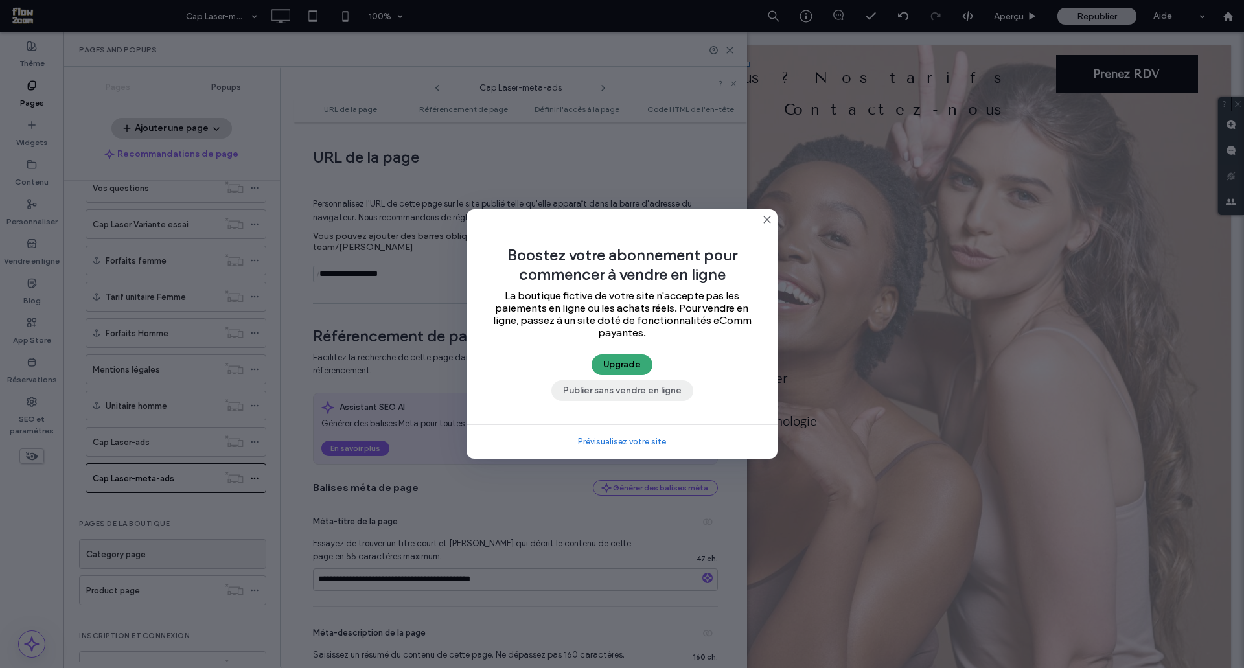
click at [614, 389] on button "Publier sans vendre en ligne" at bounding box center [622, 390] width 142 height 21
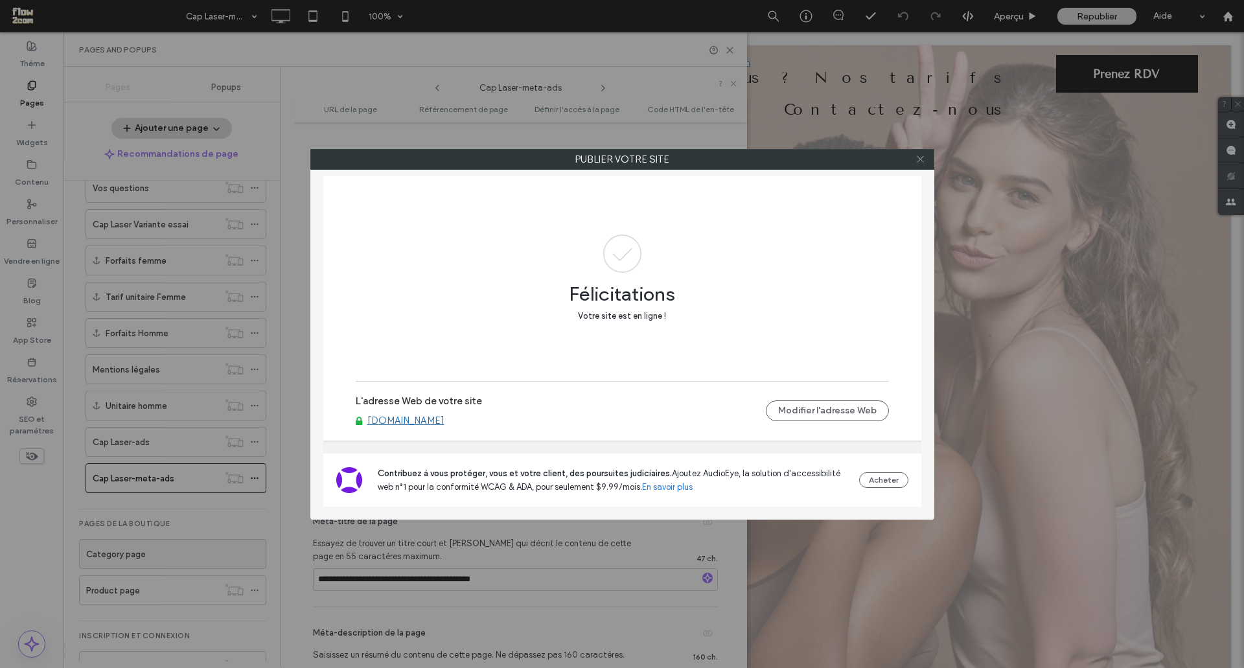
click at [919, 160] on use at bounding box center [920, 159] width 6 height 6
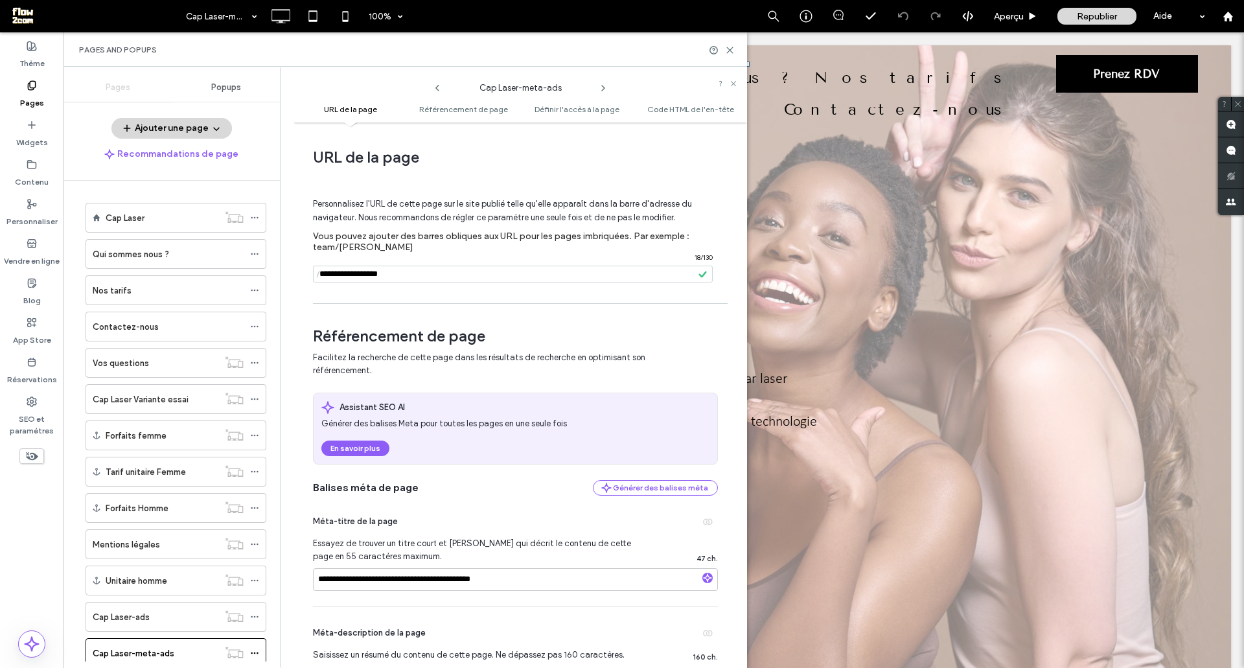
click at [100, 89] on div "Pages" at bounding box center [117, 87] width 108 height 29
click at [27, 93] on label "Pages" at bounding box center [32, 100] width 24 height 18
click at [36, 418] on label "SEO et paramètres" at bounding box center [31, 422] width 63 height 30
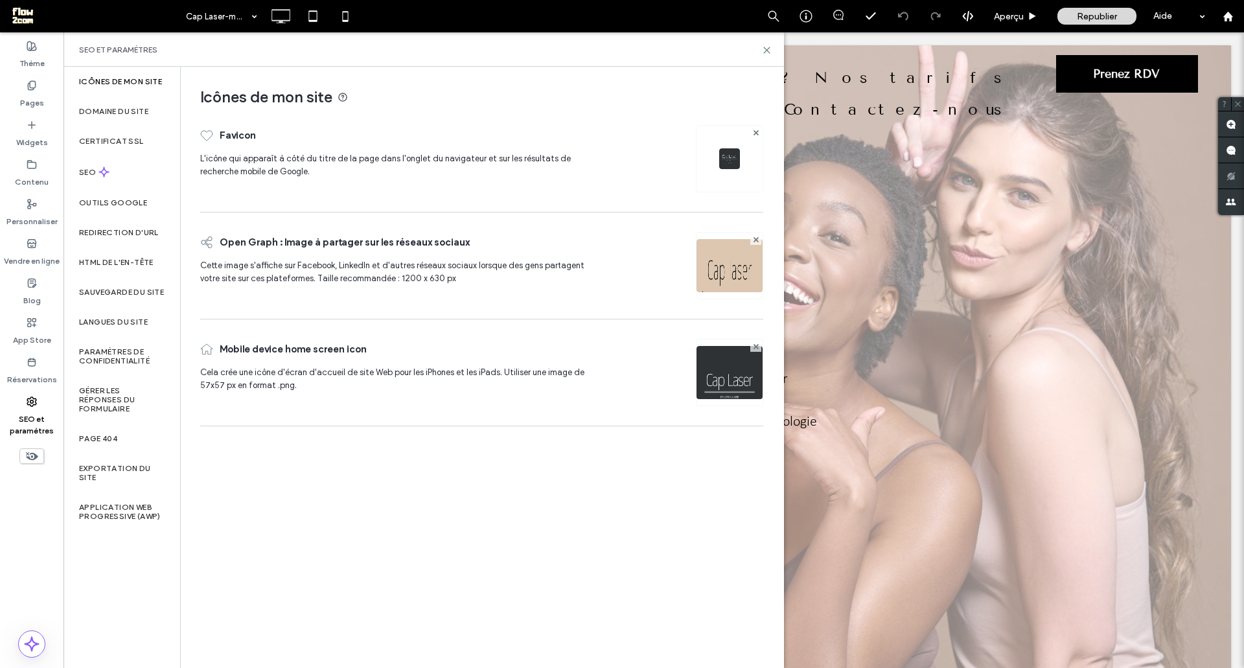
click at [722, 260] on img at bounding box center [729, 283] width 66 height 88
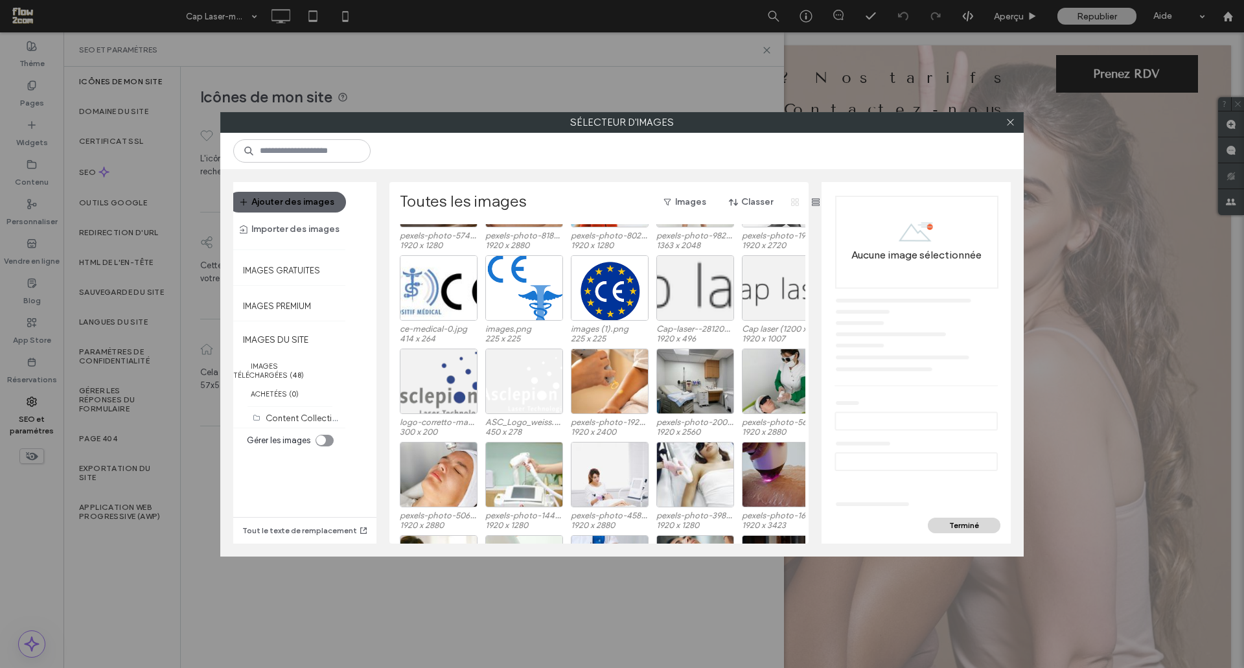
scroll to position [1300, 0]
click at [694, 301] on div "Sélectionner" at bounding box center [695, 288] width 78 height 65
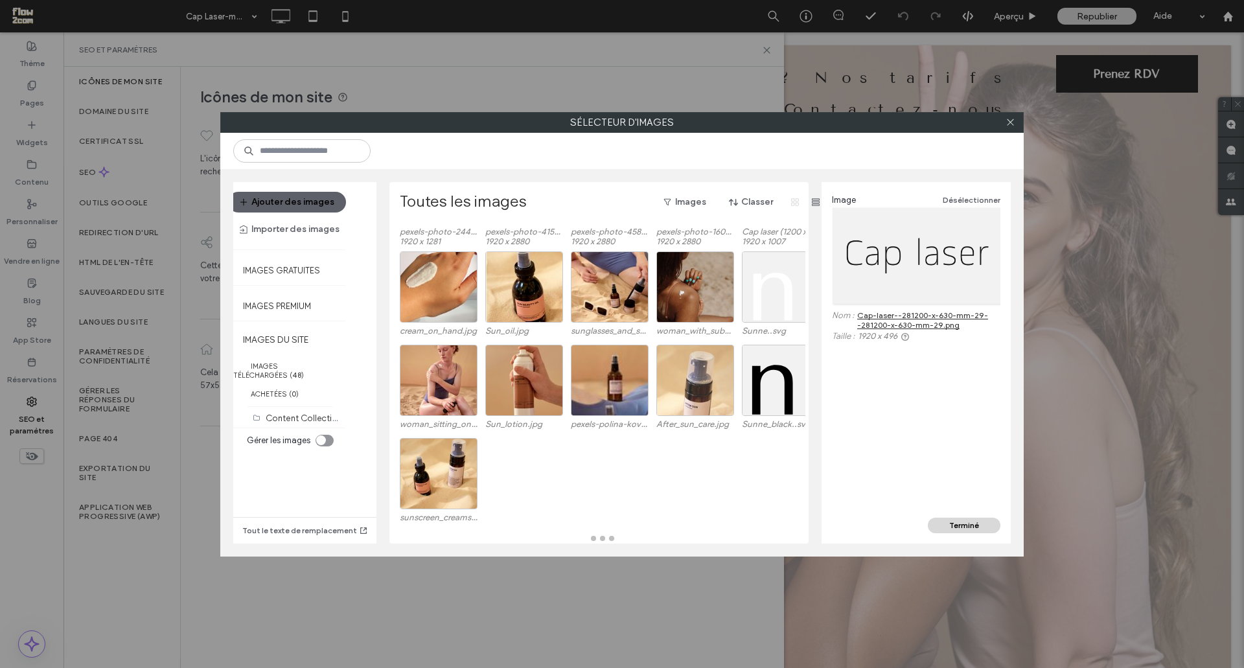
scroll to position [1959, 0]
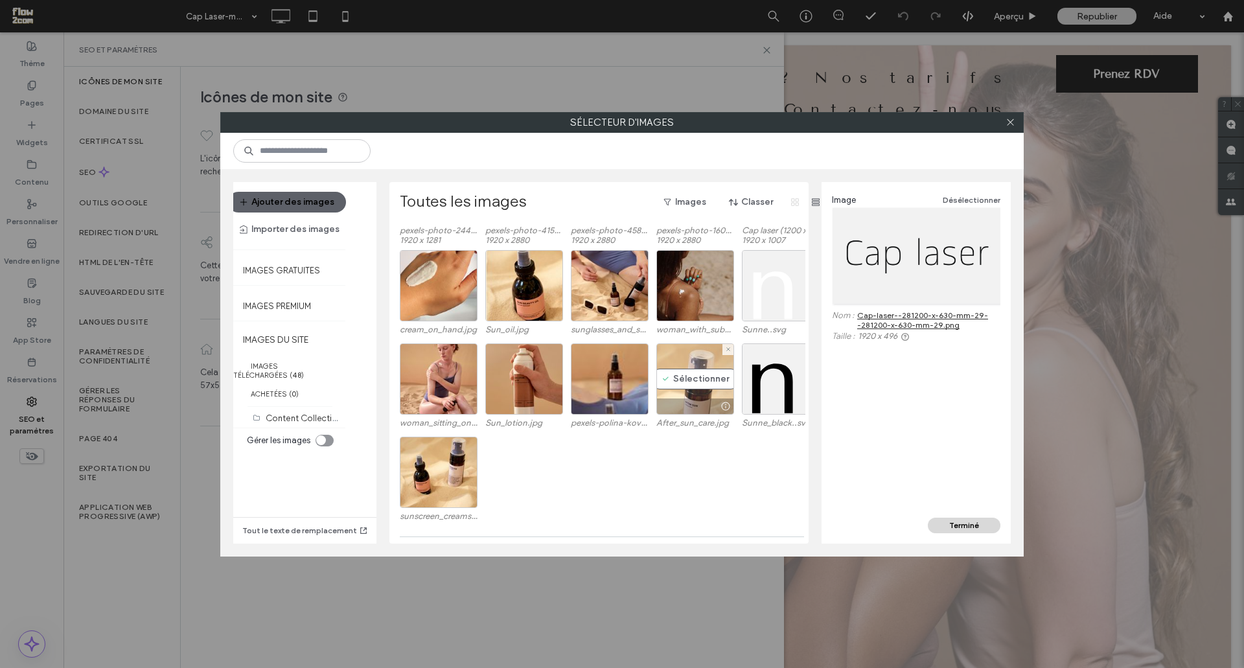
click at [722, 348] on div at bounding box center [727, 349] width 11 height 11
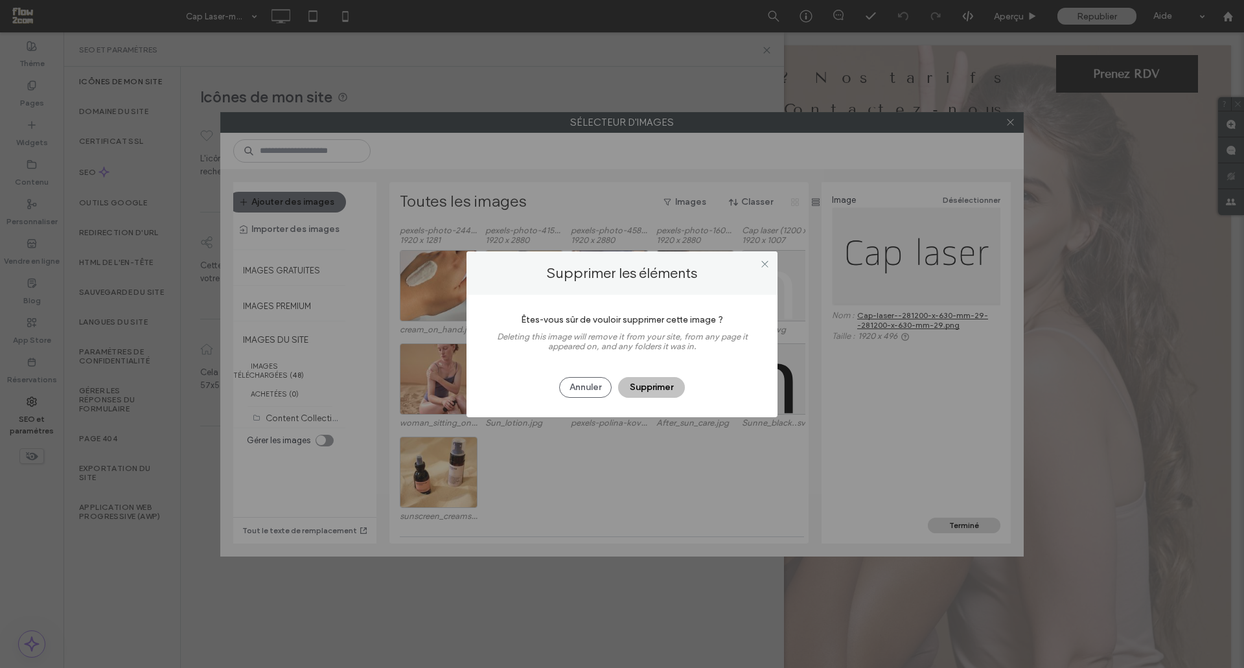
click at [640, 388] on button "Supprimer" at bounding box center [651, 387] width 67 height 21
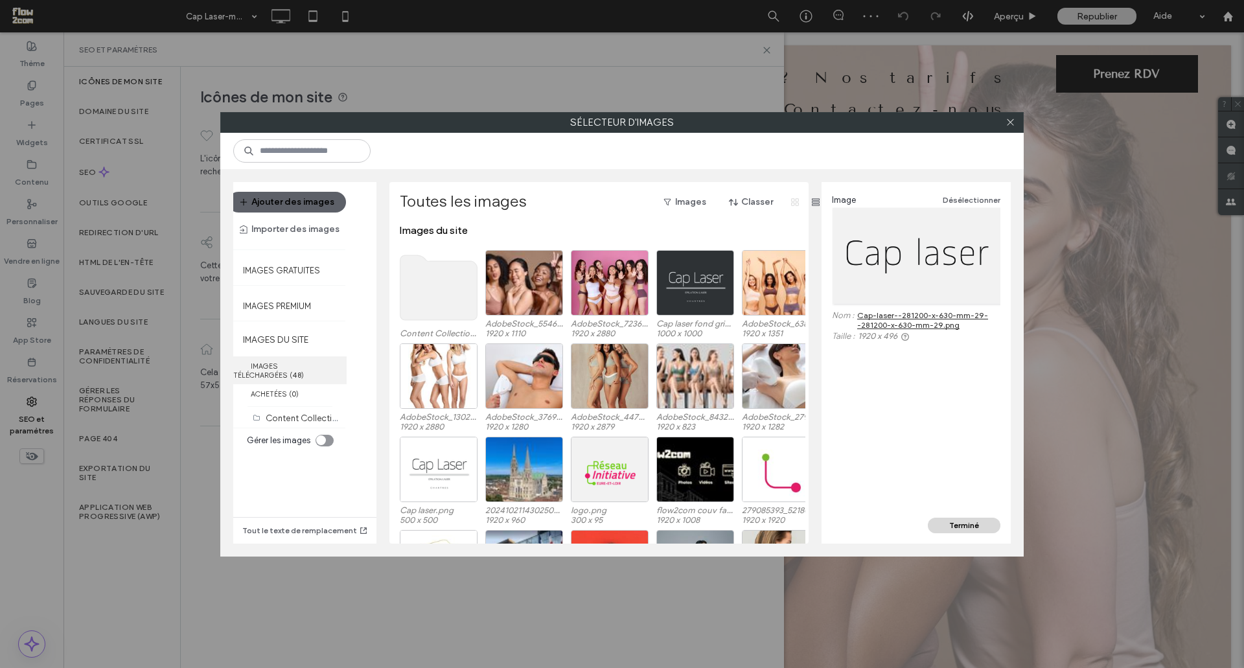
click at [293, 364] on label "IMAGES TÉLÉCHARGÉES ( 48 )" at bounding box center [289, 370] width 113 height 28
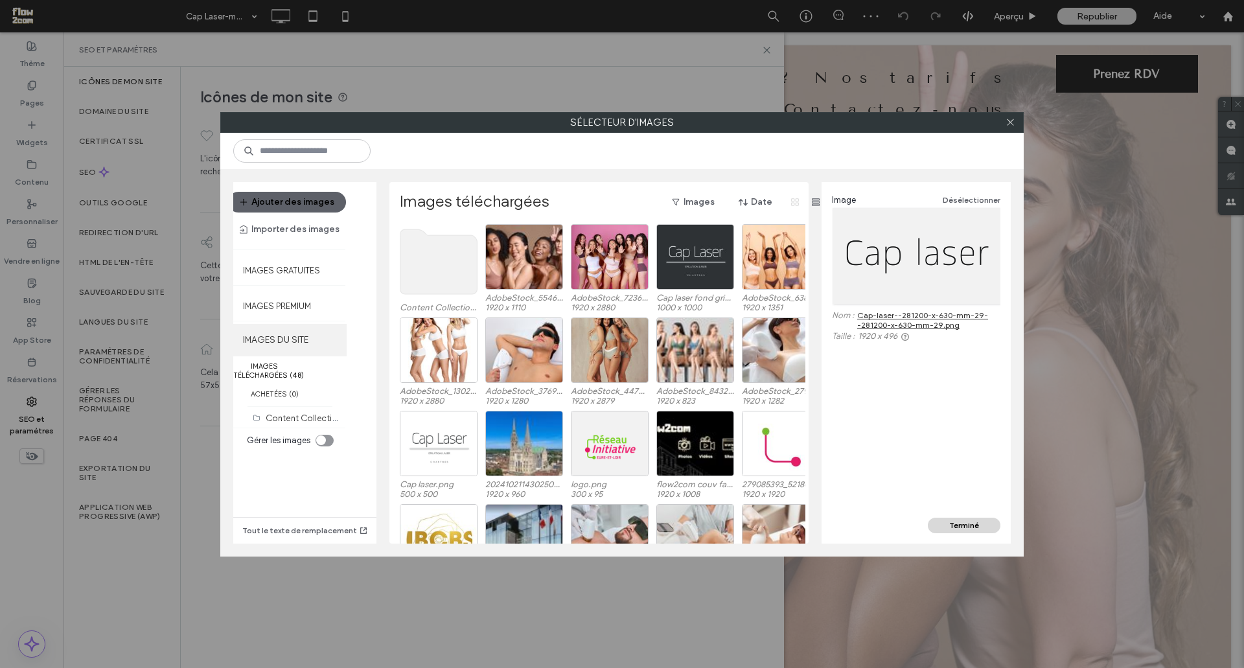
click at [273, 355] on label "IMAGES DU SITE" at bounding box center [289, 340] width 113 height 32
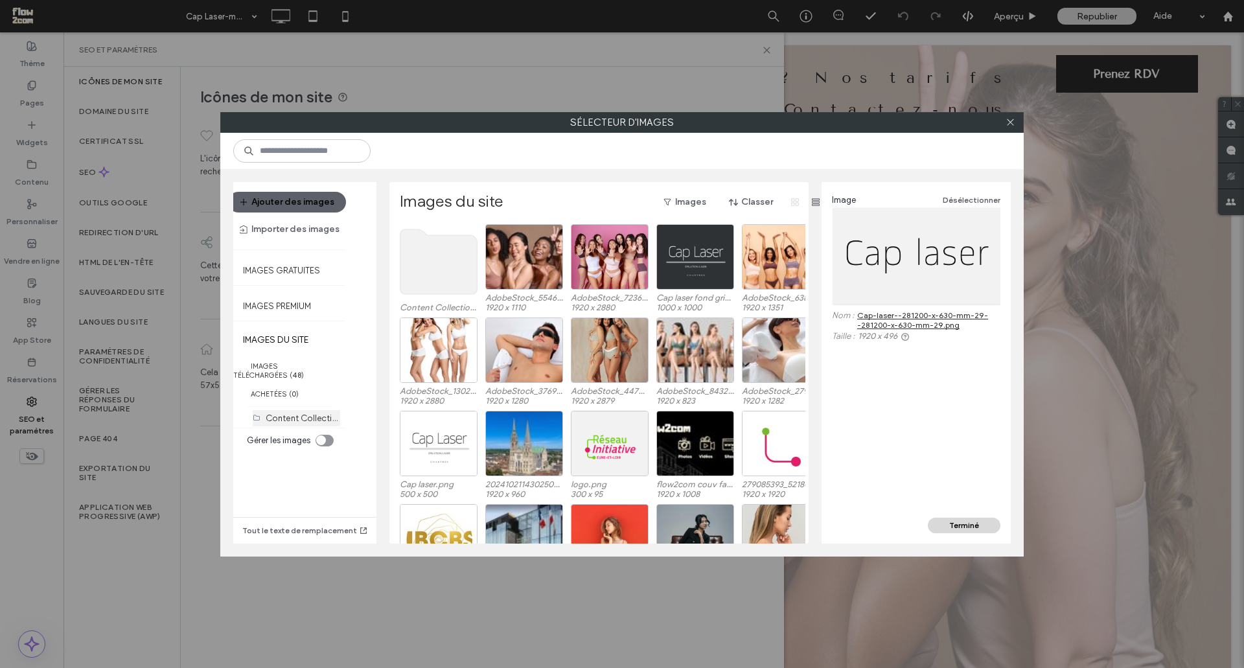
click at [283, 420] on label "Content Collection Uploads (8)" at bounding box center [327, 417] width 123 height 12
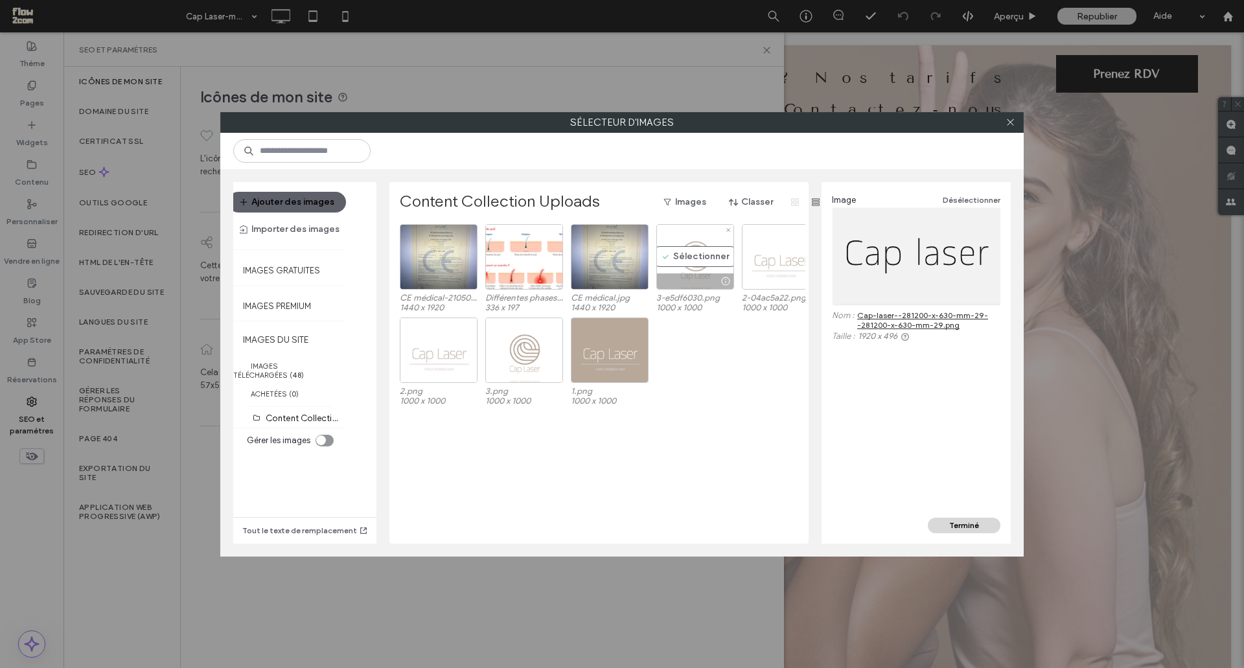
click at [692, 280] on div at bounding box center [695, 281] width 76 height 16
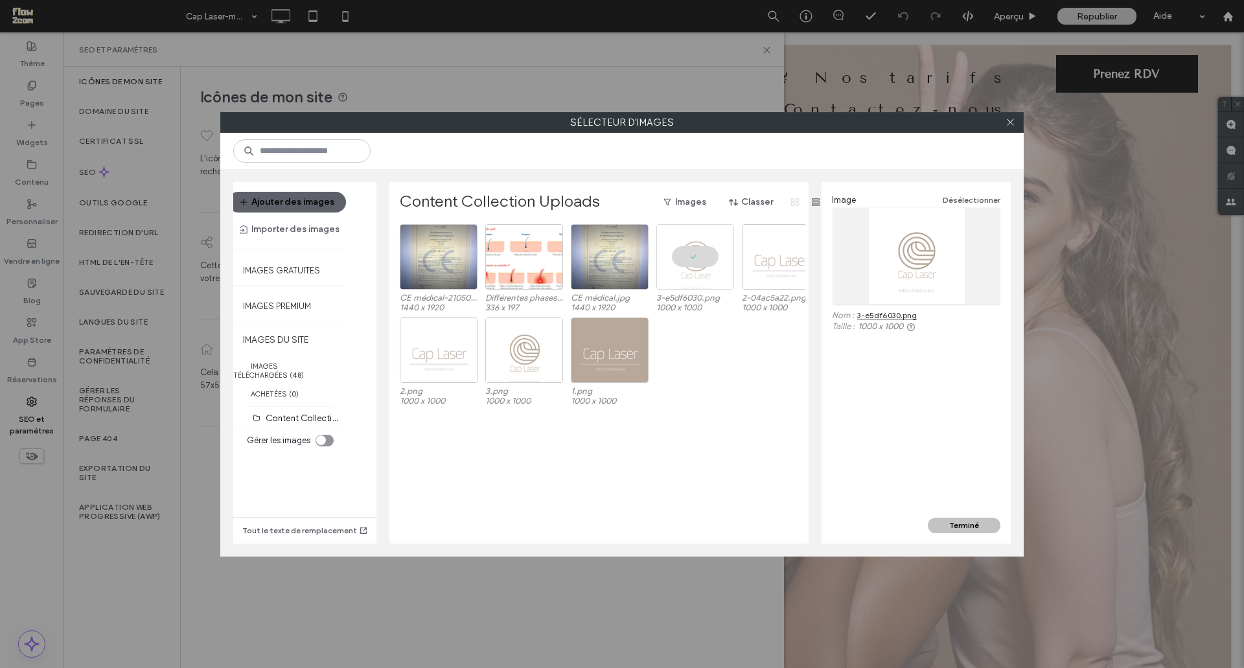
click at [951, 521] on button "Terminé" at bounding box center [964, 526] width 73 height 16
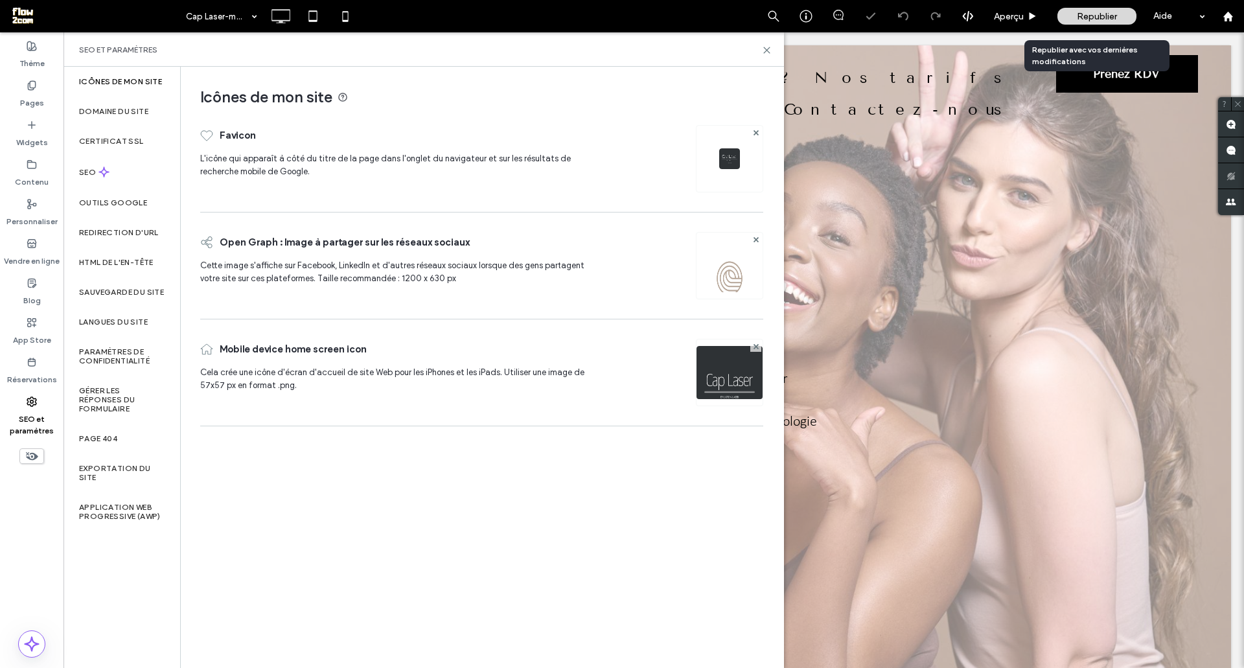
click at [1089, 5] on div "Republier" at bounding box center [1096, 16] width 79 height 32
click at [1087, 17] on span "Republier" at bounding box center [1097, 16] width 40 height 11
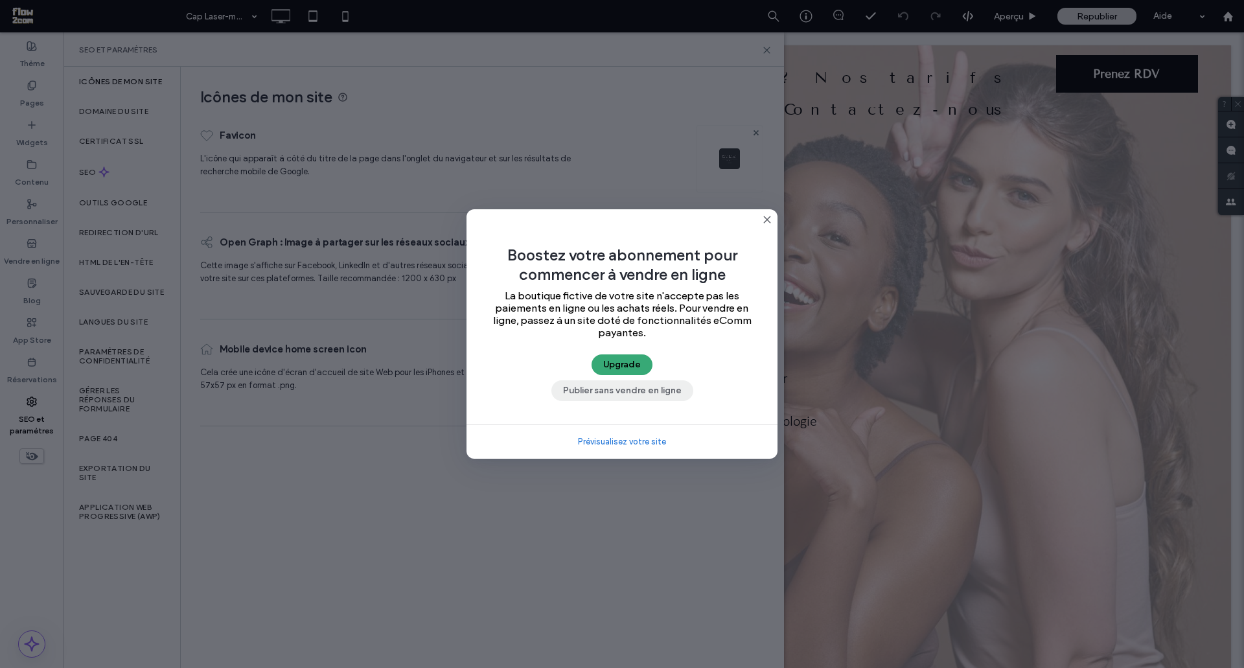
click at [608, 389] on button "Publier sans vendre en ligne" at bounding box center [622, 390] width 142 height 21
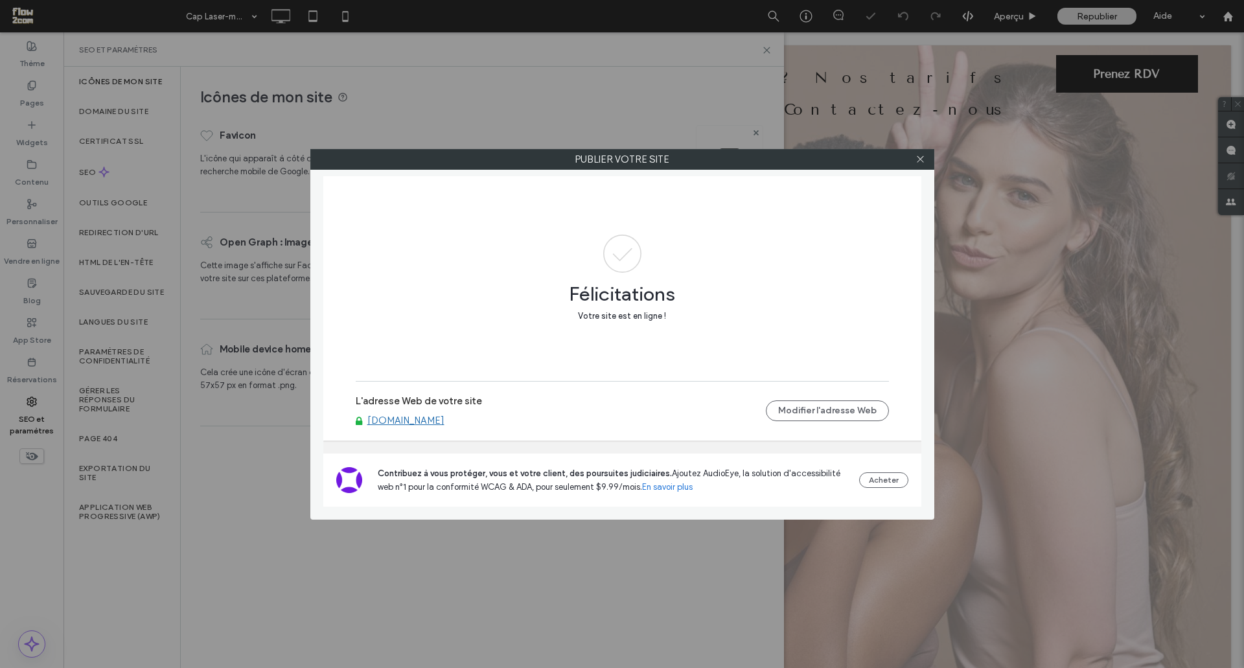
click at [406, 421] on link "[DOMAIN_NAME]" at bounding box center [405, 421] width 77 height 12
click at [920, 158] on icon at bounding box center [920, 159] width 10 height 10
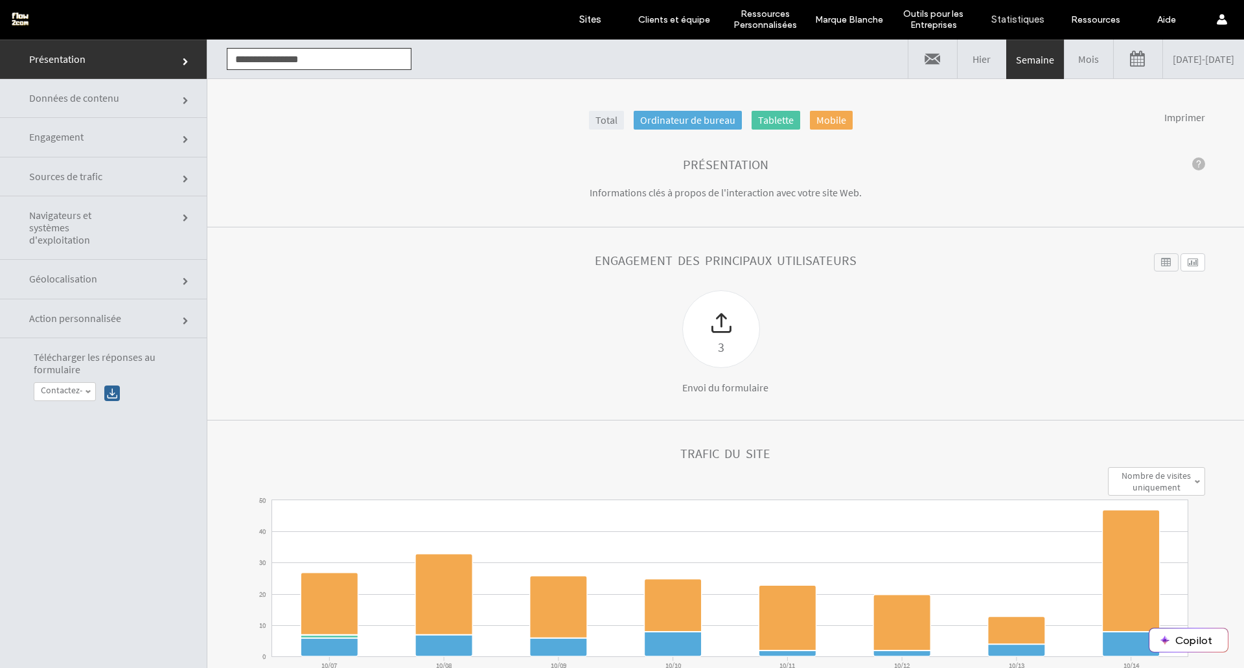
drag, startPoint x: 425, startPoint y: 198, endPoint x: 558, endPoint y: 241, distance: 140.1
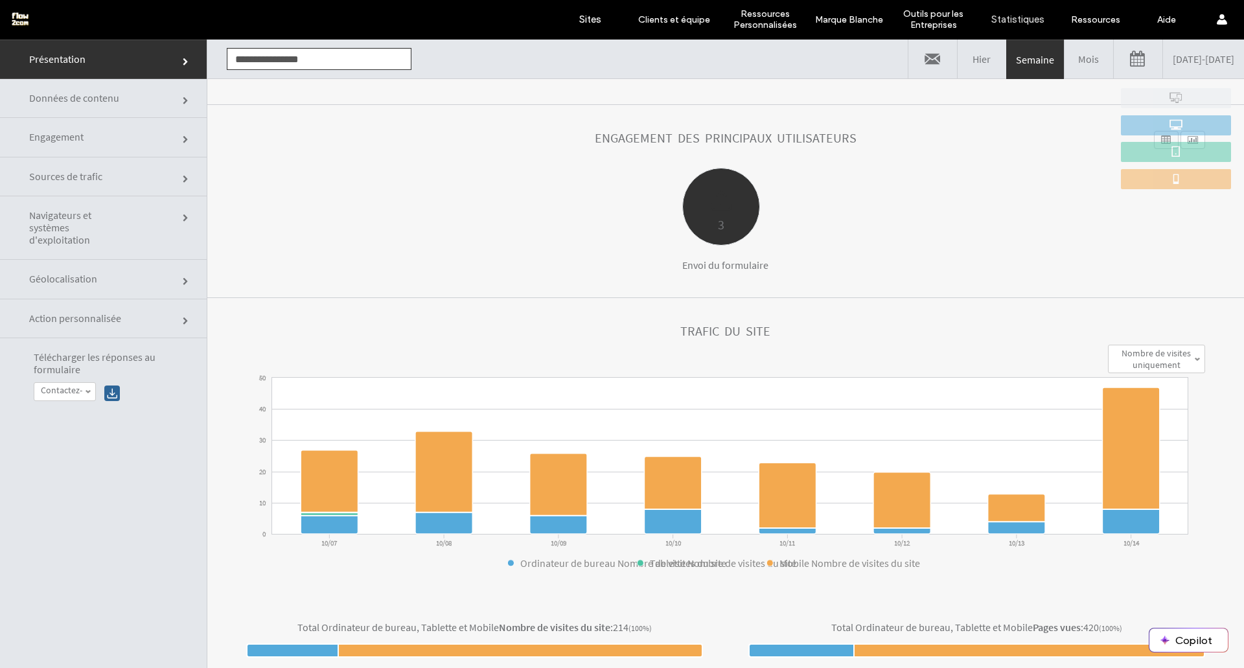
drag, startPoint x: 777, startPoint y: 274, endPoint x: 759, endPoint y: 257, distance: 25.2
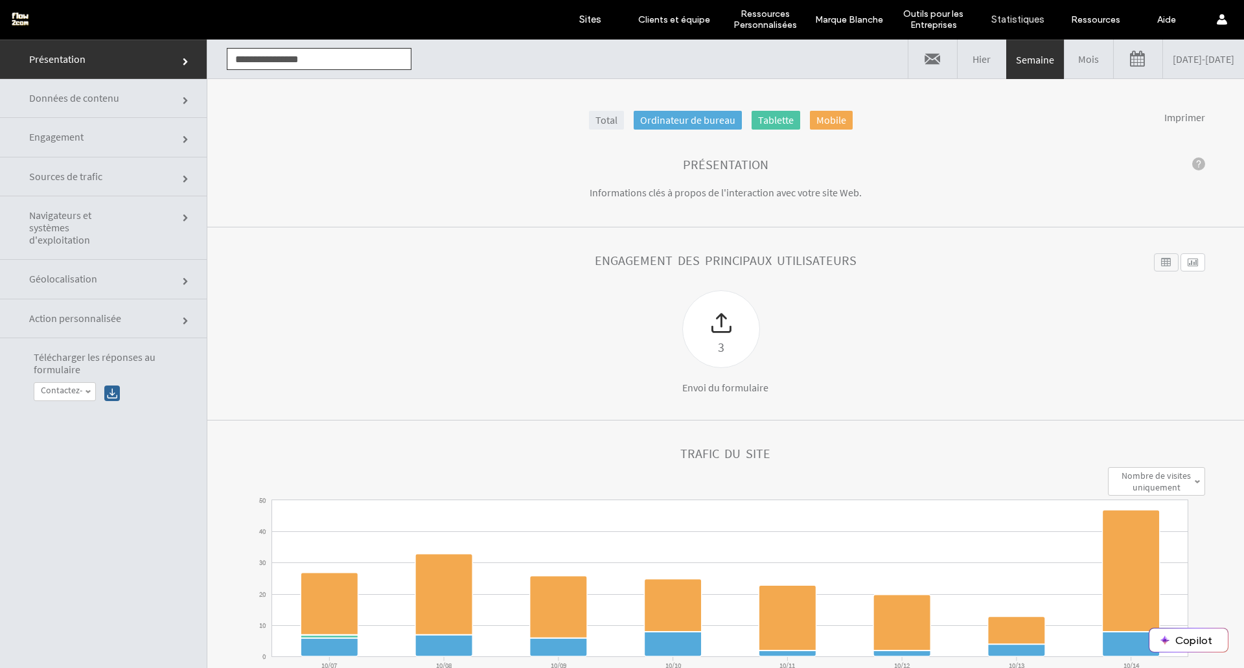
drag, startPoint x: 751, startPoint y: 198, endPoint x: 746, endPoint y: 209, distance: 12.5
click at [749, 200] on p "Informations clés à propos de l'interaction avec votre site Web." at bounding box center [725, 193] width 518 height 17
click at [130, 175] on link "Sources de trafic" at bounding box center [103, 176] width 207 height 39
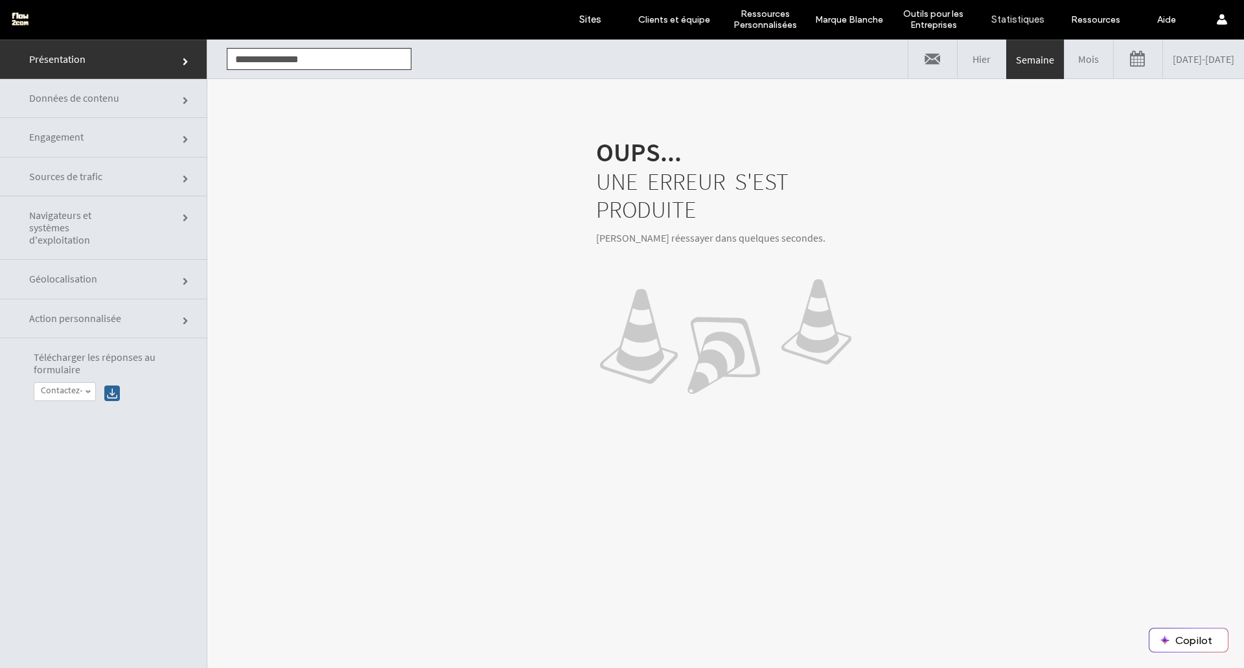
click at [1064, 65] on link "Mois" at bounding box center [1088, 59] width 49 height 39
